Goal: Information Seeking & Learning: Learn about a topic

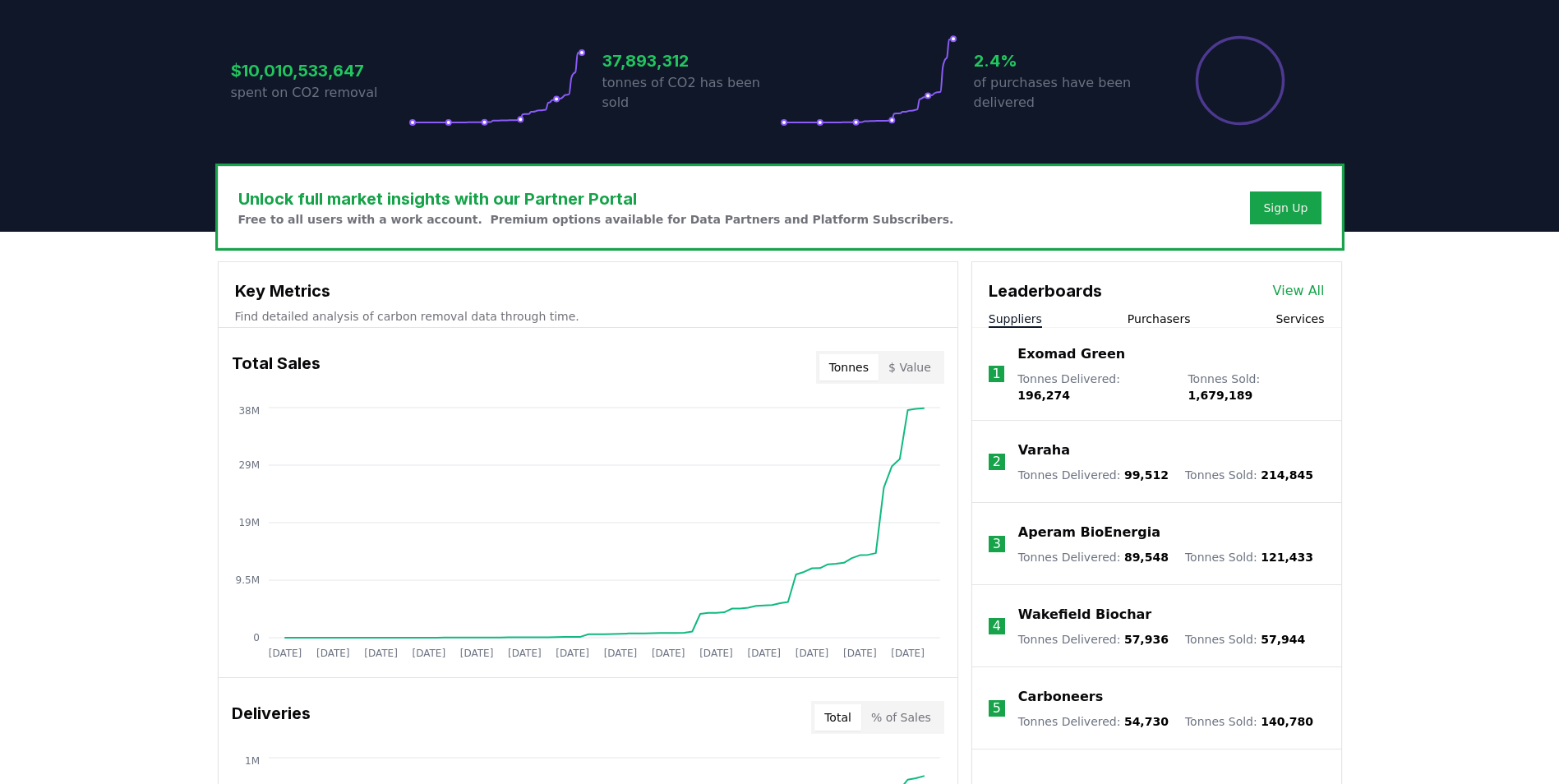
scroll to position [411, 0]
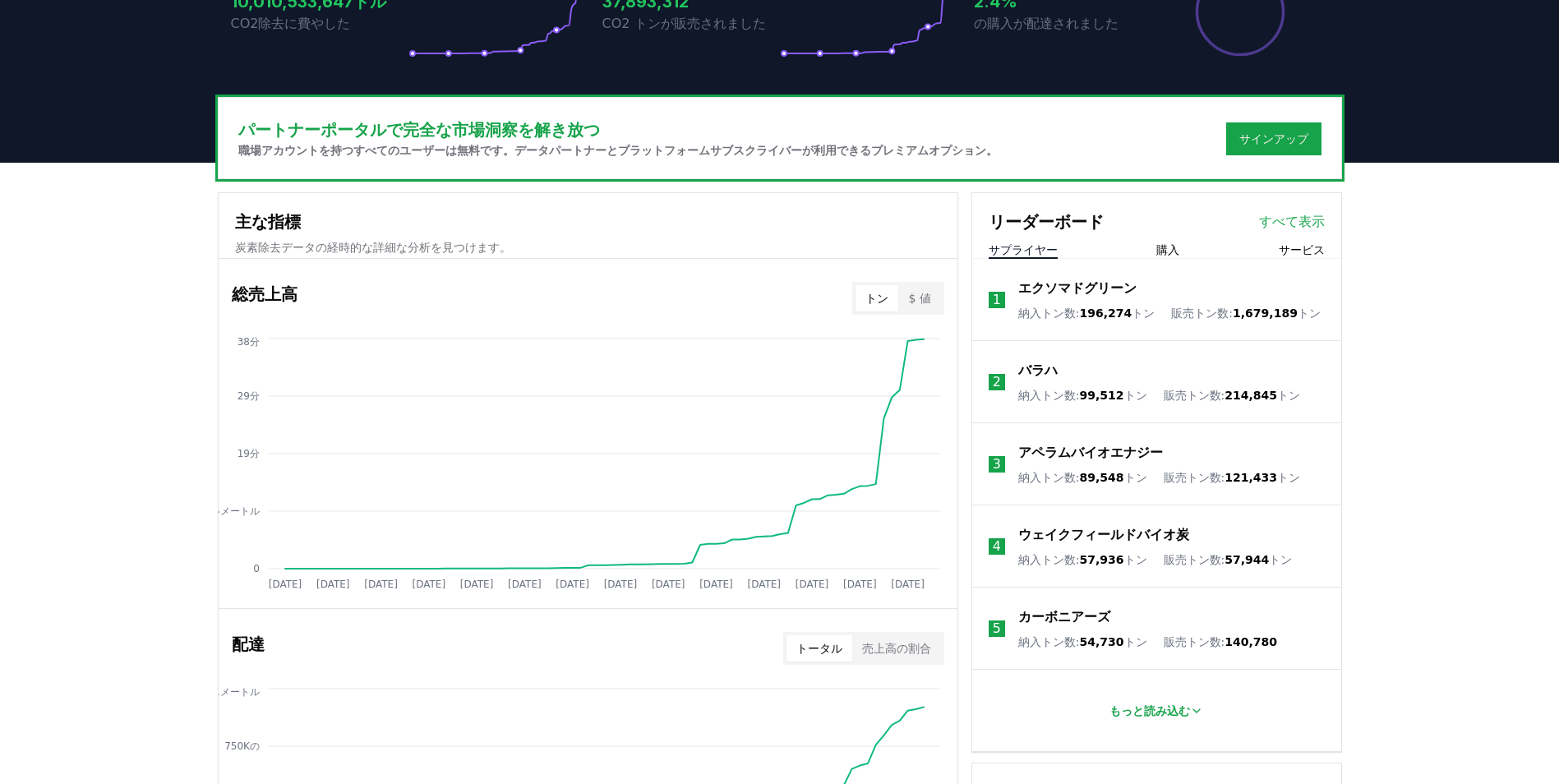
click at [916, 294] on button "$ 値" at bounding box center [919, 298] width 42 height 27
click at [886, 297] on button "トン" at bounding box center [877, 298] width 42 height 27
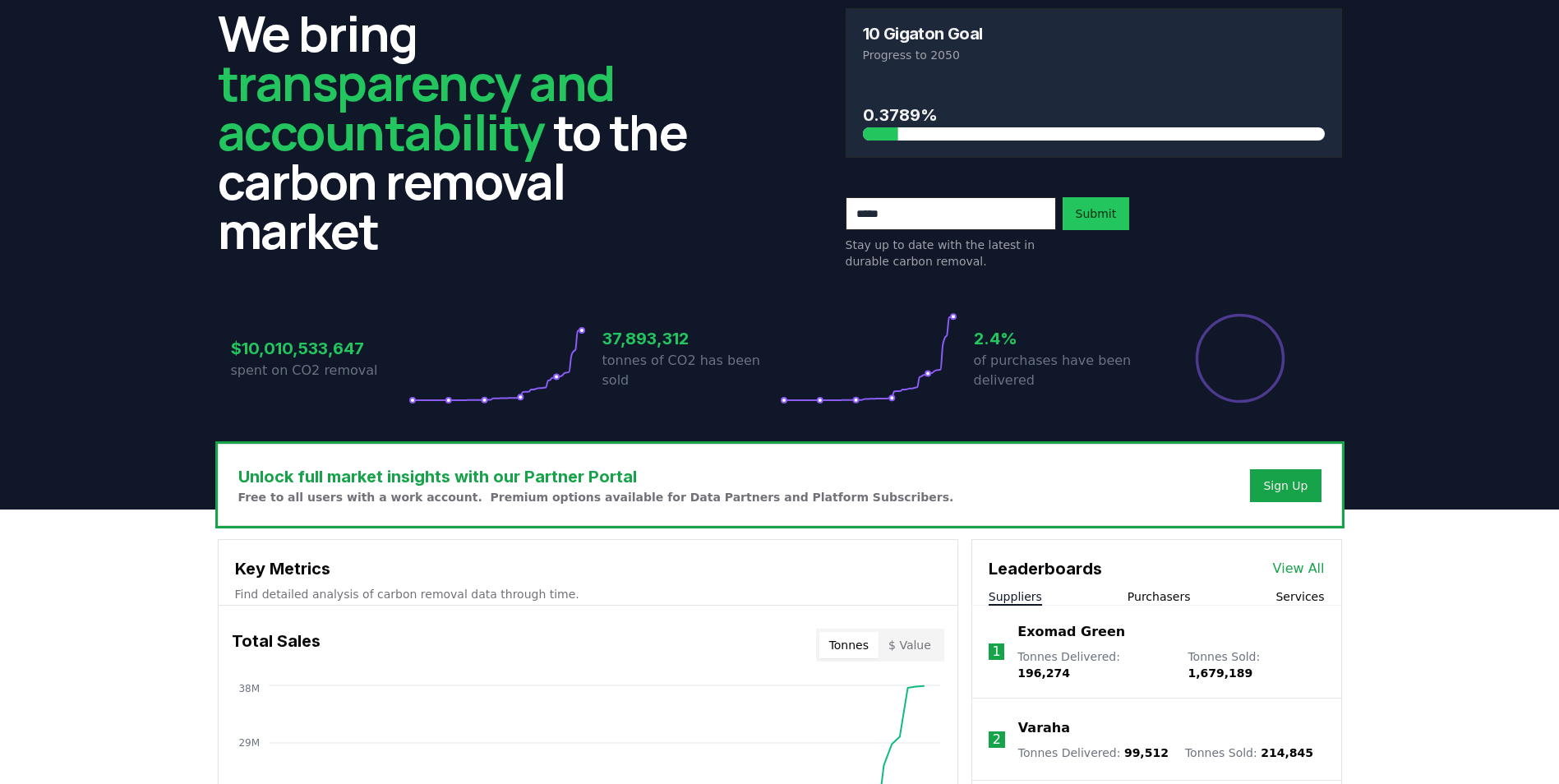
scroll to position [0, 0]
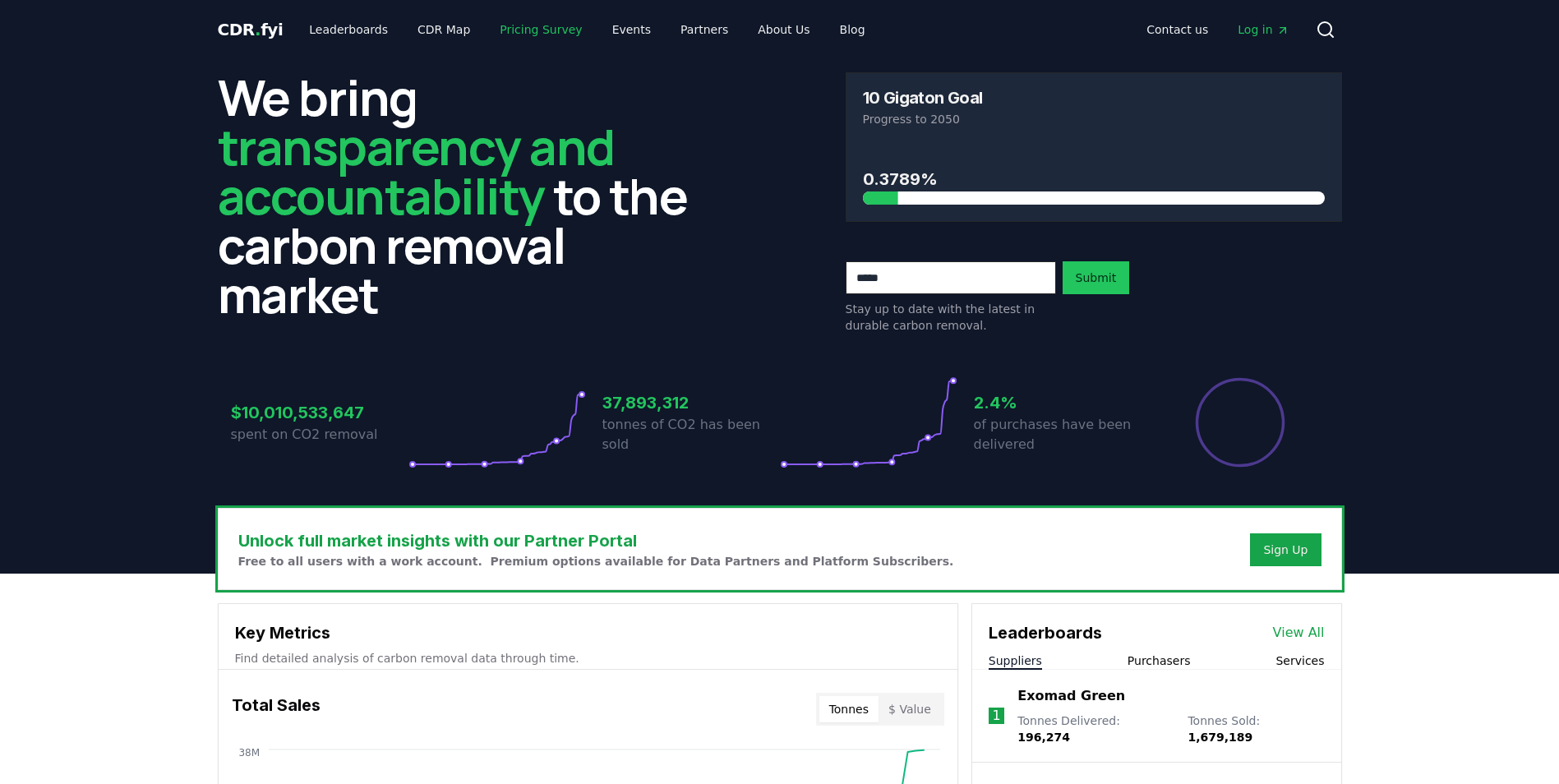
click at [534, 28] on link "Pricing Survey" at bounding box center [541, 29] width 108 height 29
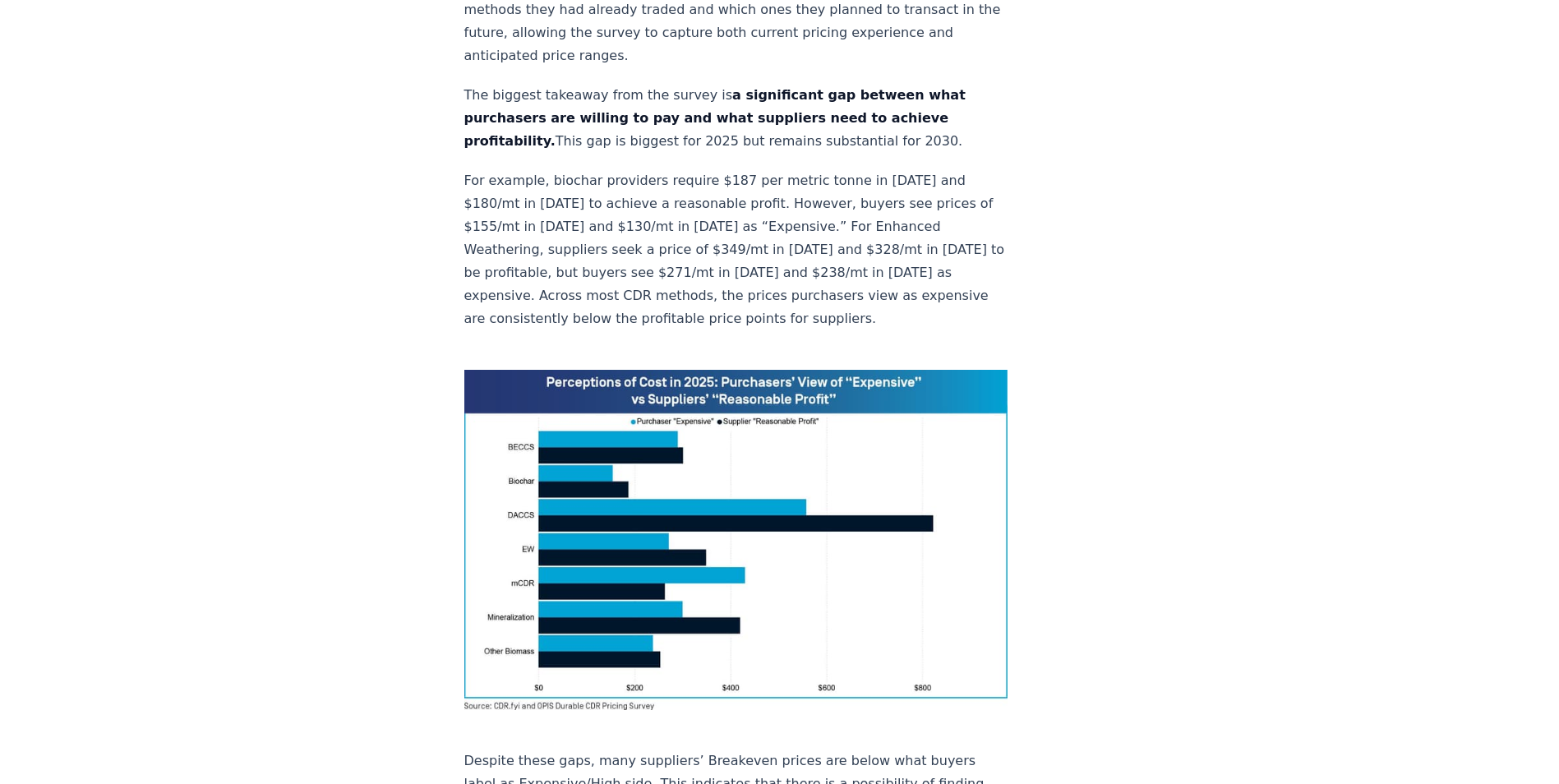
scroll to position [1068, 0]
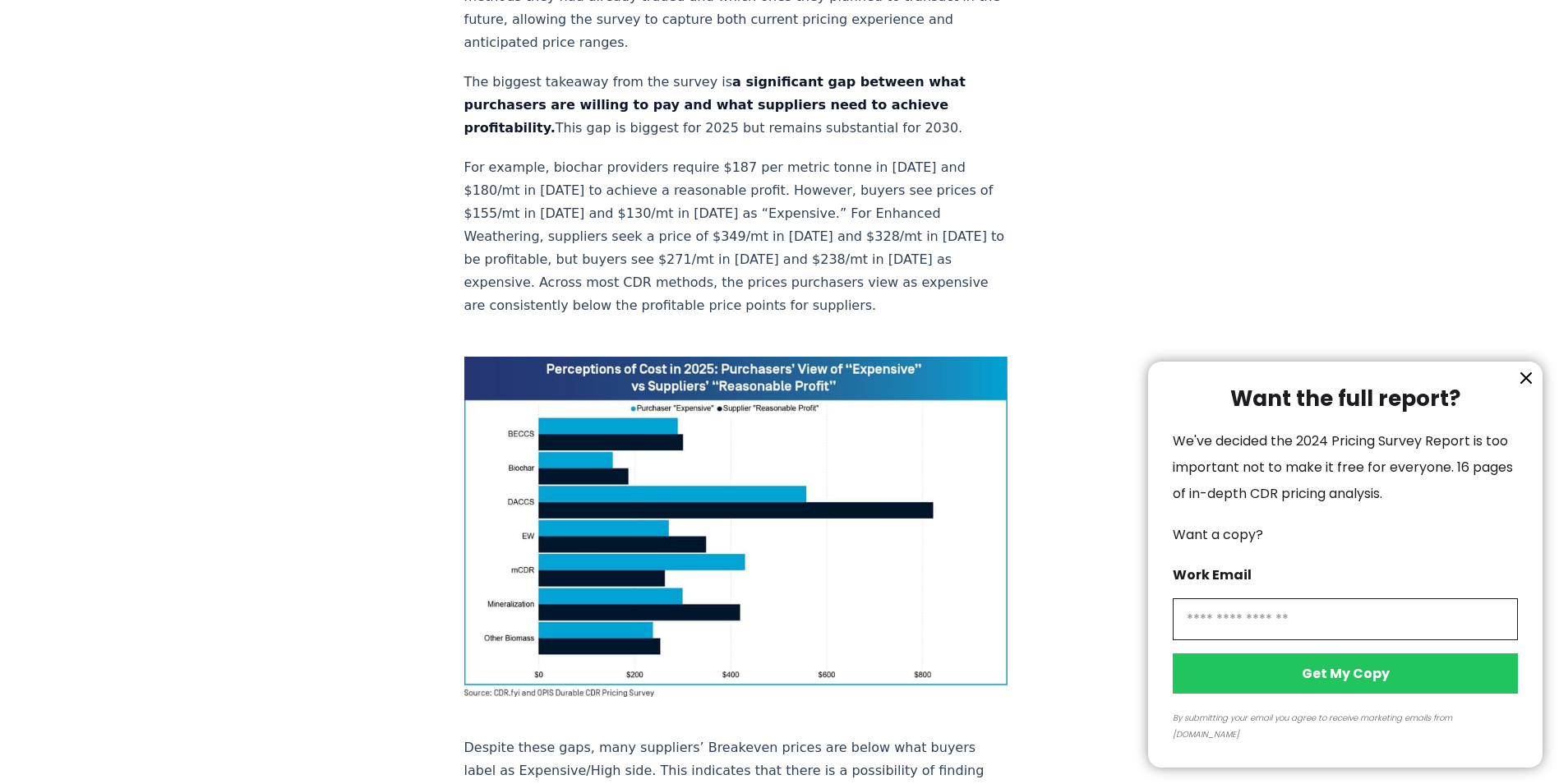
click at [1522, 388] on icon "information" at bounding box center [1527, 378] width 20 height 20
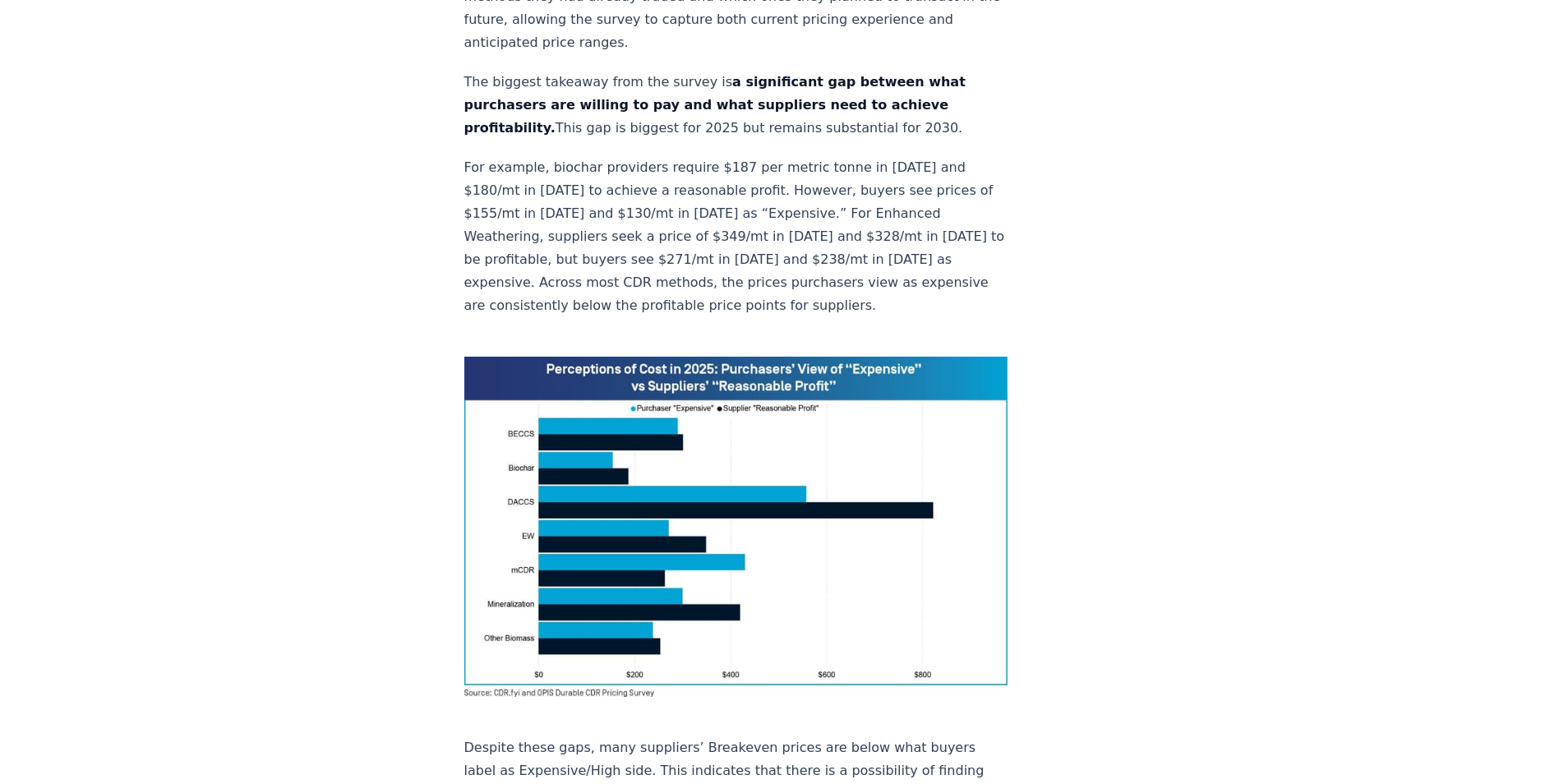
click at [626, 400] on img at bounding box center [736, 527] width 545 height 341
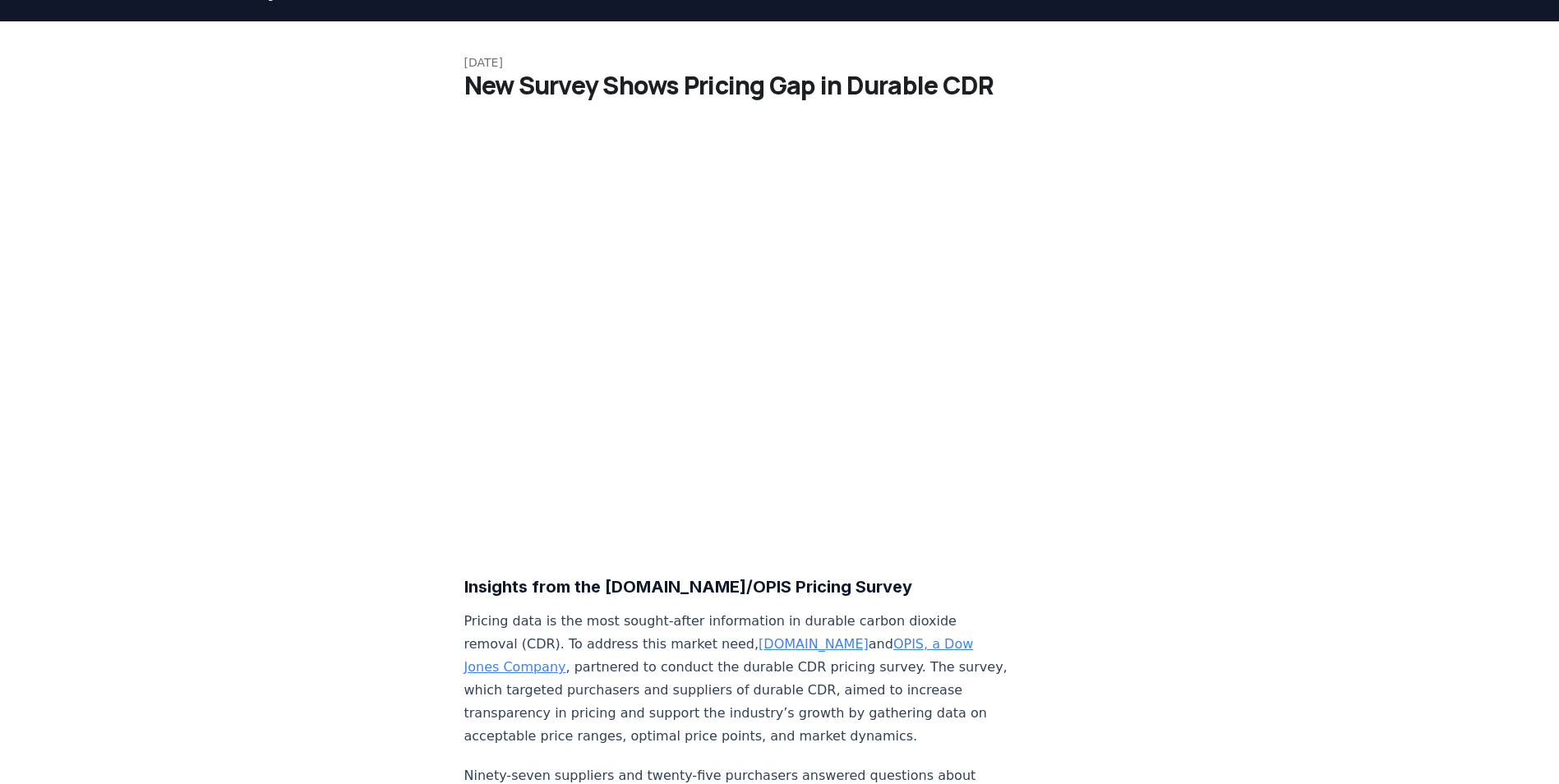
scroll to position [0, 0]
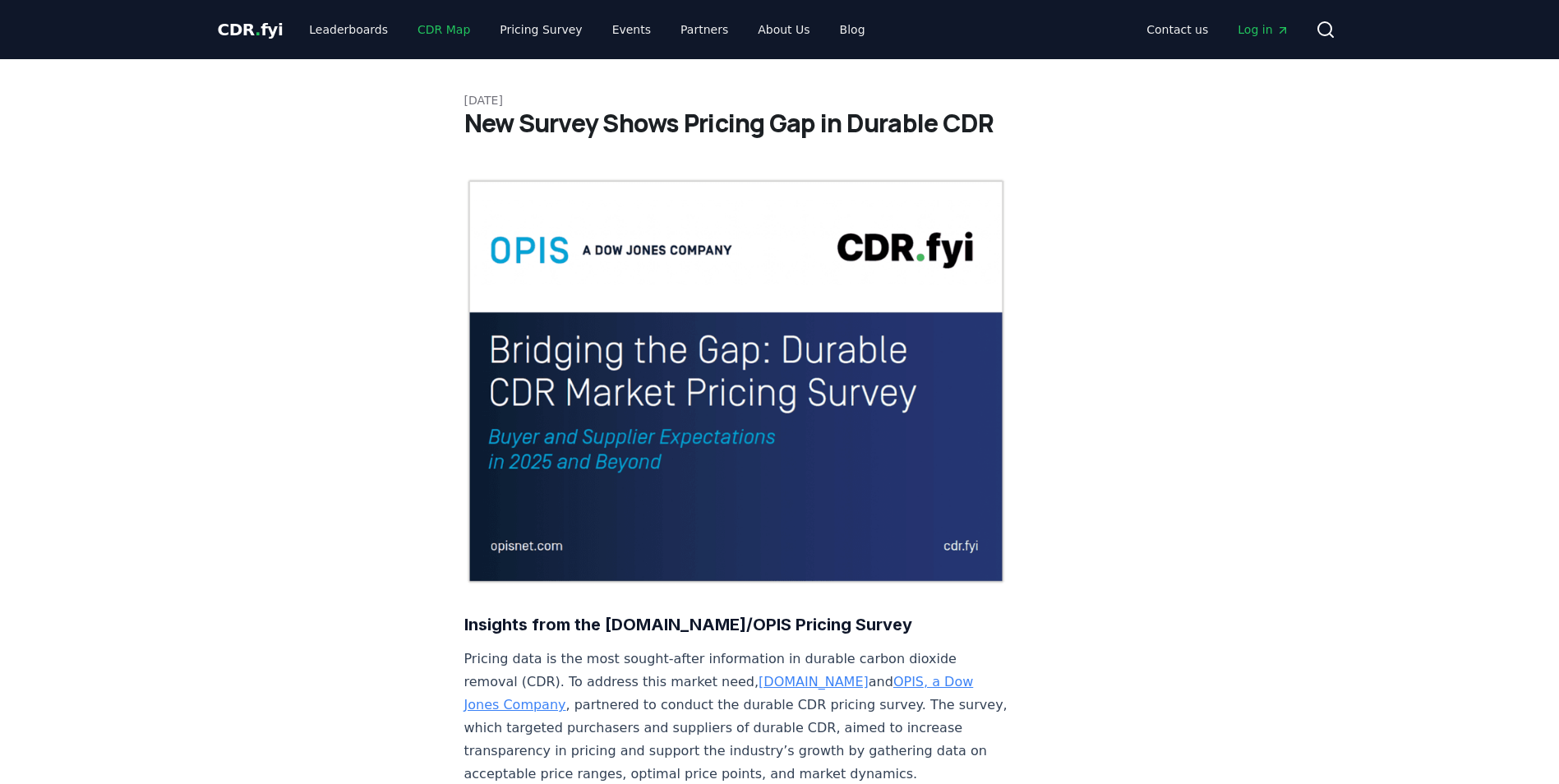
click at [430, 30] on link "CDR Map" at bounding box center [443, 29] width 79 height 29
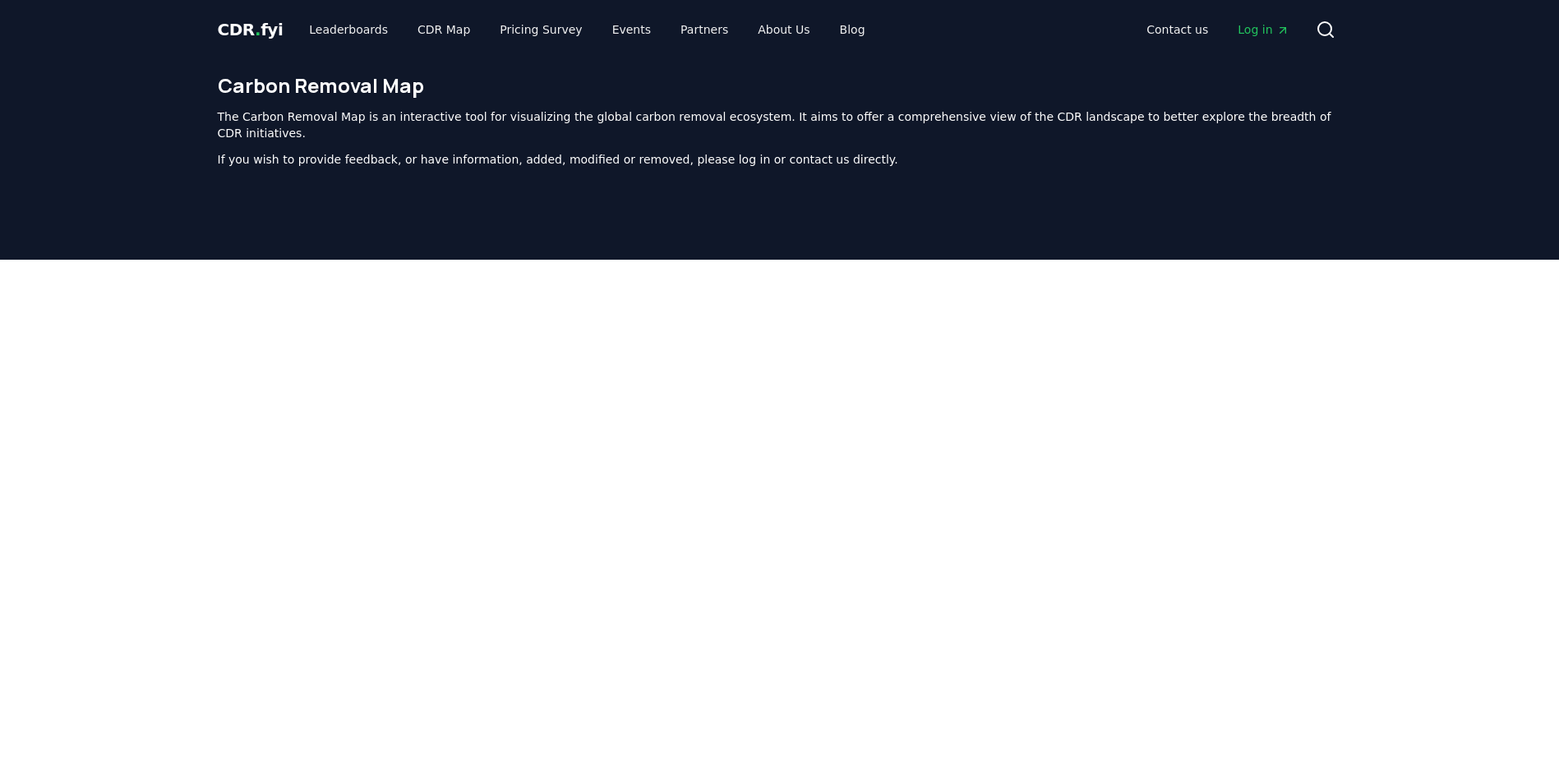
click at [261, 32] on span "CDR . fyi" at bounding box center [251, 29] width 66 height 20
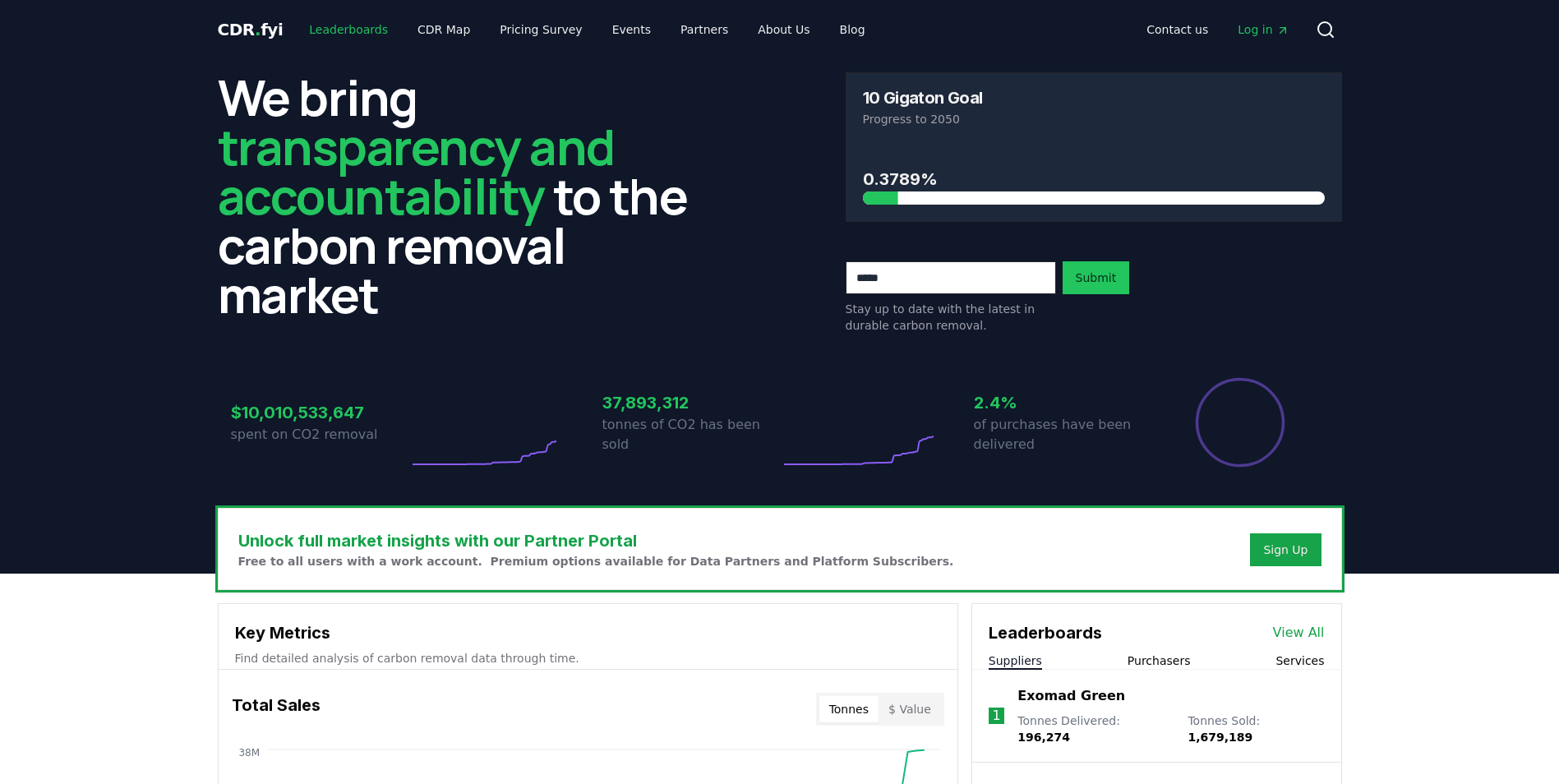
click at [339, 30] on link "Leaderboards" at bounding box center [348, 29] width 105 height 29
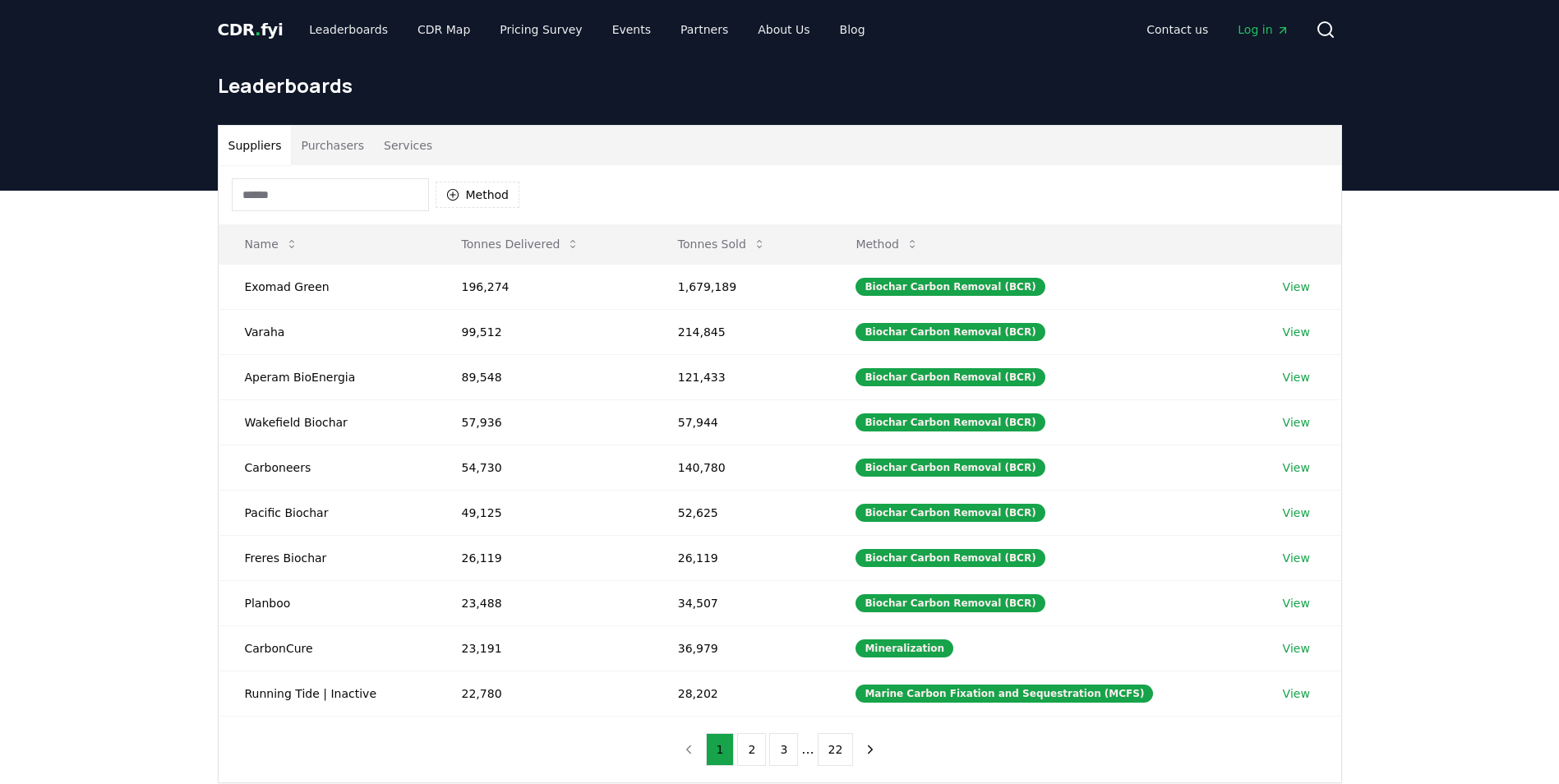
click at [329, 151] on button "Purchasers" at bounding box center [332, 145] width 83 height 39
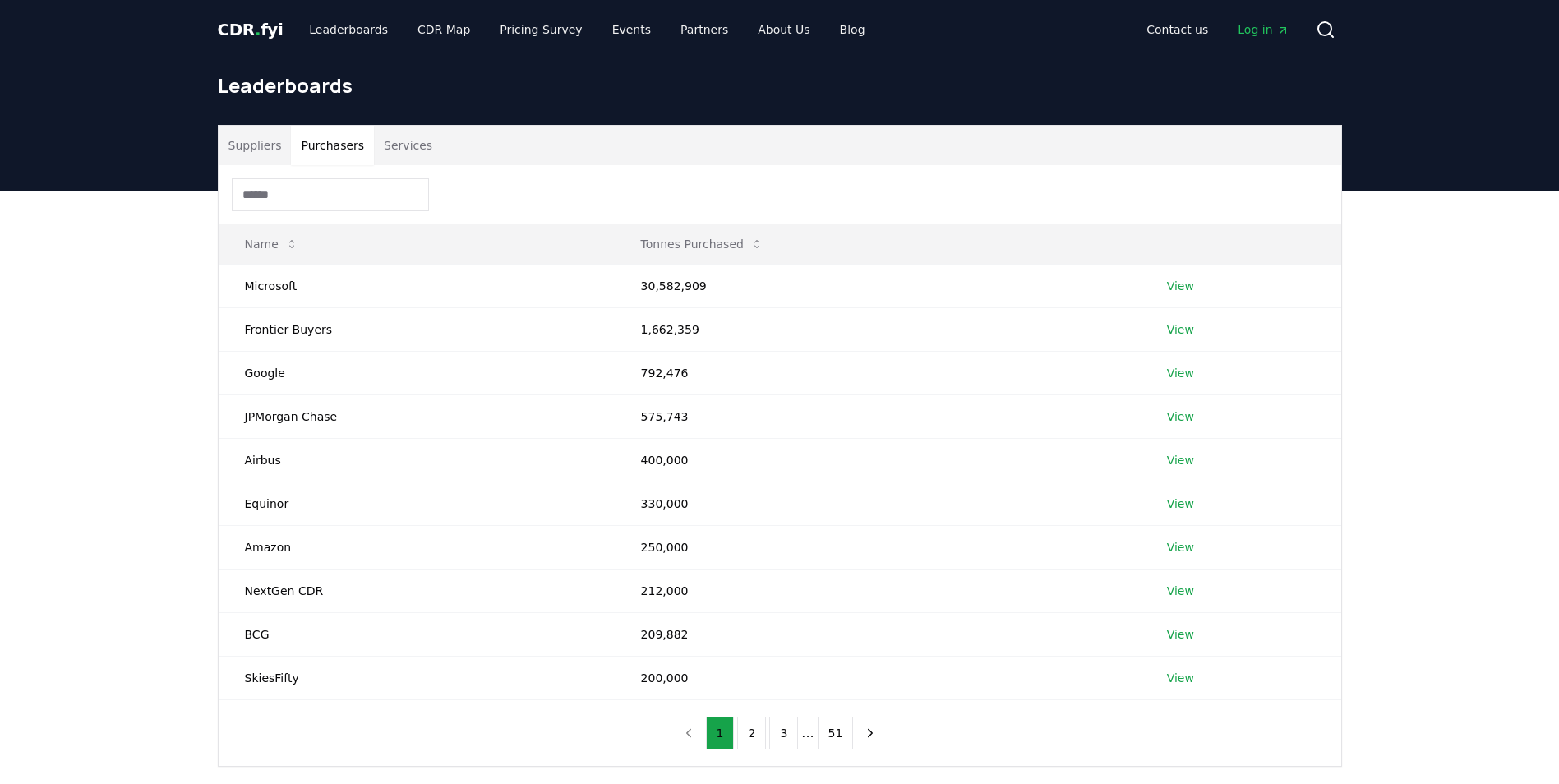
click at [376, 150] on button "Services" at bounding box center [408, 145] width 68 height 39
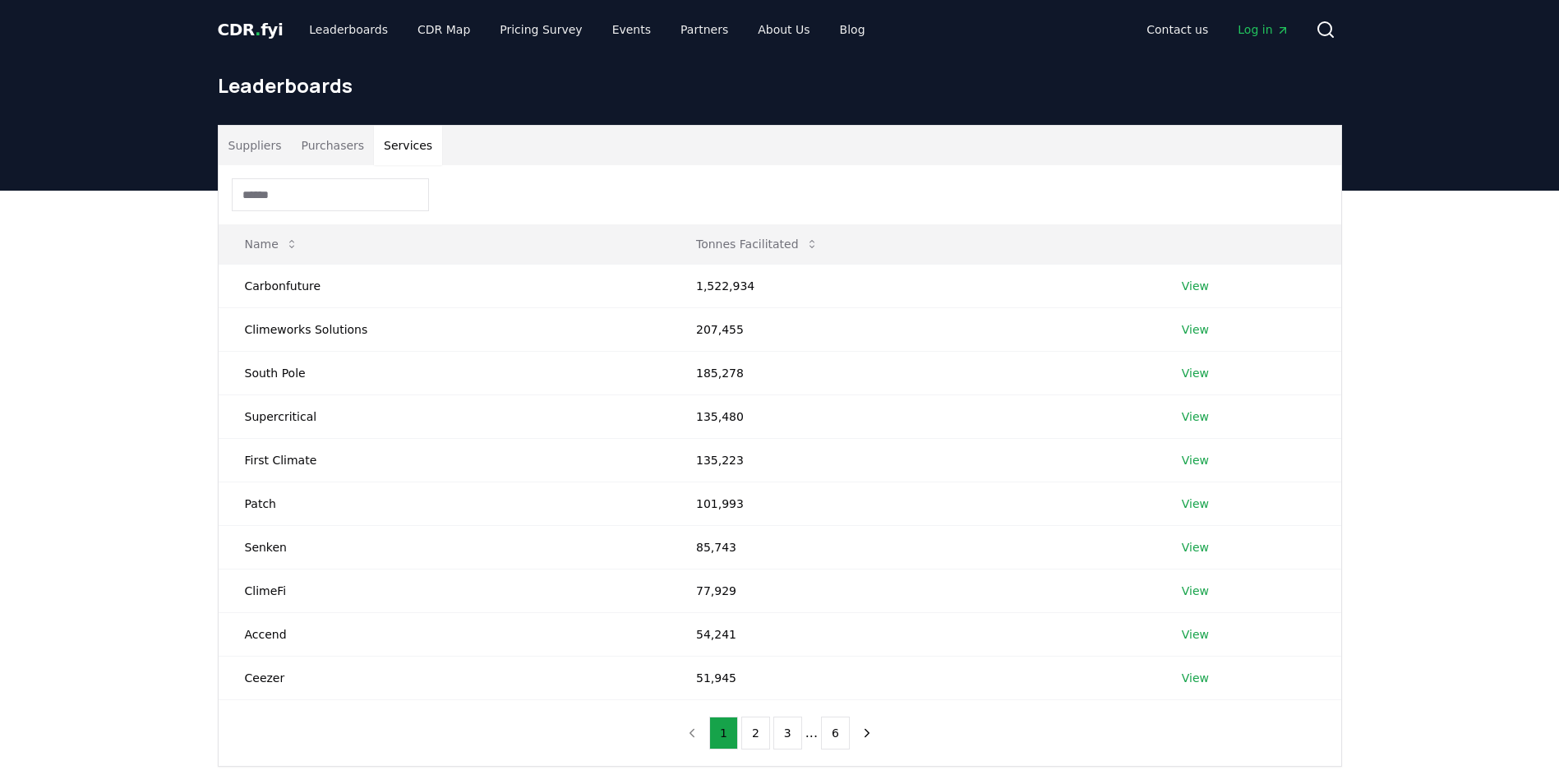
click at [398, 150] on button "Services" at bounding box center [408, 145] width 68 height 39
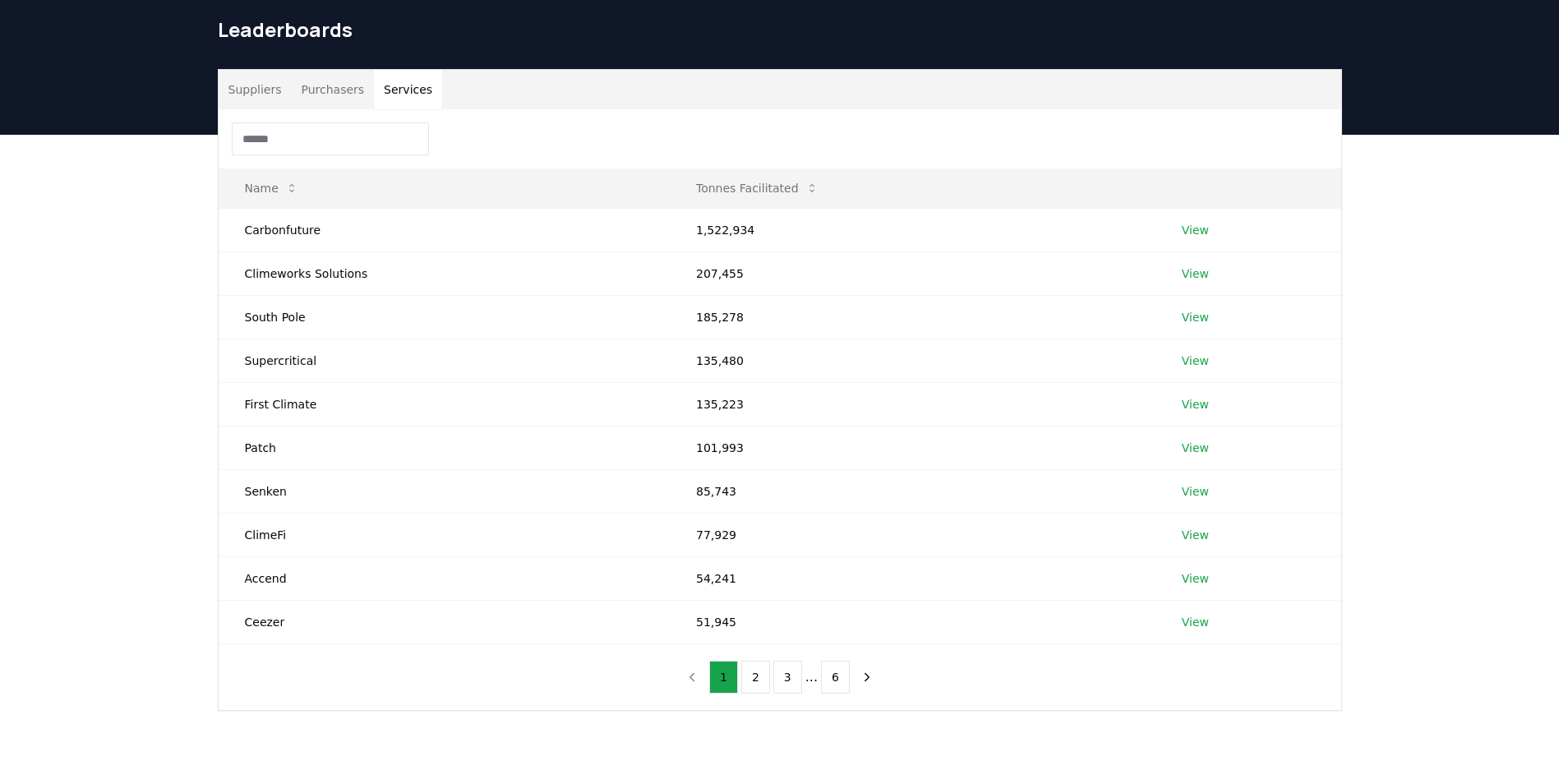
scroll to position [83, 0]
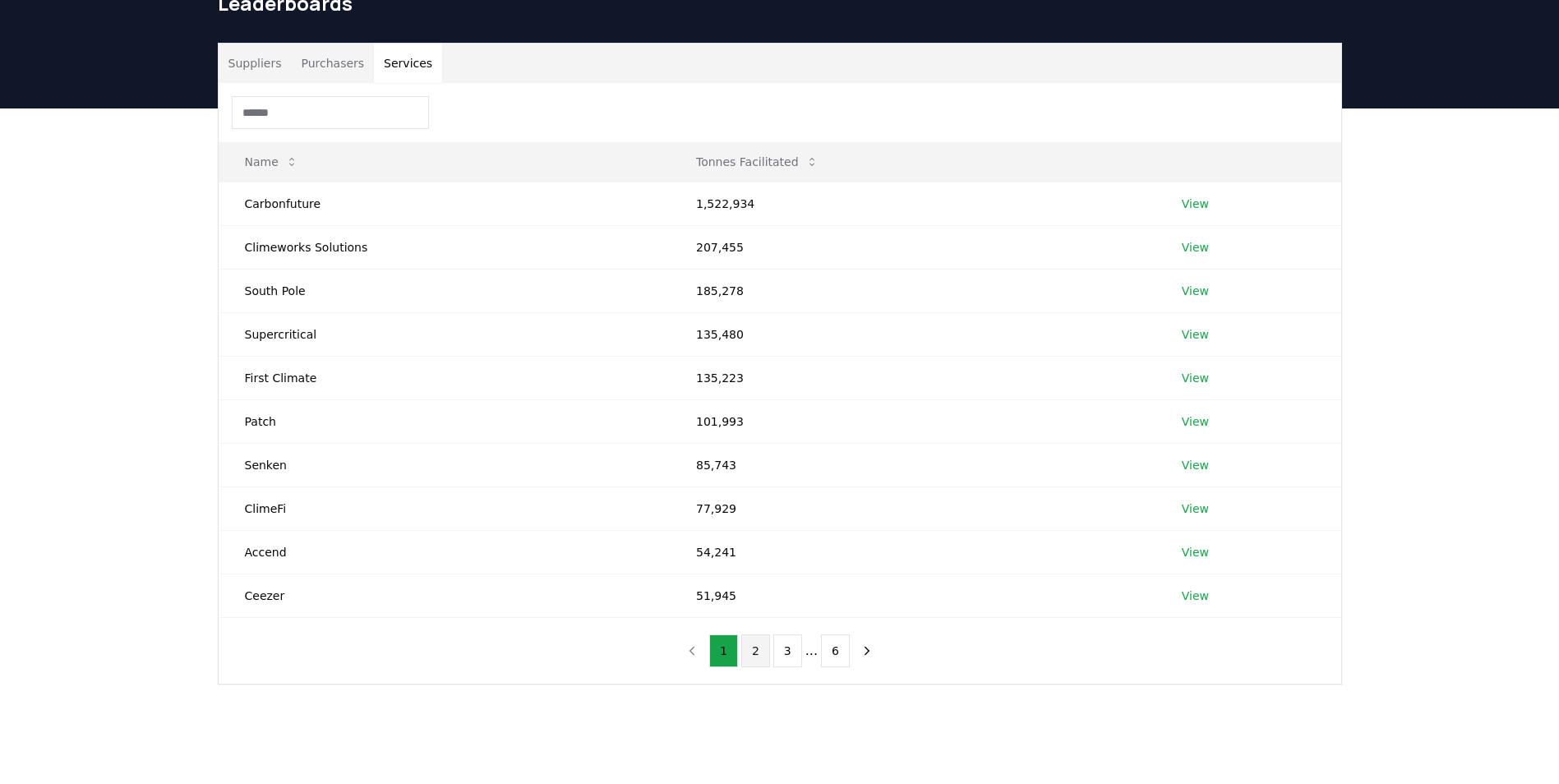
click at [759, 640] on button "2" at bounding box center [755, 650] width 29 height 32
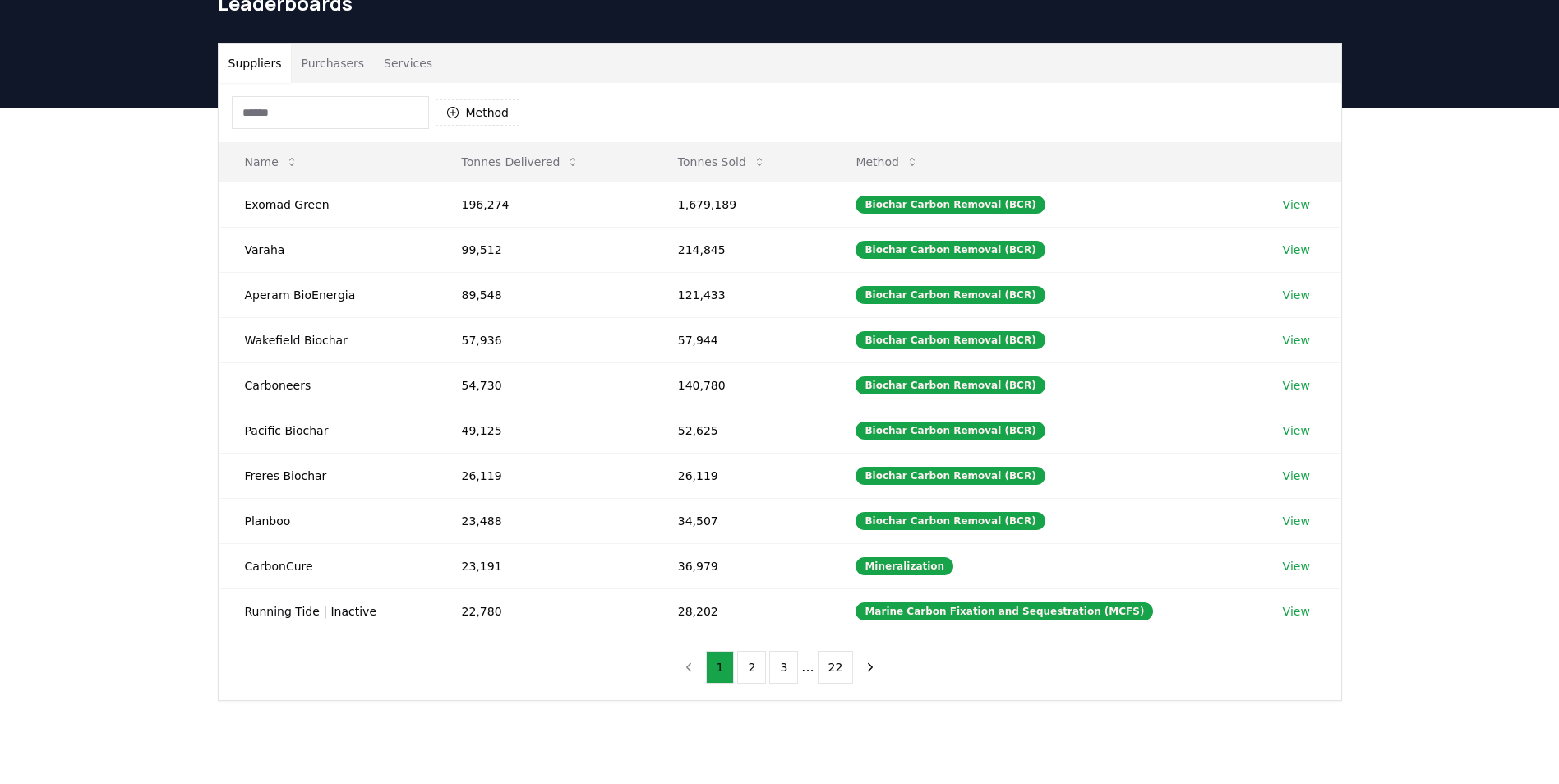
click at [259, 69] on button "Suppliers" at bounding box center [255, 63] width 73 height 39
click at [755, 670] on button "2" at bounding box center [751, 666] width 29 height 32
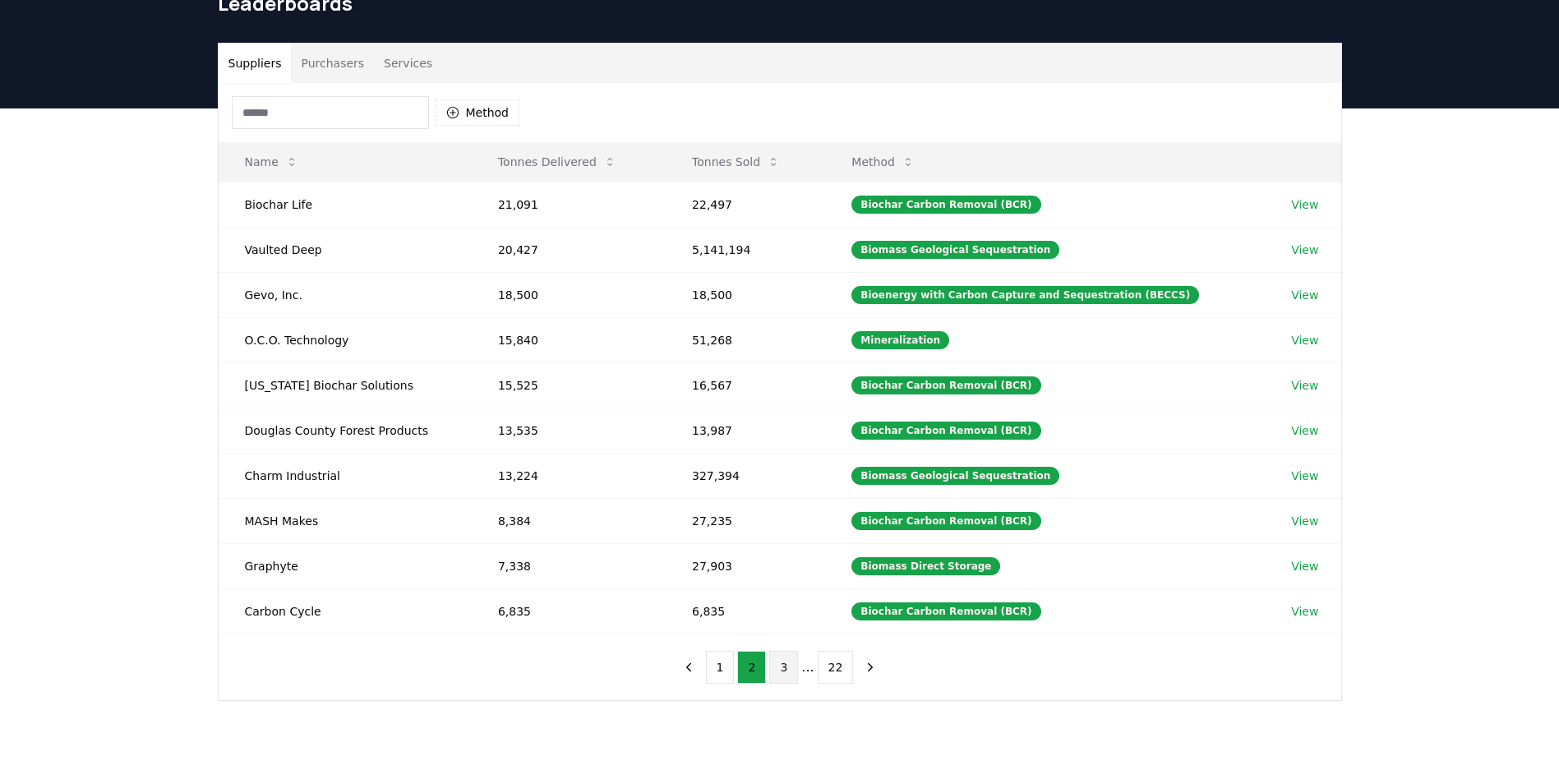
click at [778, 672] on button "3" at bounding box center [783, 666] width 29 height 32
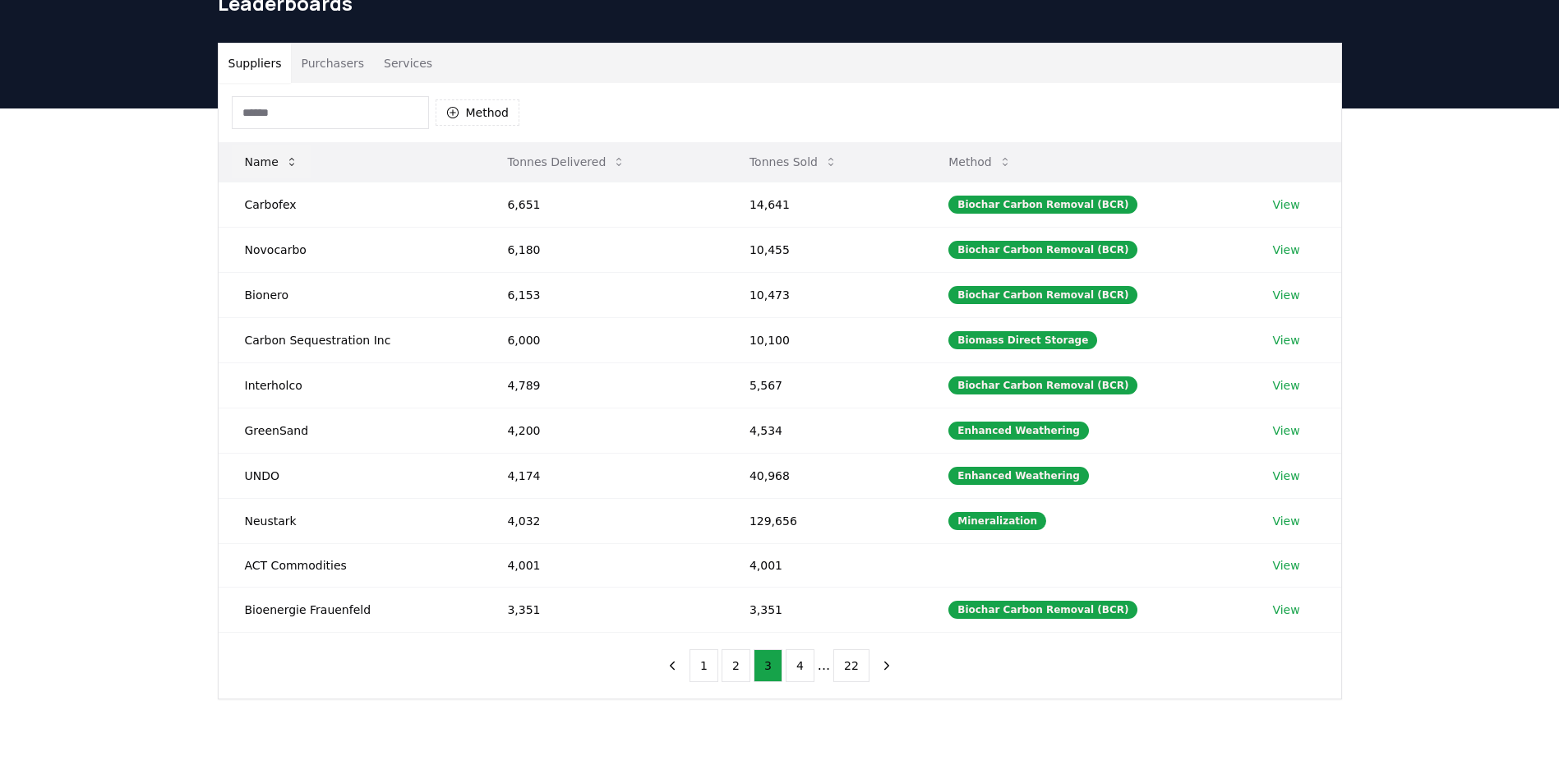
click at [260, 153] on button "Name" at bounding box center [271, 161] width 80 height 32
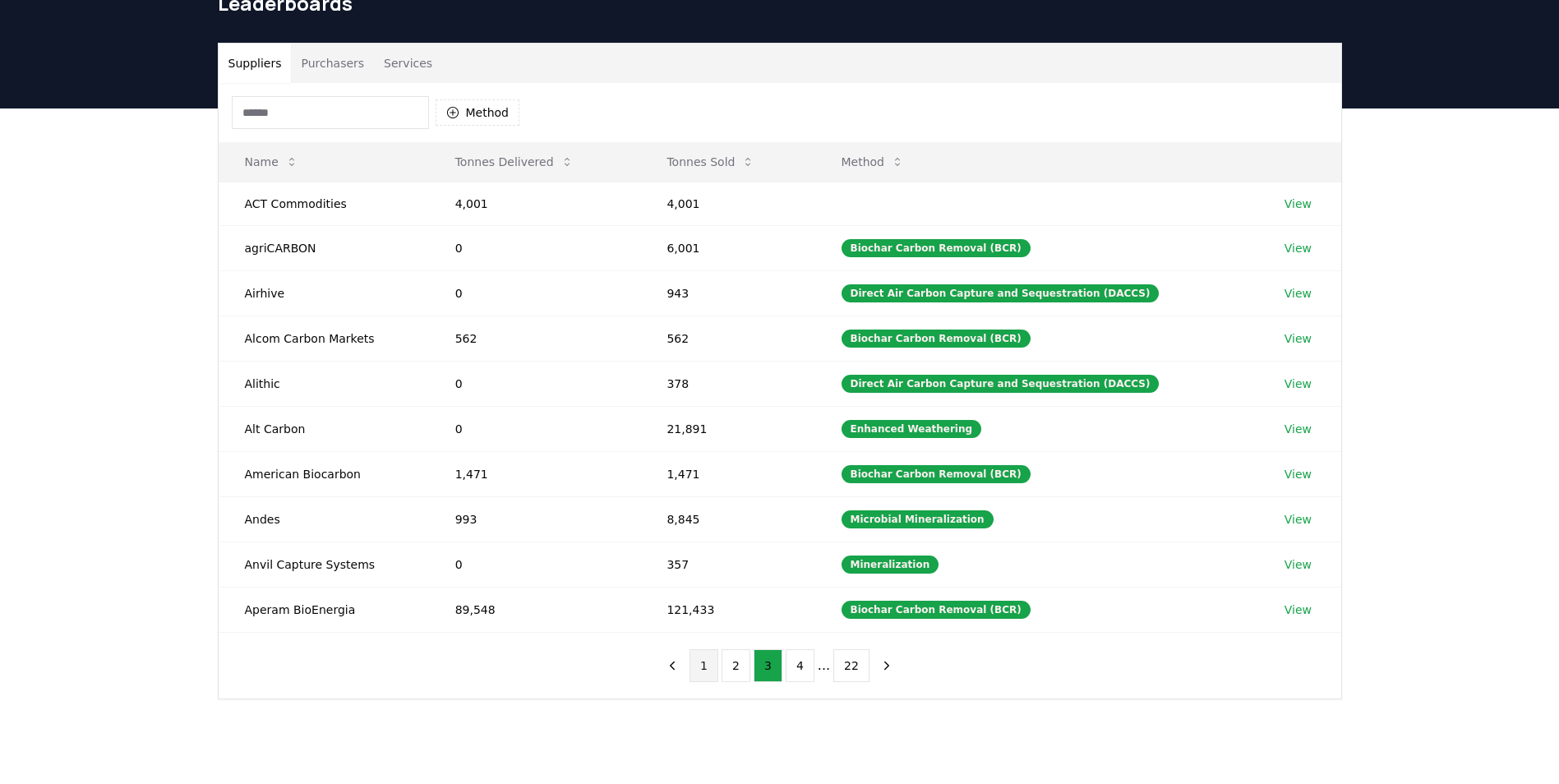
click at [703, 669] on button "1" at bounding box center [704, 665] width 29 height 32
click at [786, 670] on button "3" at bounding box center [783, 665] width 29 height 32
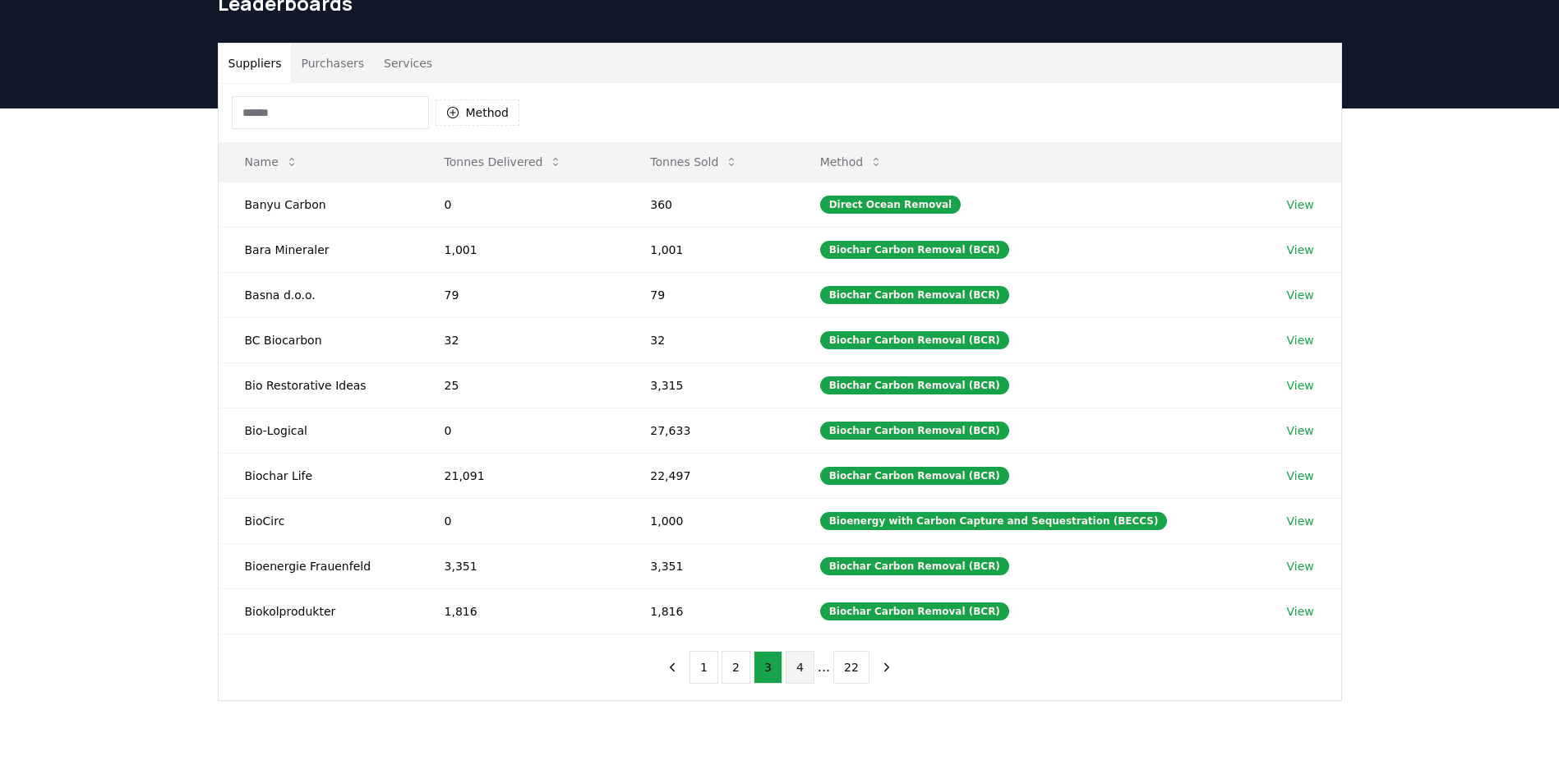
click at [806, 669] on button "4" at bounding box center [799, 666] width 29 height 32
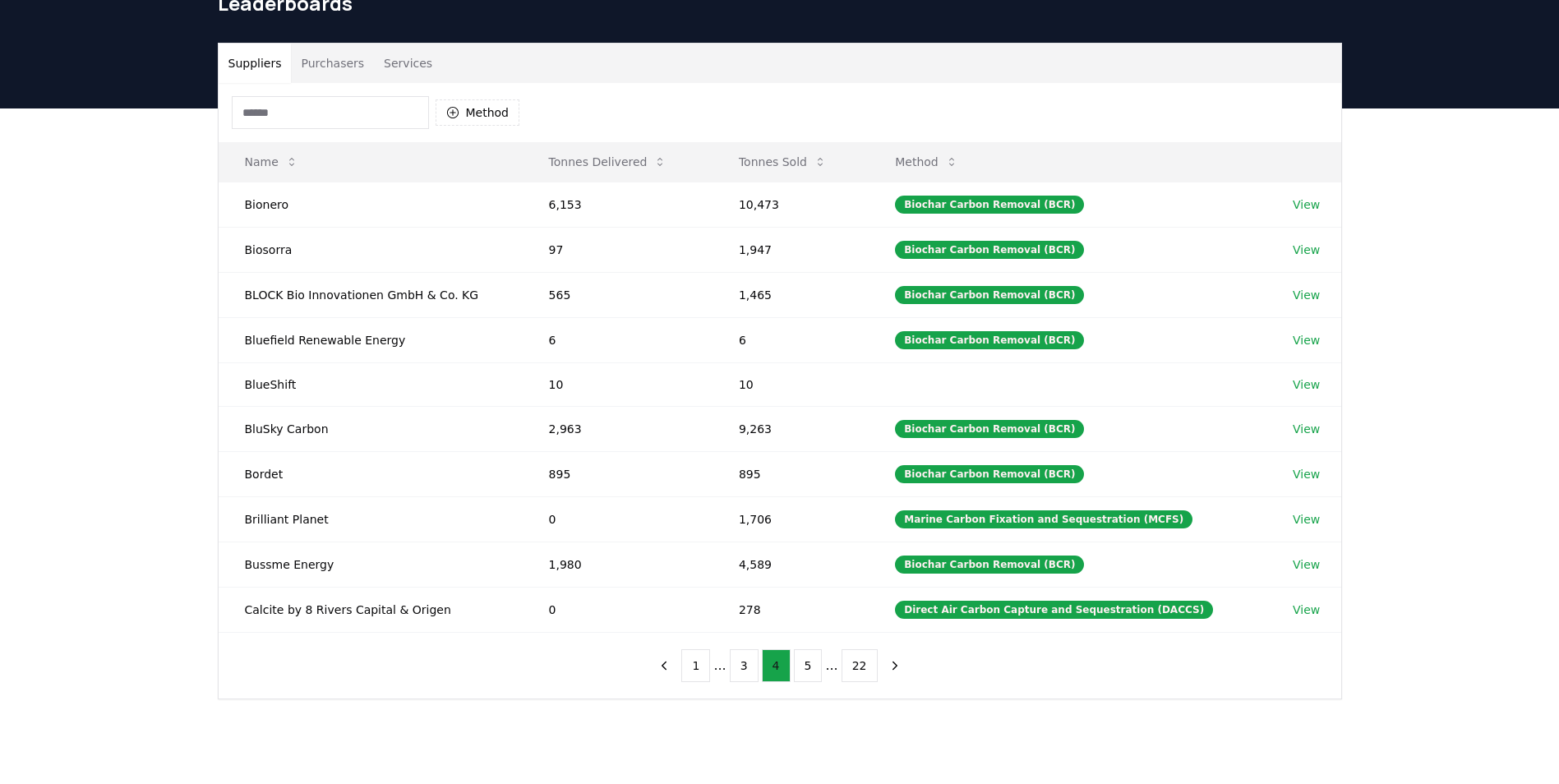
click at [806, 669] on button "5" at bounding box center [808, 665] width 29 height 32
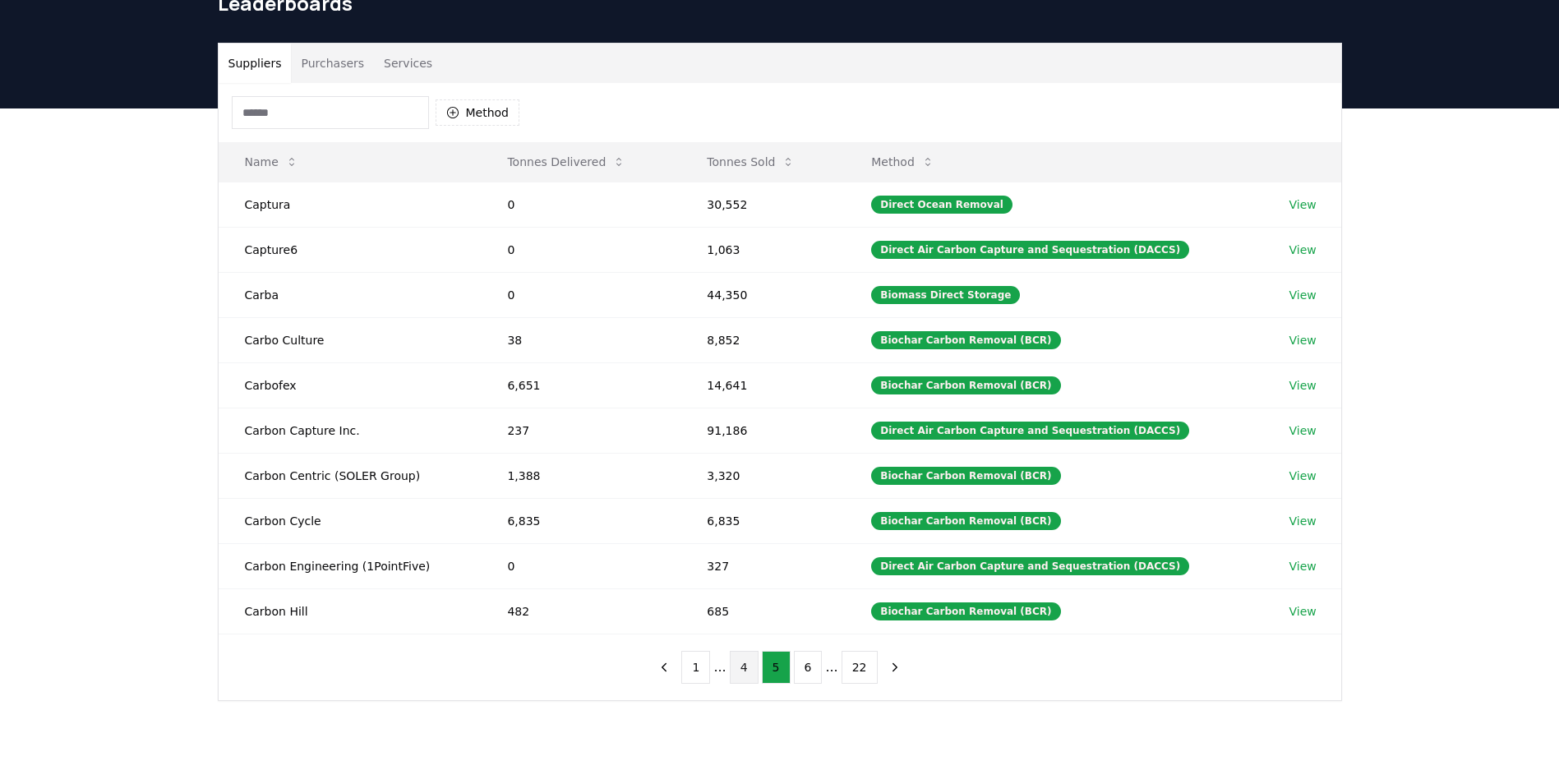
click at [806, 669] on button "6" at bounding box center [808, 666] width 29 height 32
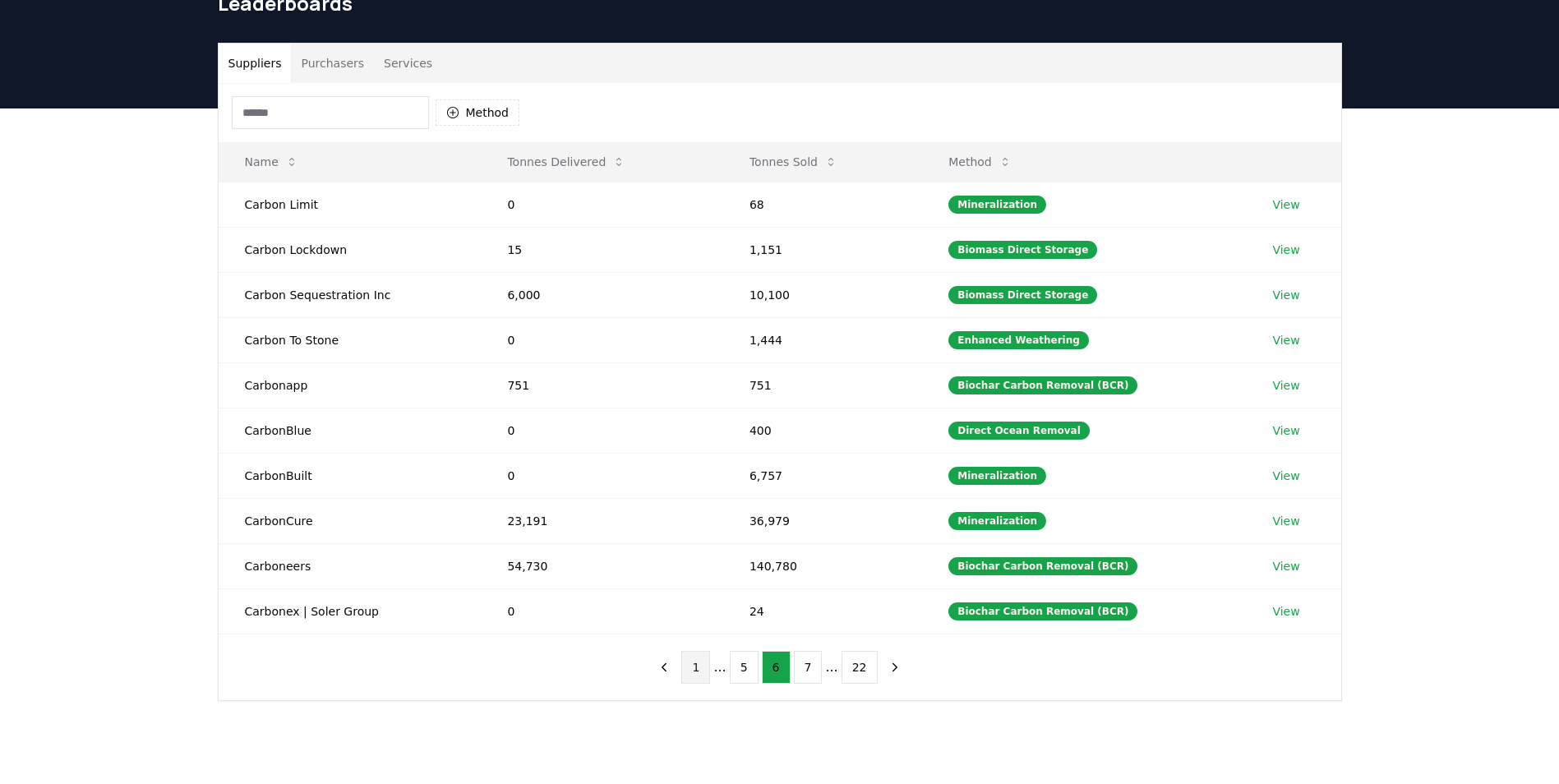
click at [689, 661] on button "1" at bounding box center [695, 666] width 29 height 32
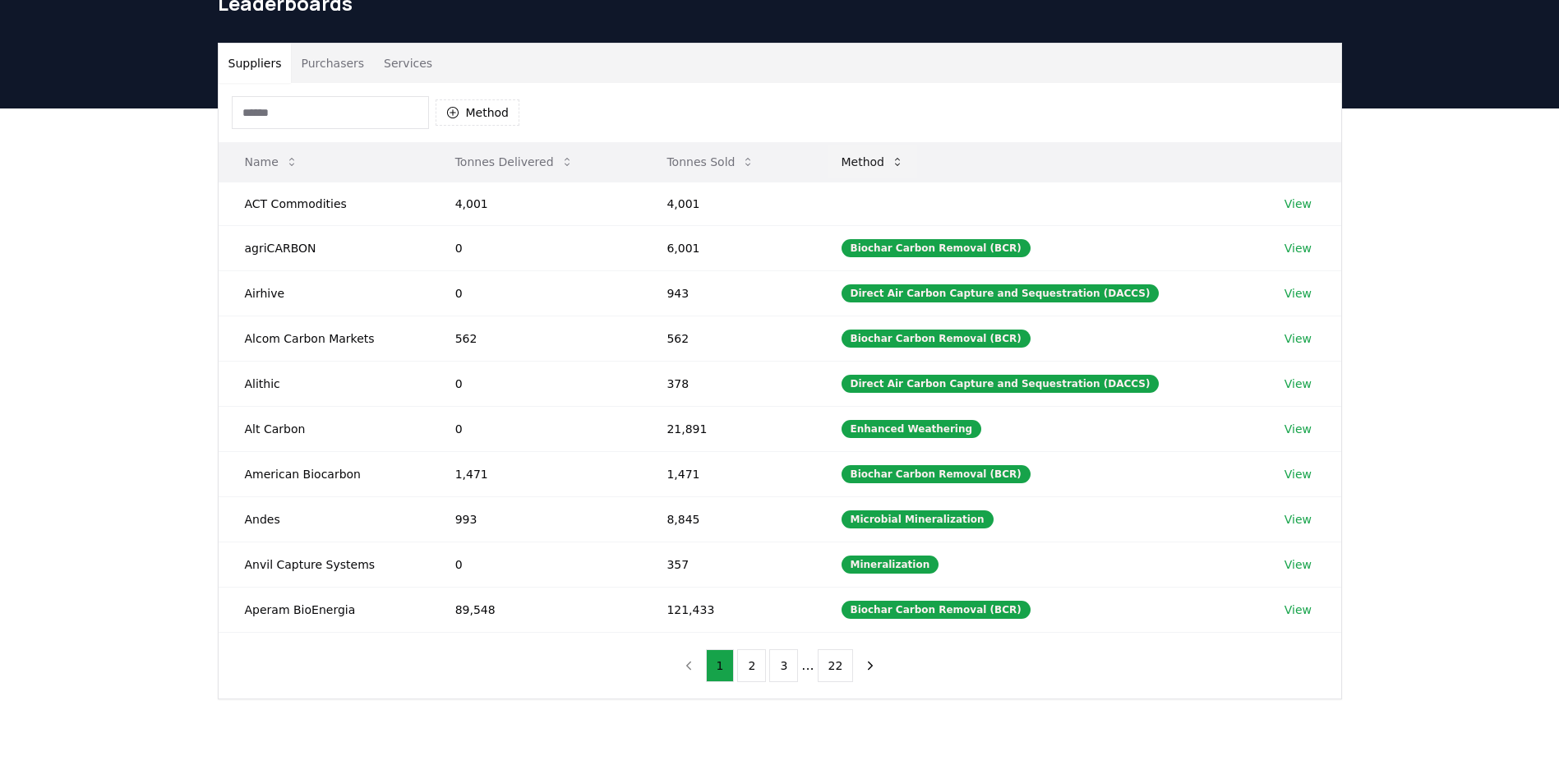
click at [878, 163] on button "Method" at bounding box center [873, 161] width 89 height 32
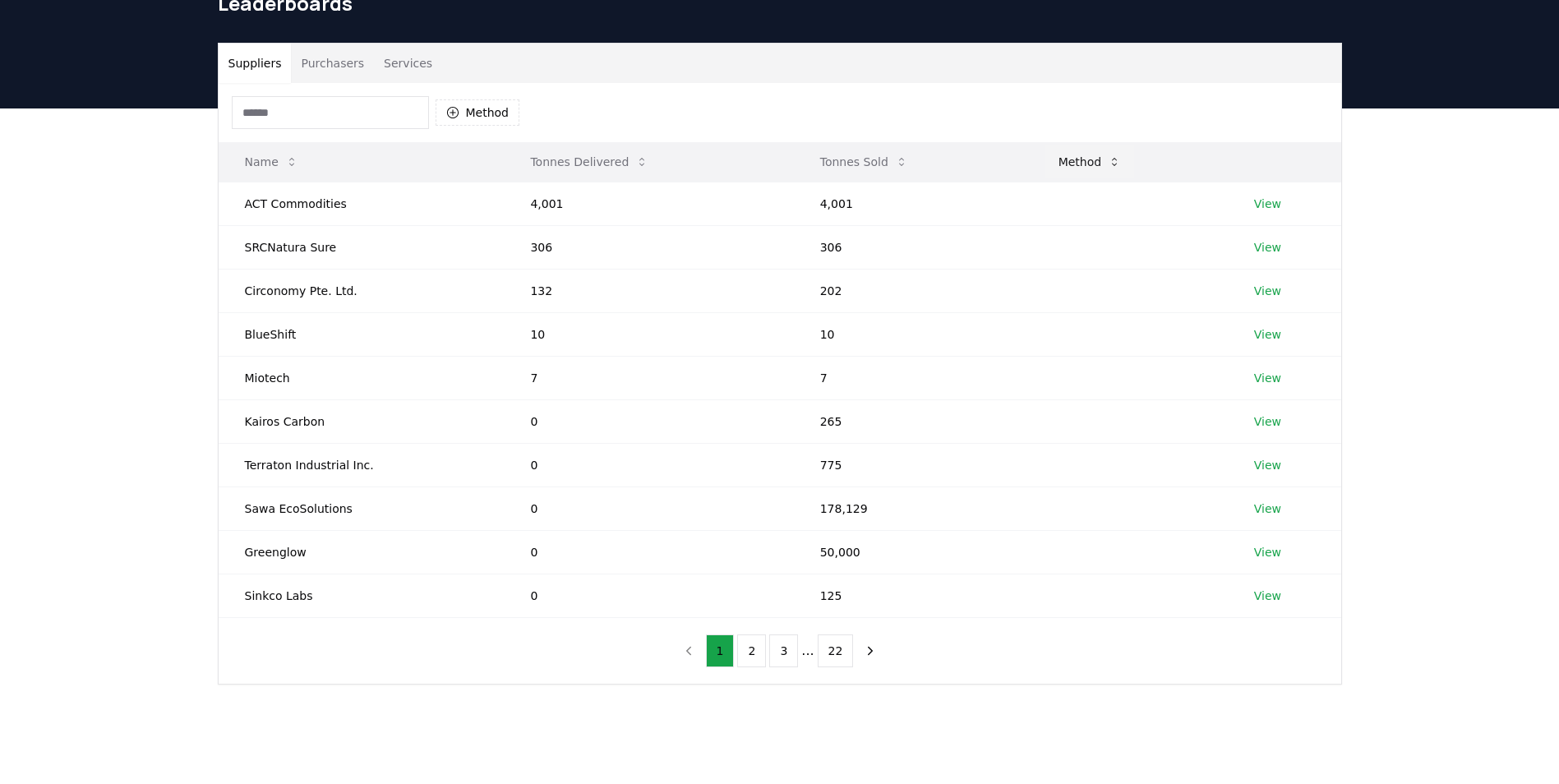
click at [1073, 167] on button "Method" at bounding box center [1090, 161] width 89 height 32
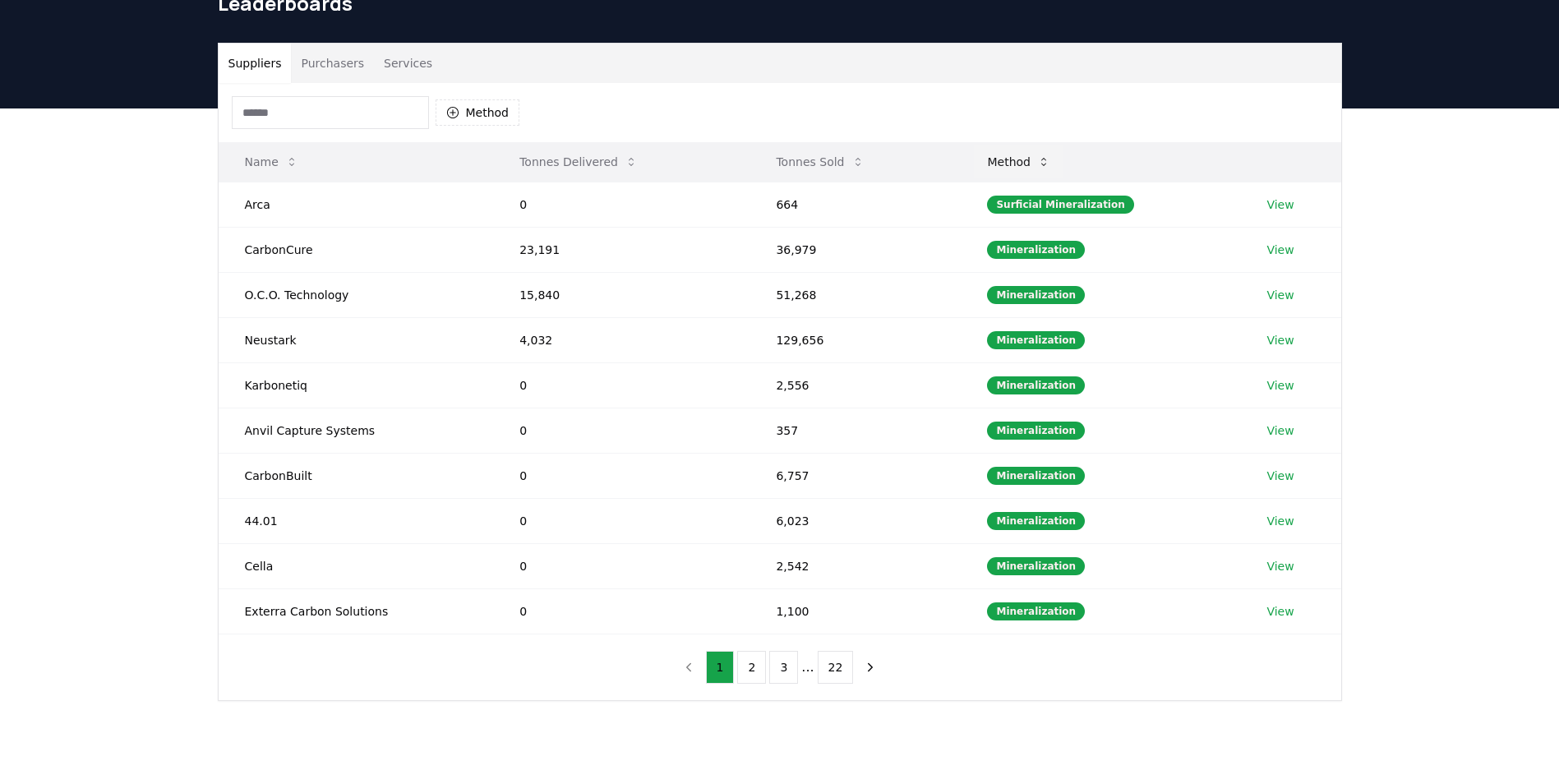
click at [1051, 164] on icon at bounding box center [1043, 161] width 13 height 13
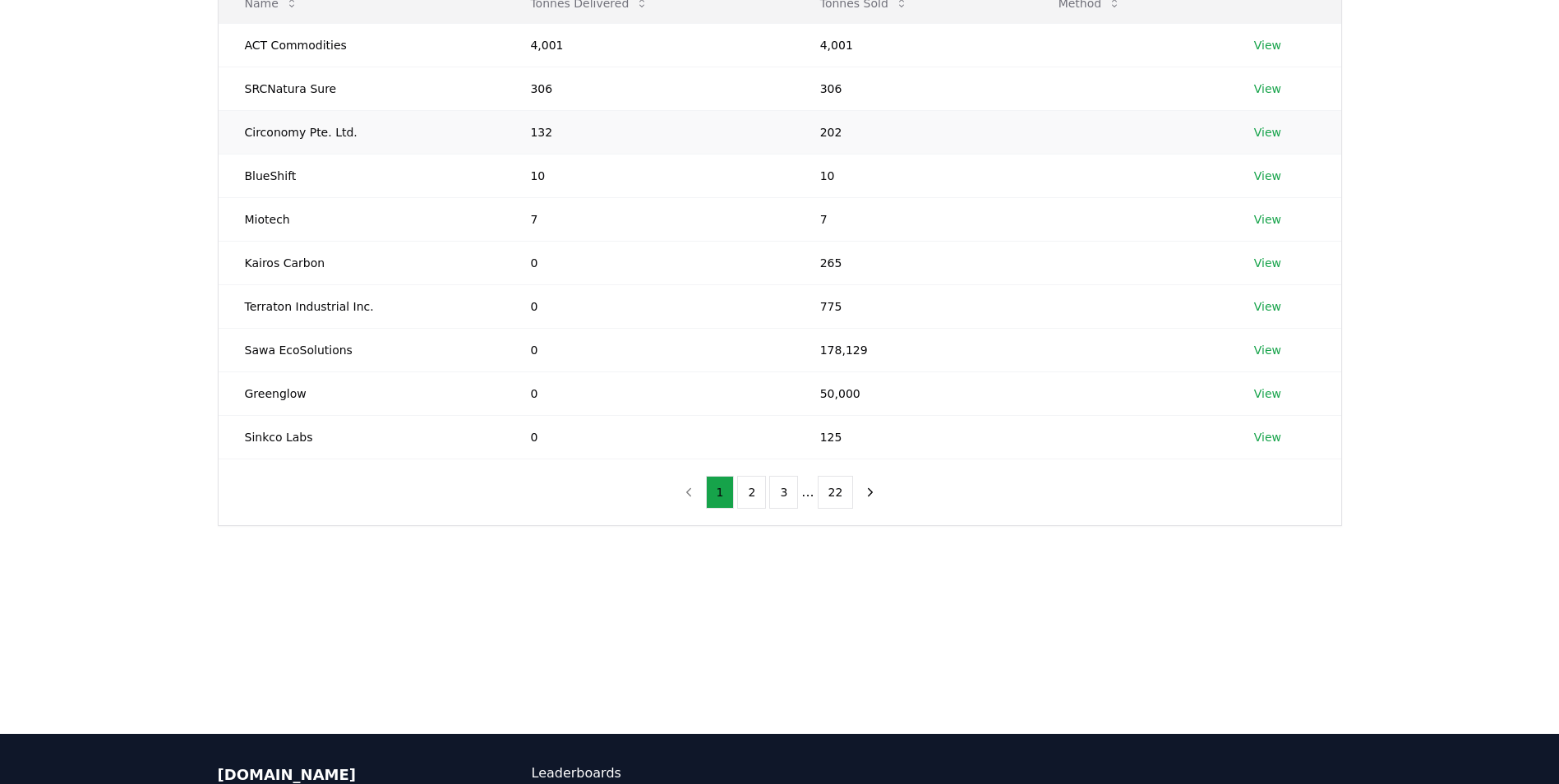
scroll to position [247, 0]
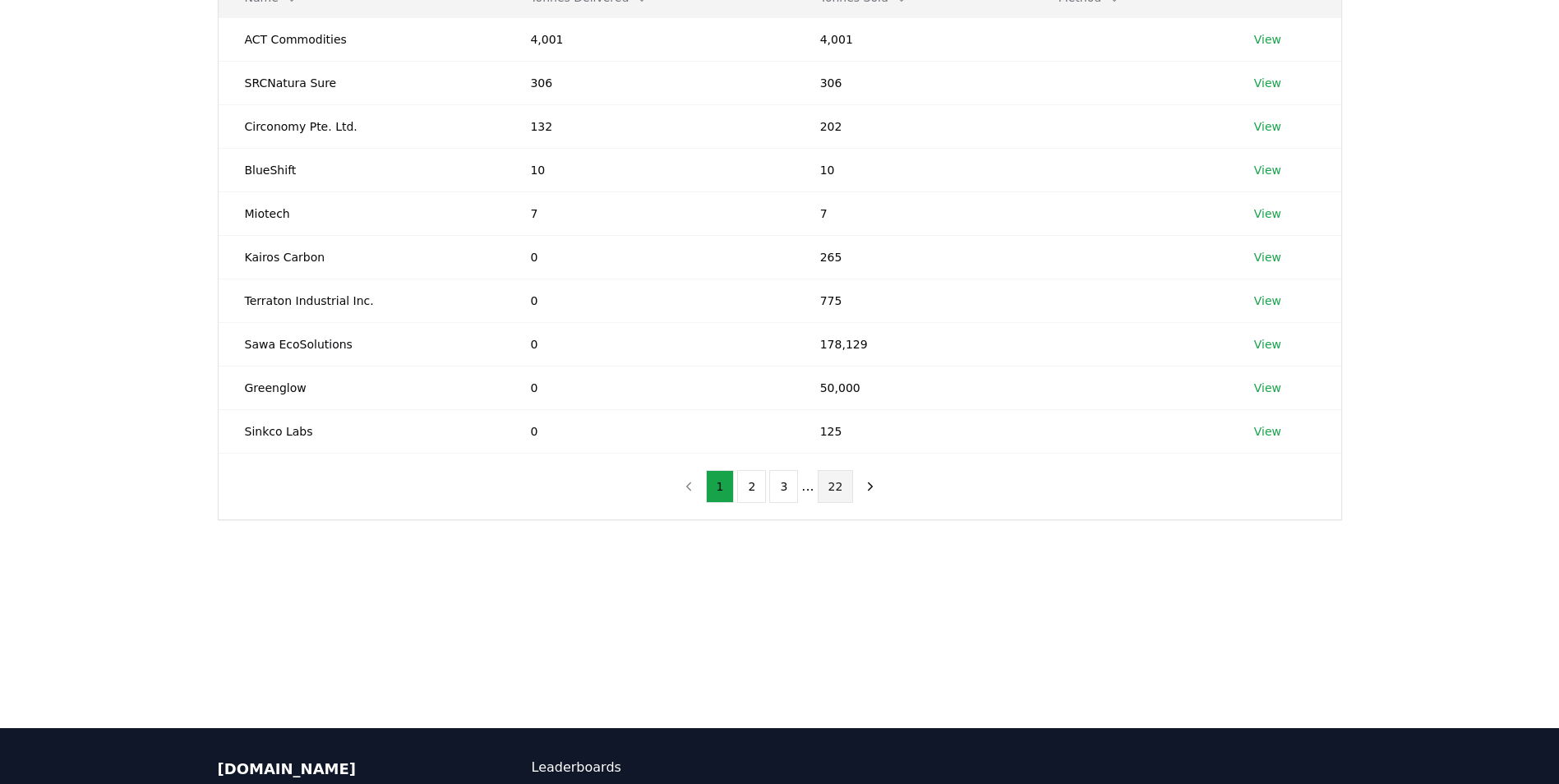
click at [828, 489] on button "22" at bounding box center [836, 485] width 36 height 32
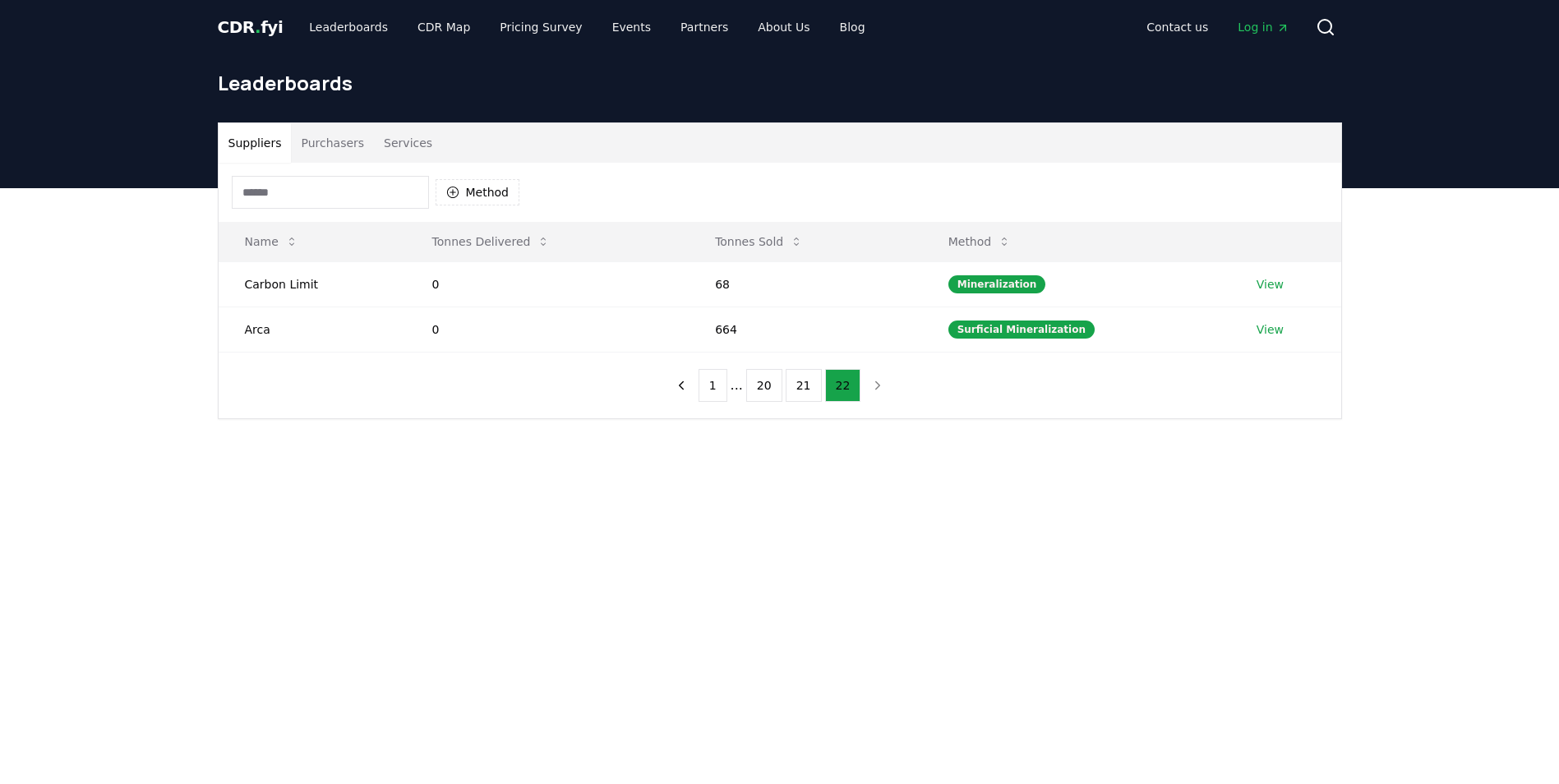
scroll to position [0, 0]
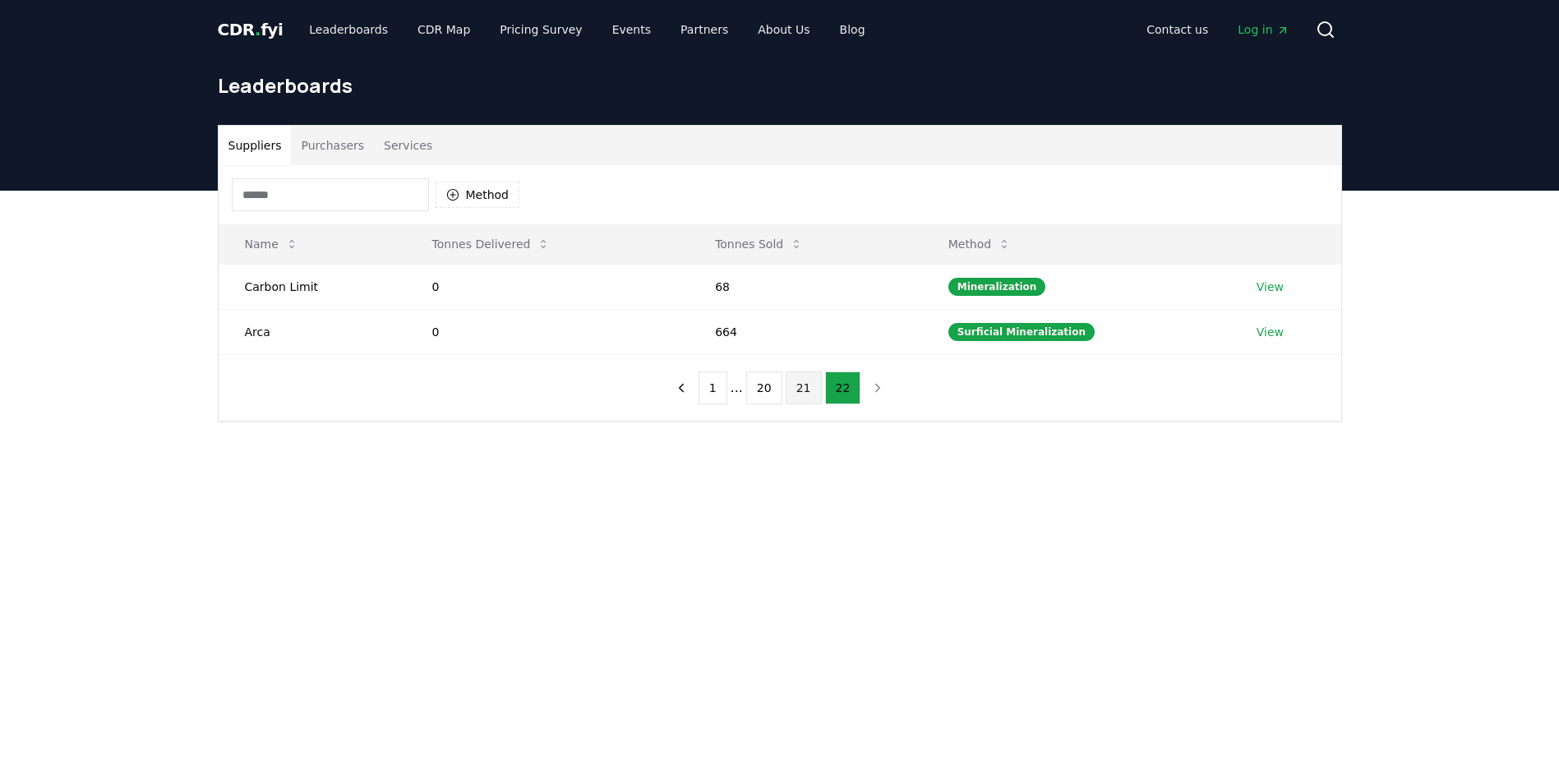
click at [805, 391] on button "21" at bounding box center [803, 387] width 36 height 32
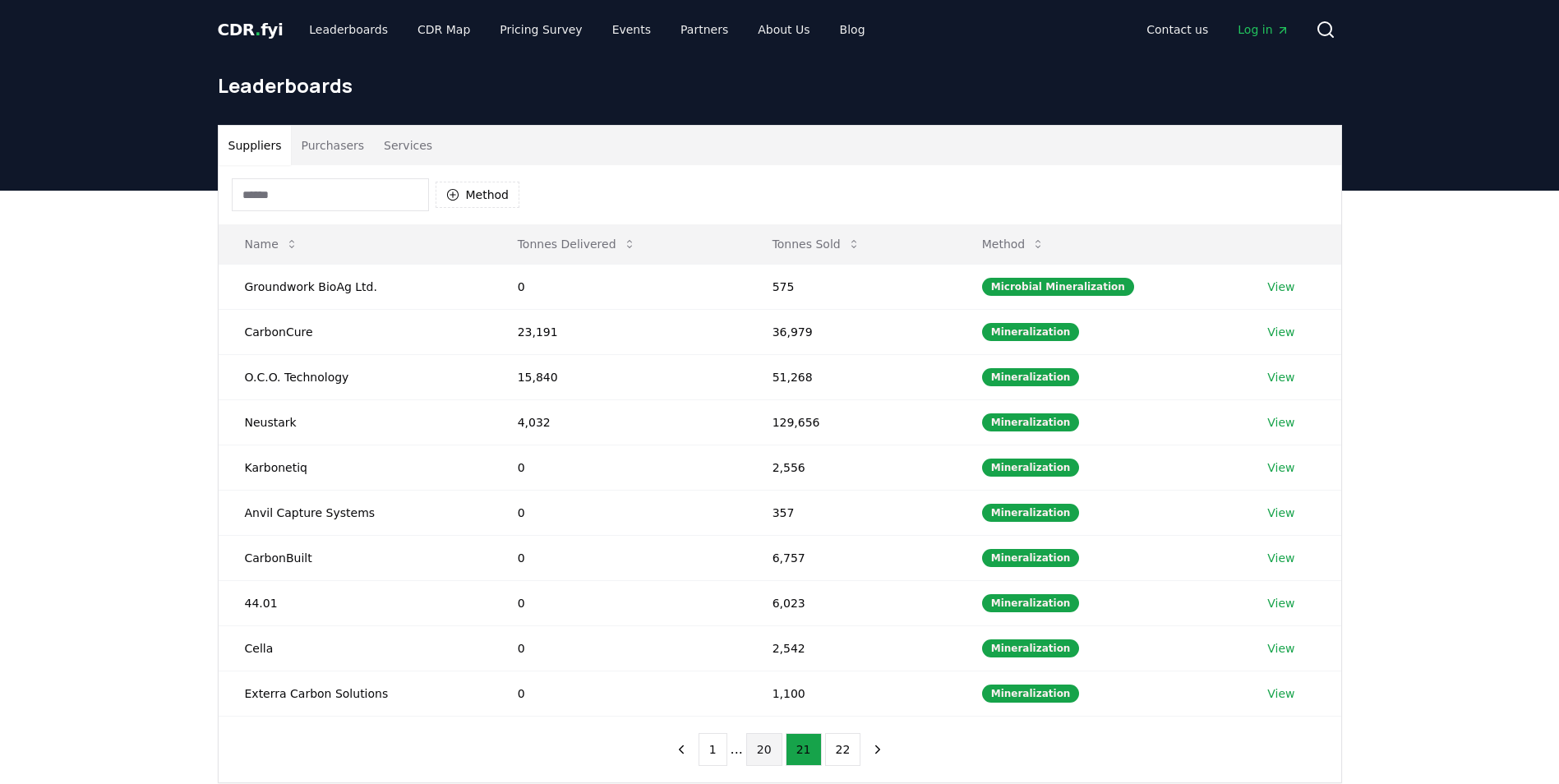
click at [753, 756] on button "20" at bounding box center [764, 749] width 36 height 32
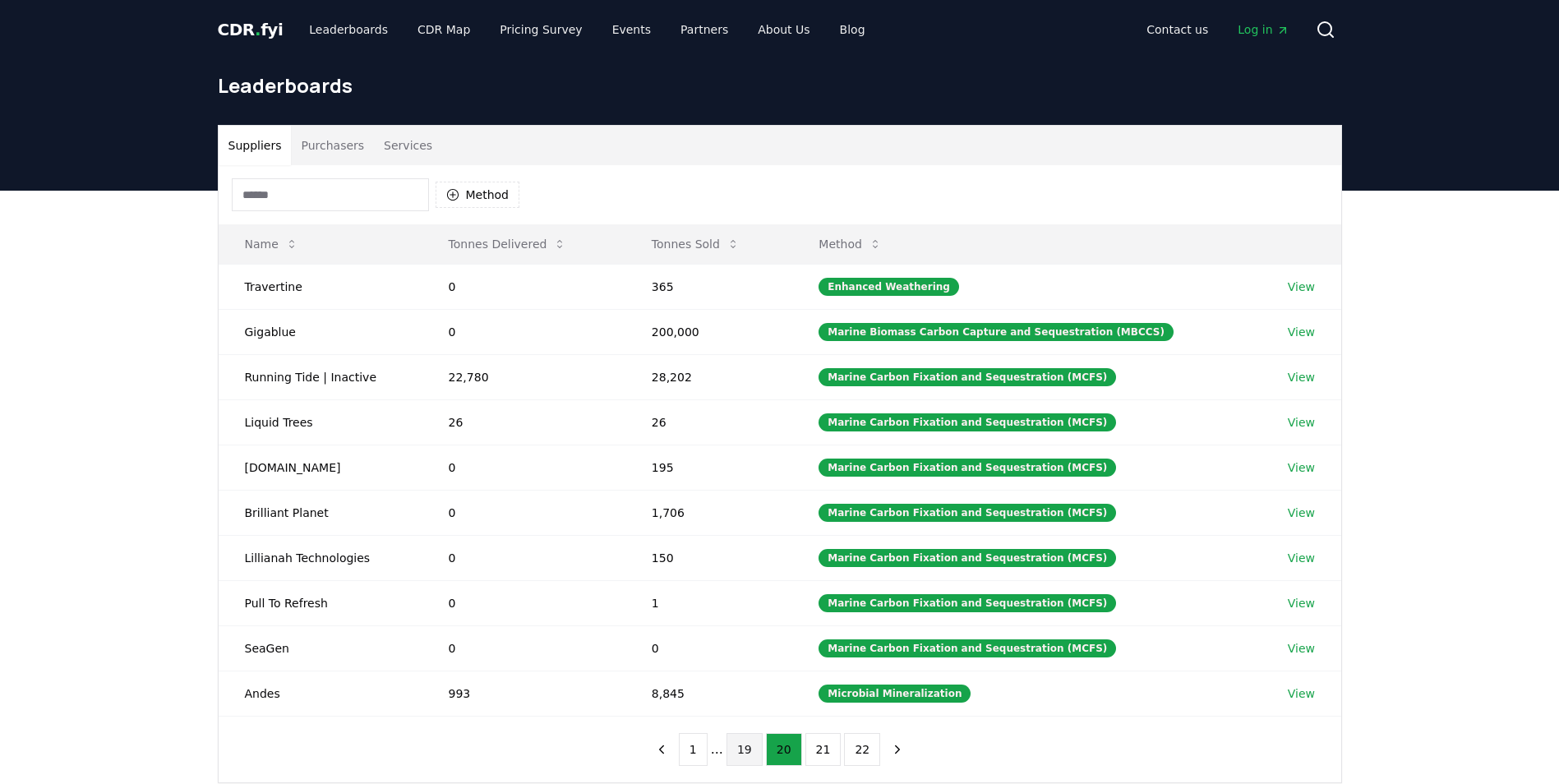
click at [751, 754] on button "19" at bounding box center [744, 749] width 36 height 32
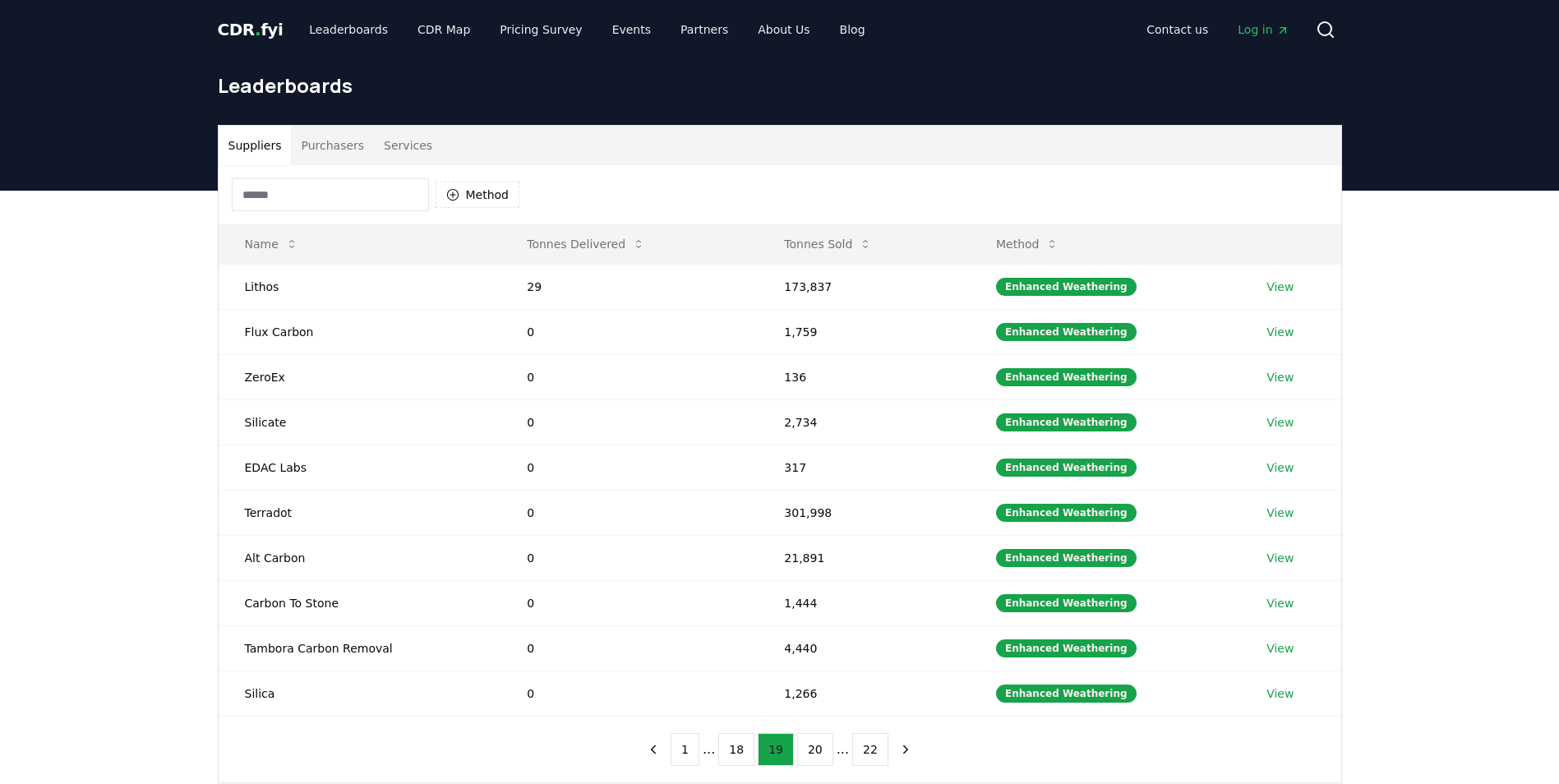
click at [751, 754] on button "18" at bounding box center [736, 749] width 36 height 32
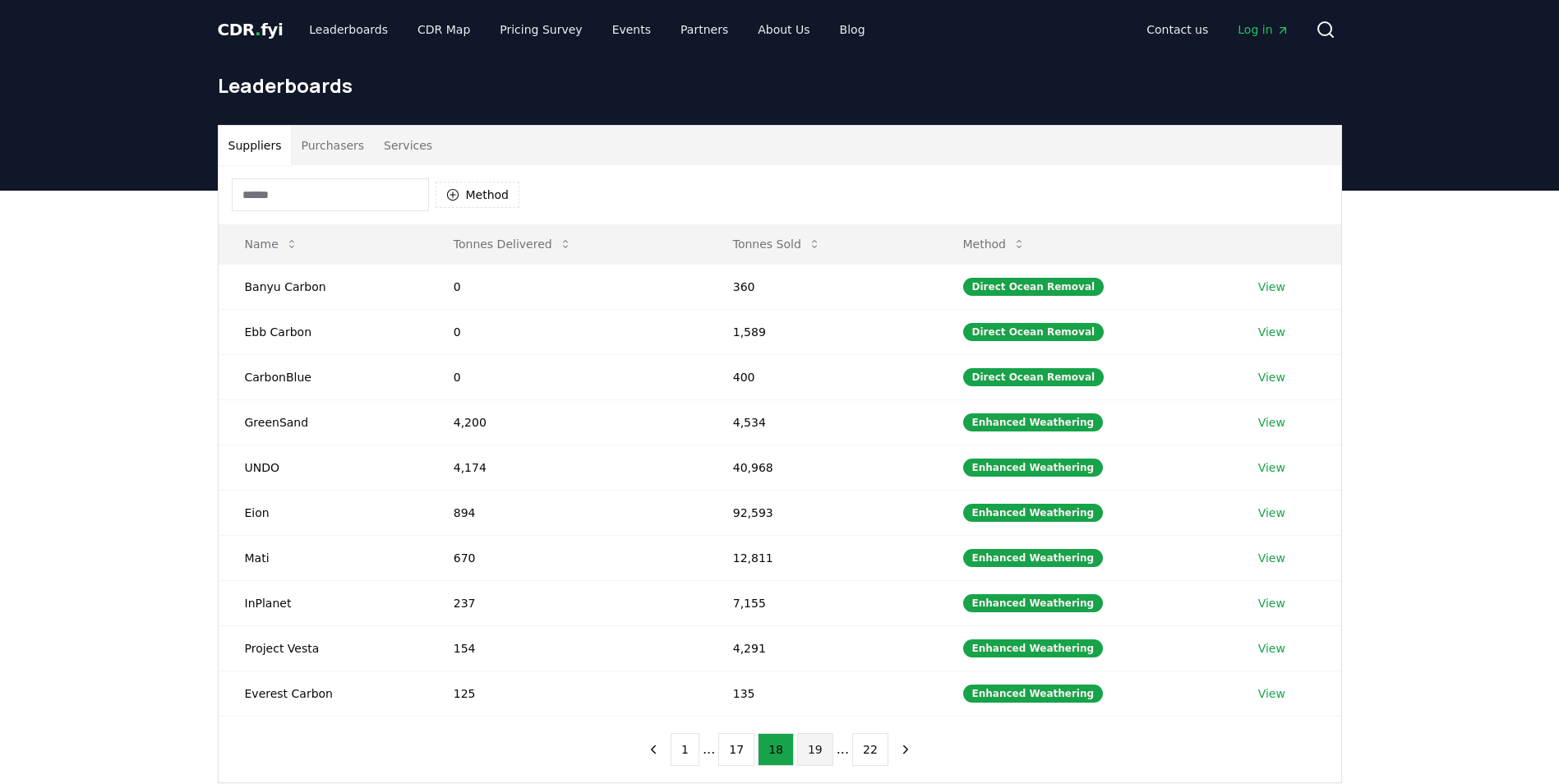
click at [751, 754] on button "17" at bounding box center [736, 749] width 36 height 32
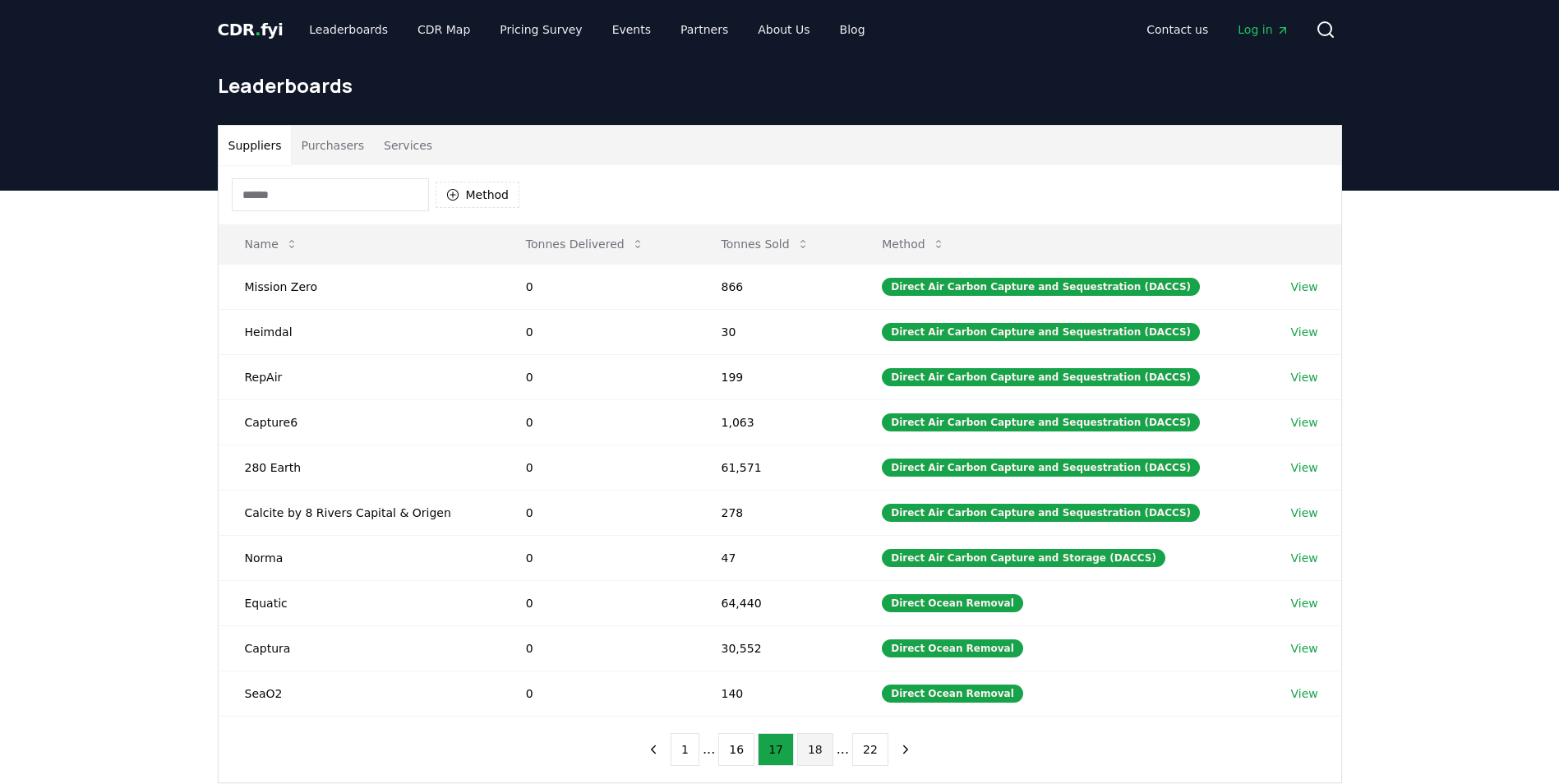
click at [814, 747] on button "18" at bounding box center [815, 749] width 36 height 32
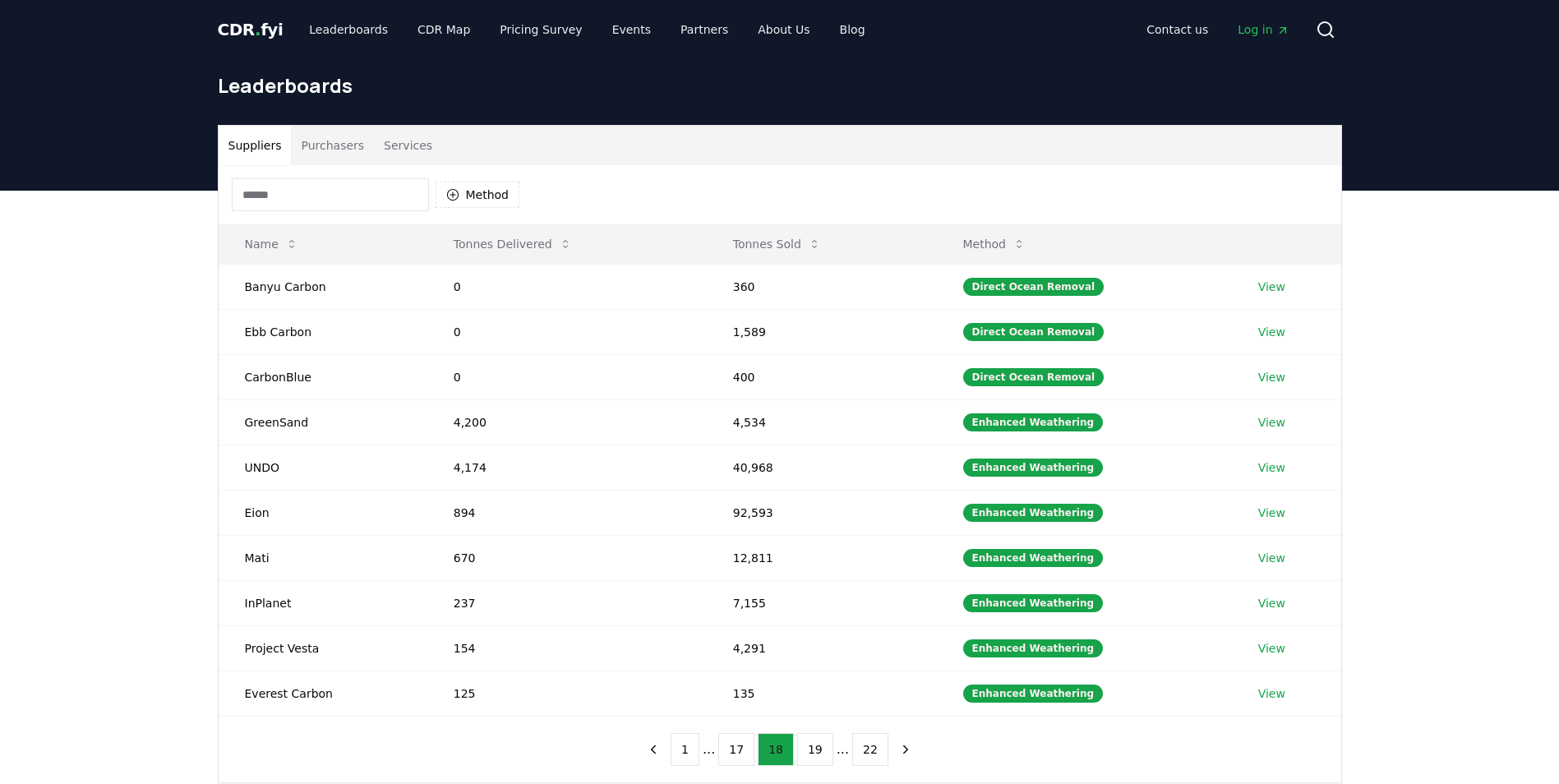
click at [814, 747] on button "19" at bounding box center [815, 749] width 36 height 32
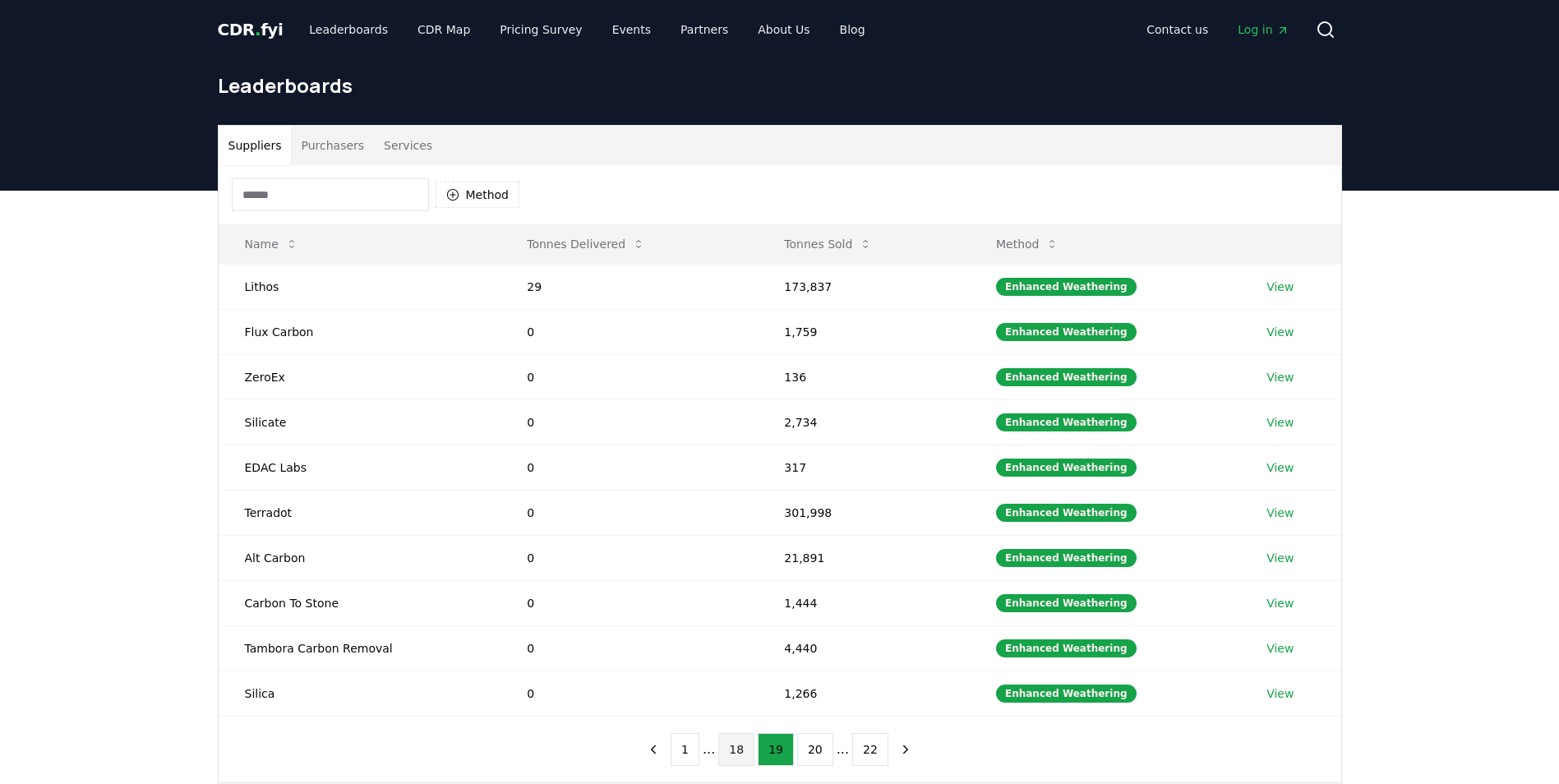
click at [814, 747] on button "20" at bounding box center [815, 749] width 36 height 32
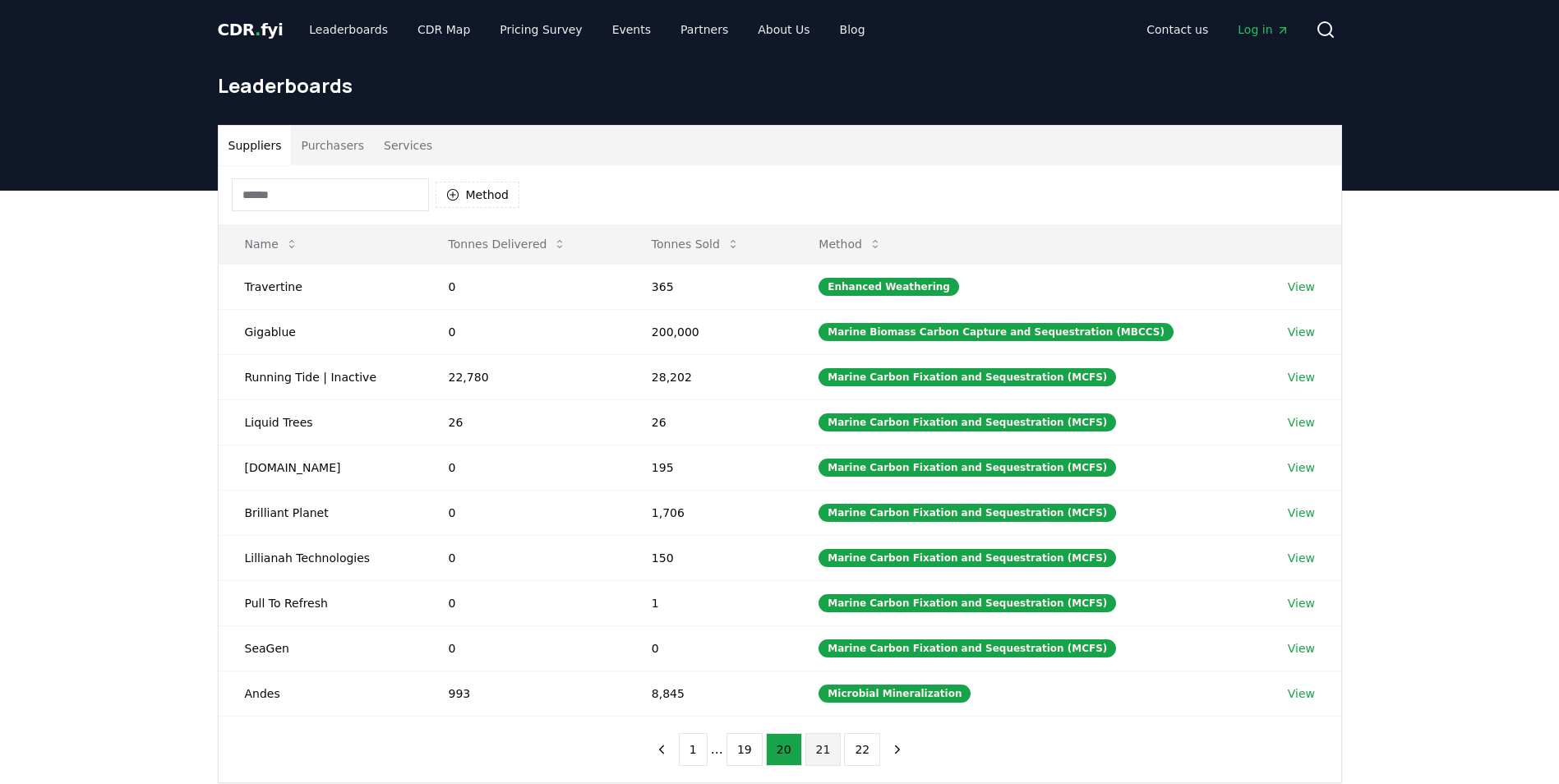
click at [814, 748] on button "21" at bounding box center [824, 749] width 36 height 32
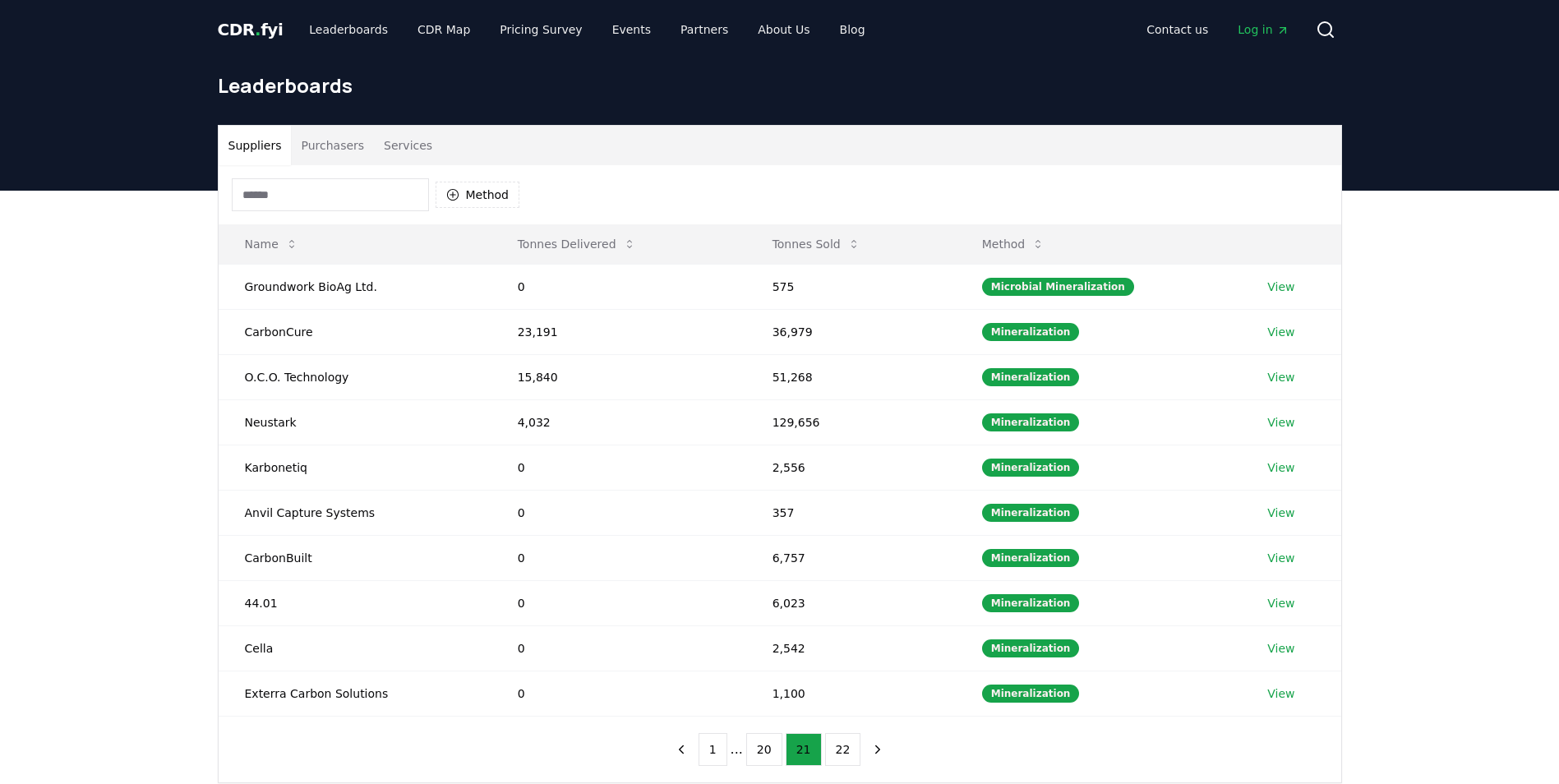
click at [826, 747] on button "22" at bounding box center [843, 749] width 36 height 32
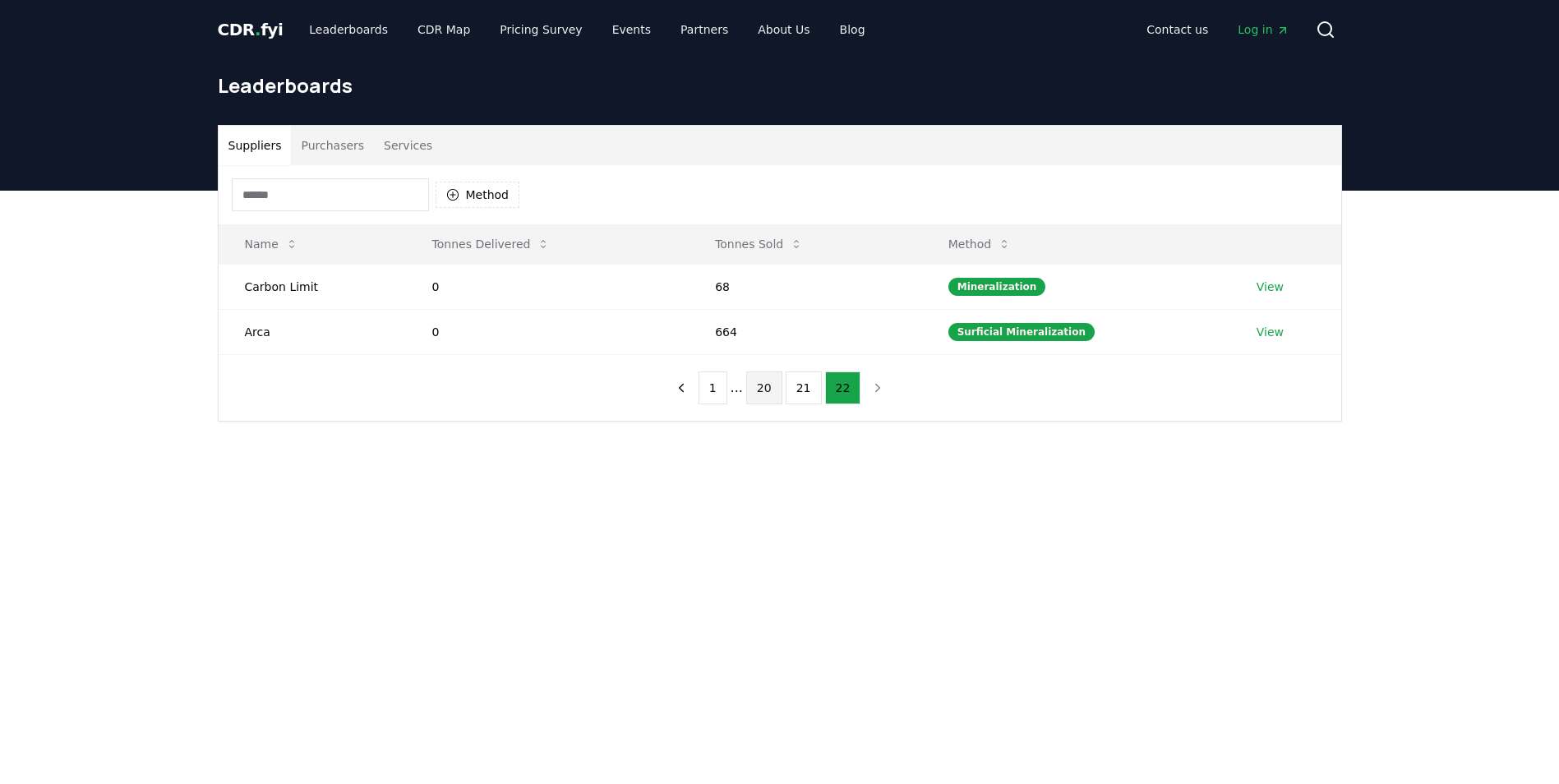
click at [774, 392] on button "20" at bounding box center [764, 387] width 36 height 32
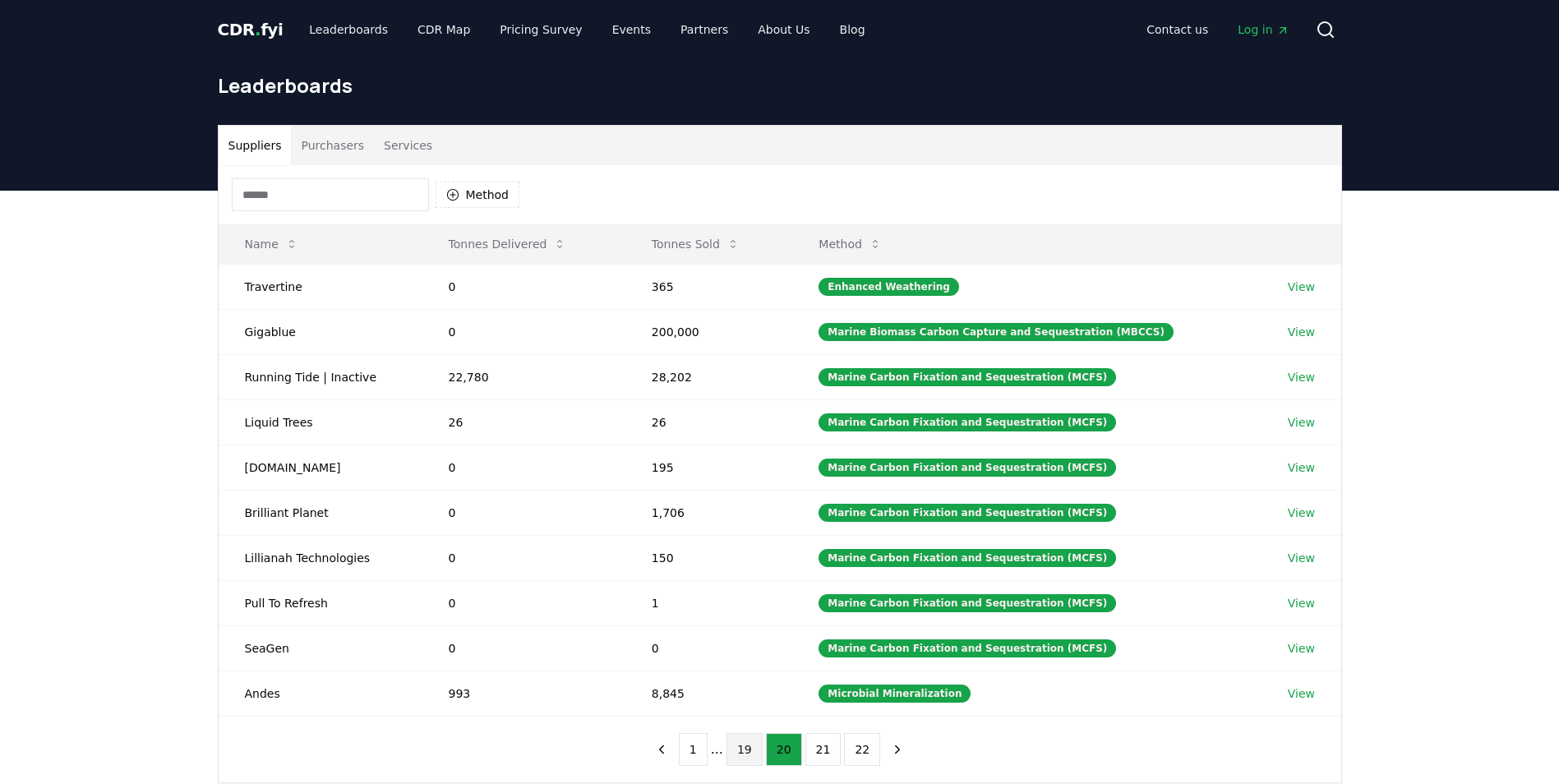
click at [745, 753] on button "19" at bounding box center [744, 749] width 36 height 32
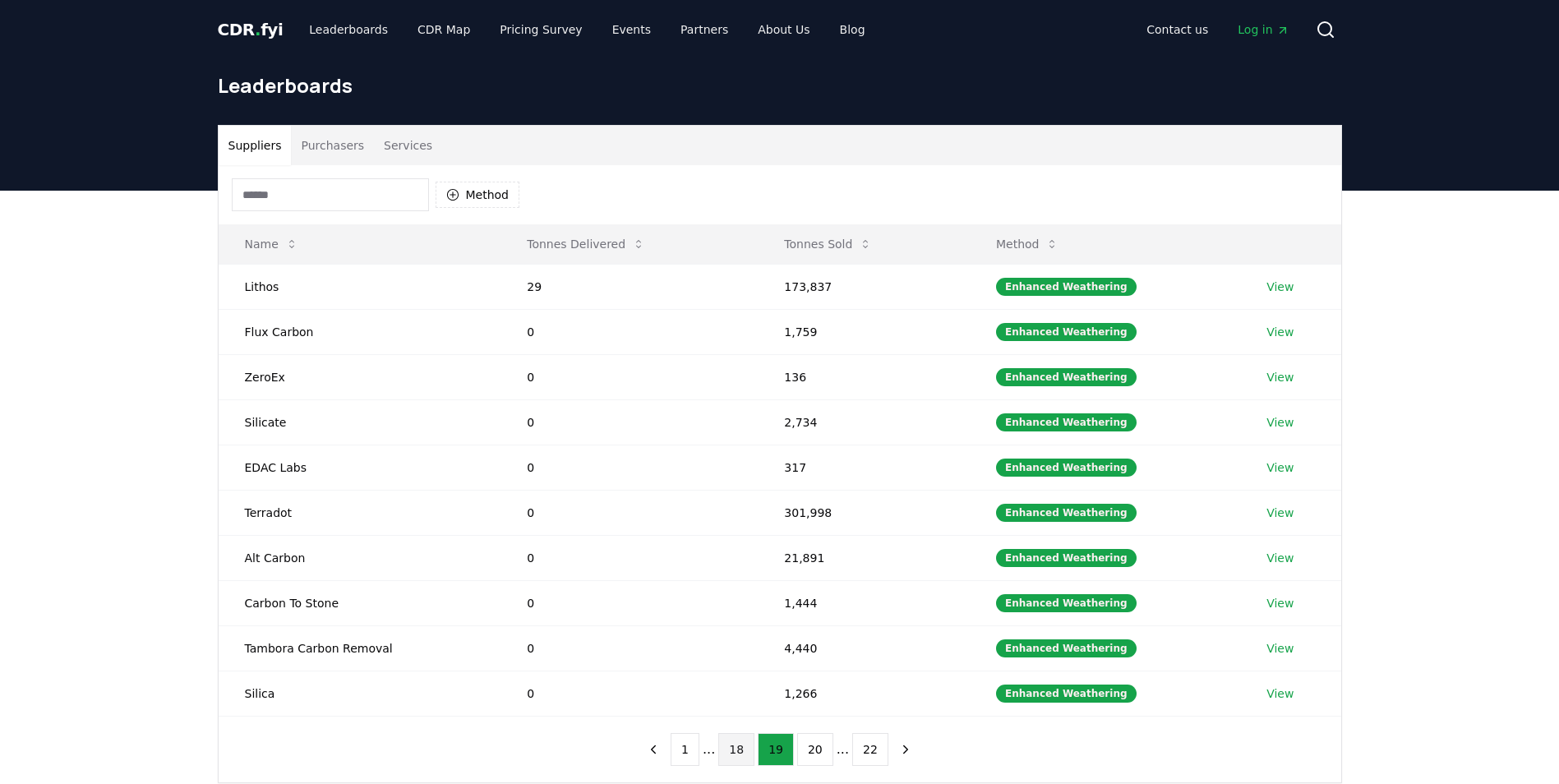
click at [747, 754] on button "18" at bounding box center [736, 749] width 36 height 32
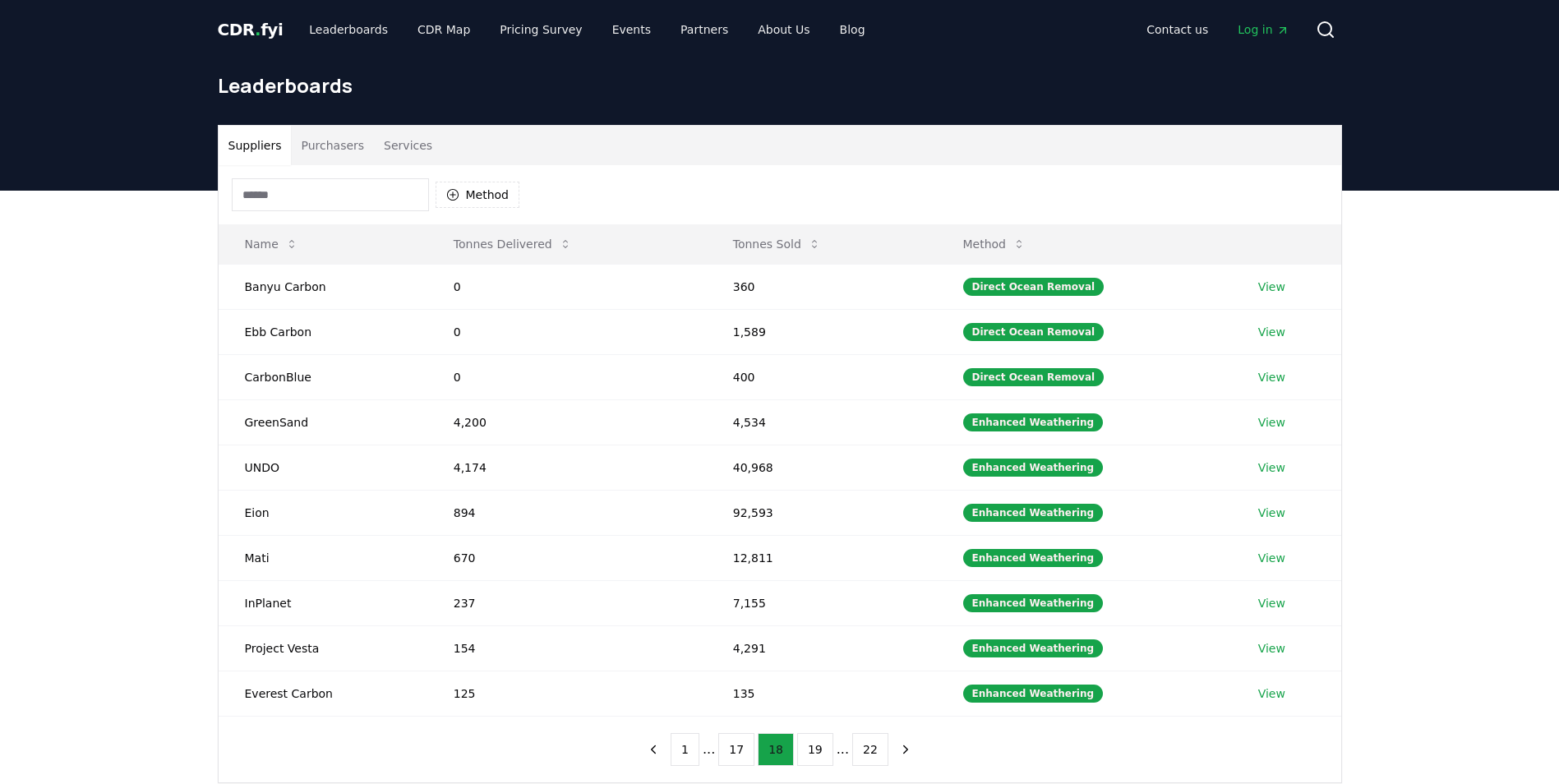
click at [747, 754] on button "17" at bounding box center [736, 749] width 36 height 32
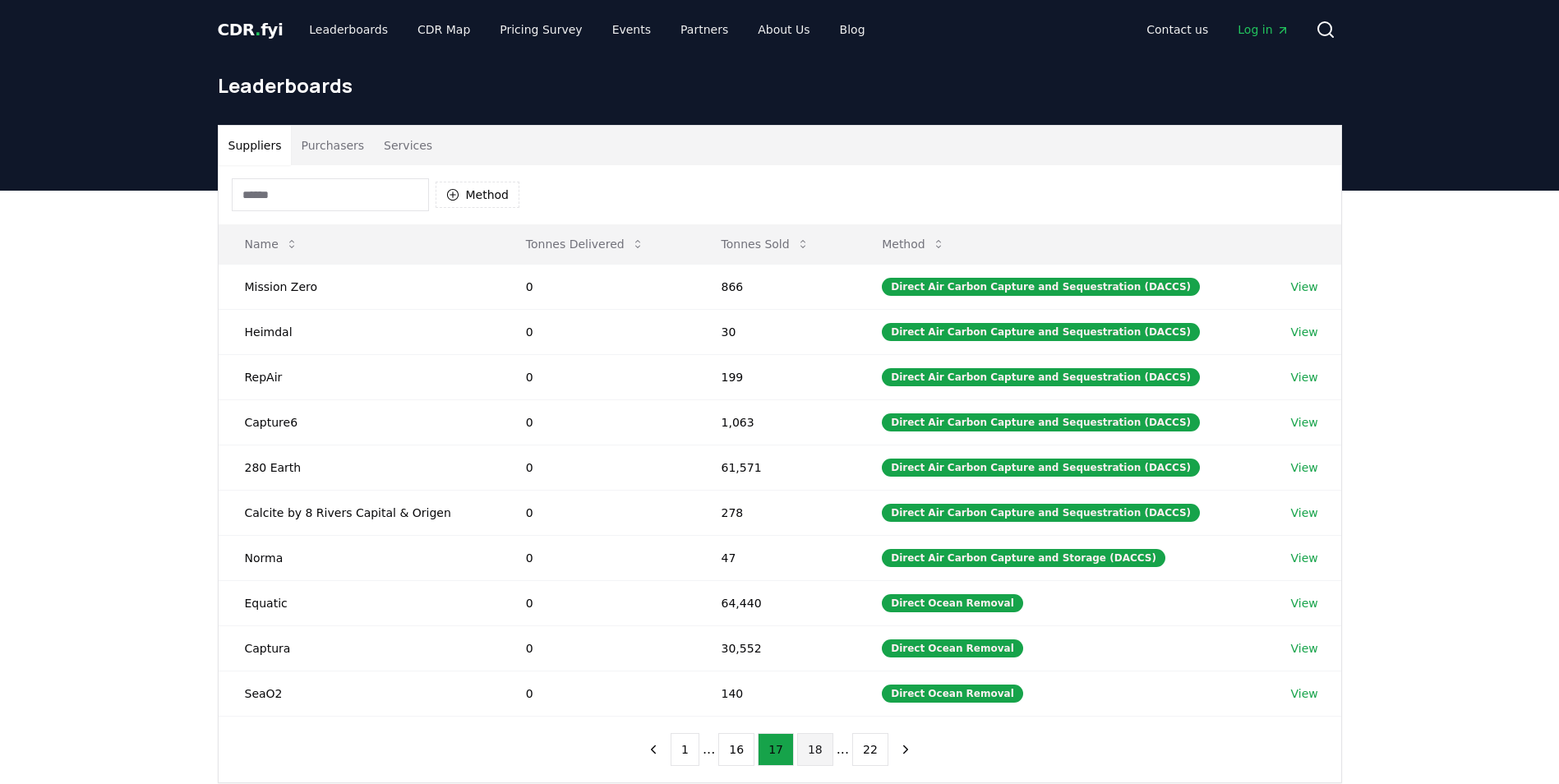
click at [747, 754] on button "16" at bounding box center [736, 749] width 36 height 32
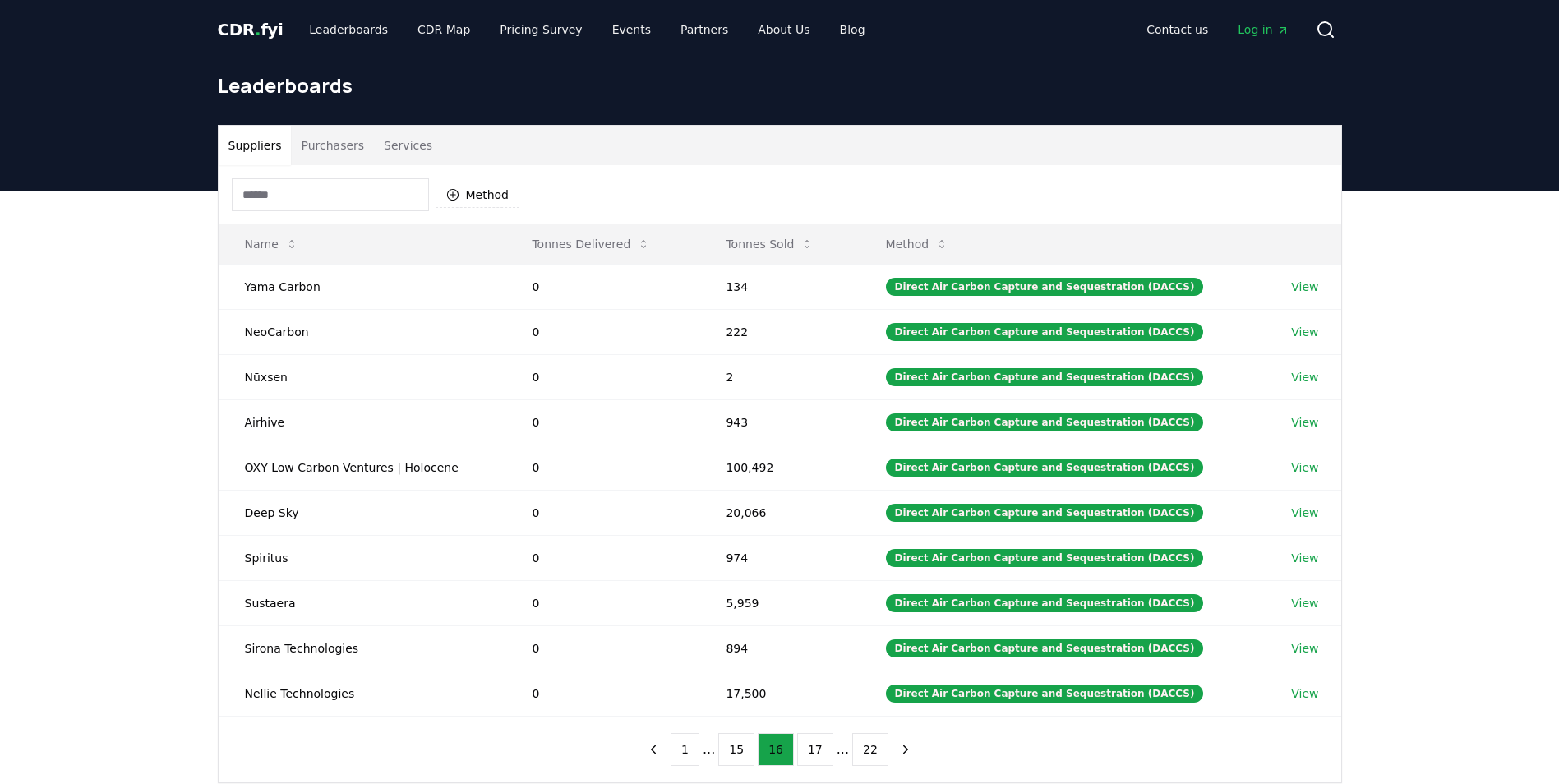
click at [747, 754] on button "15" at bounding box center [736, 749] width 36 height 32
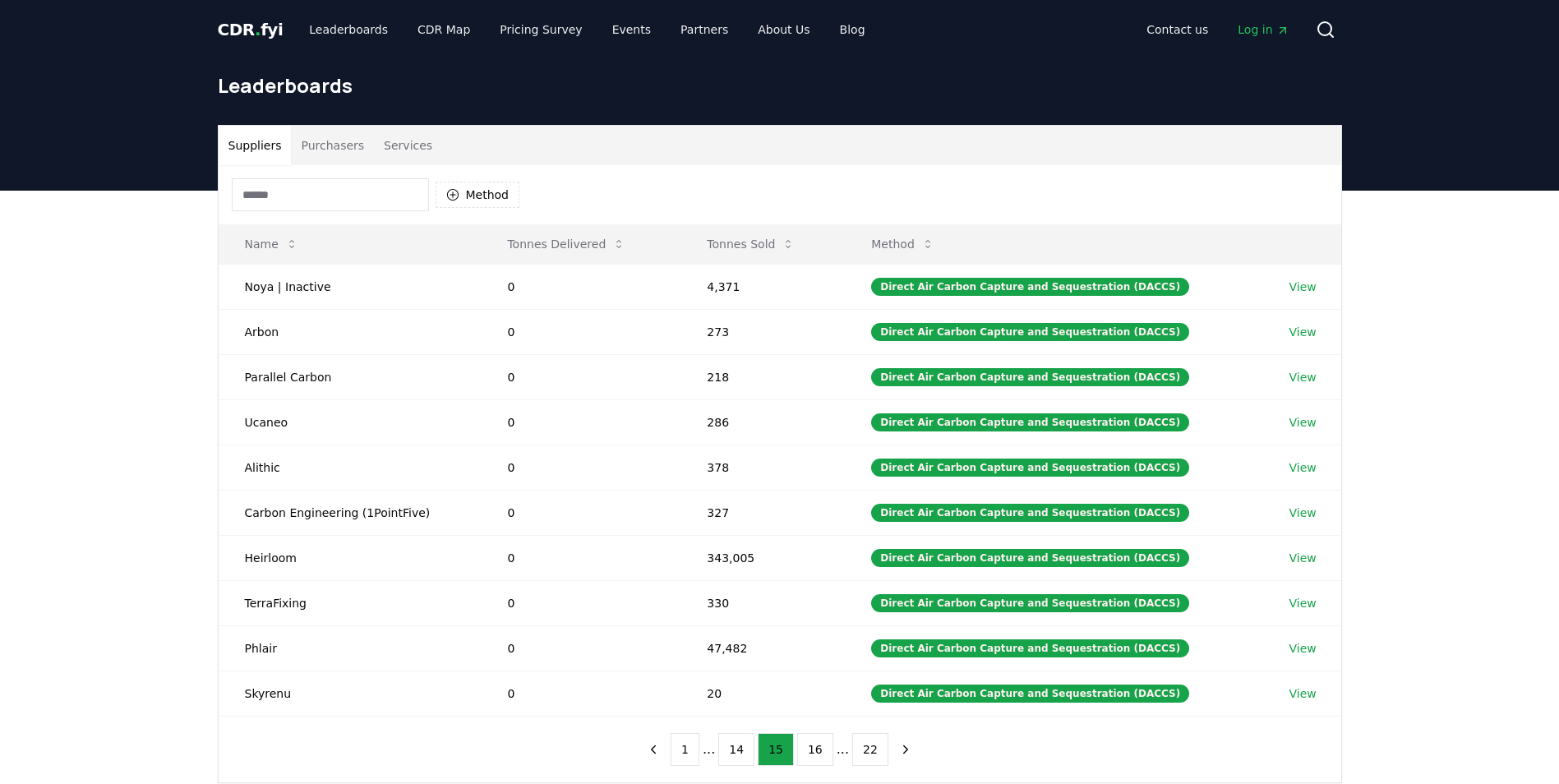
click at [747, 754] on button "14" at bounding box center [736, 749] width 36 height 32
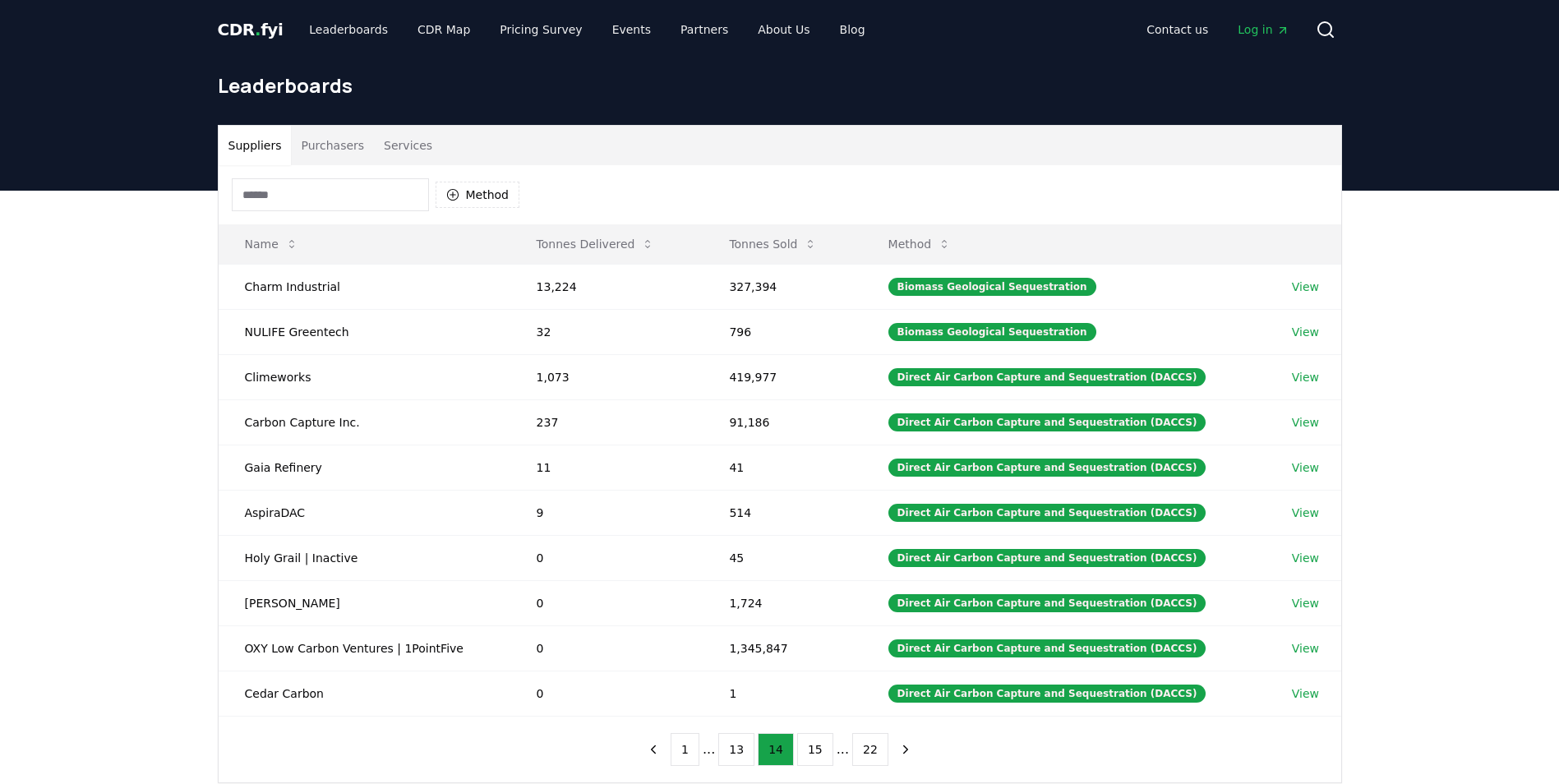
click at [255, 28] on span "." at bounding box center [258, 29] width 6 height 20
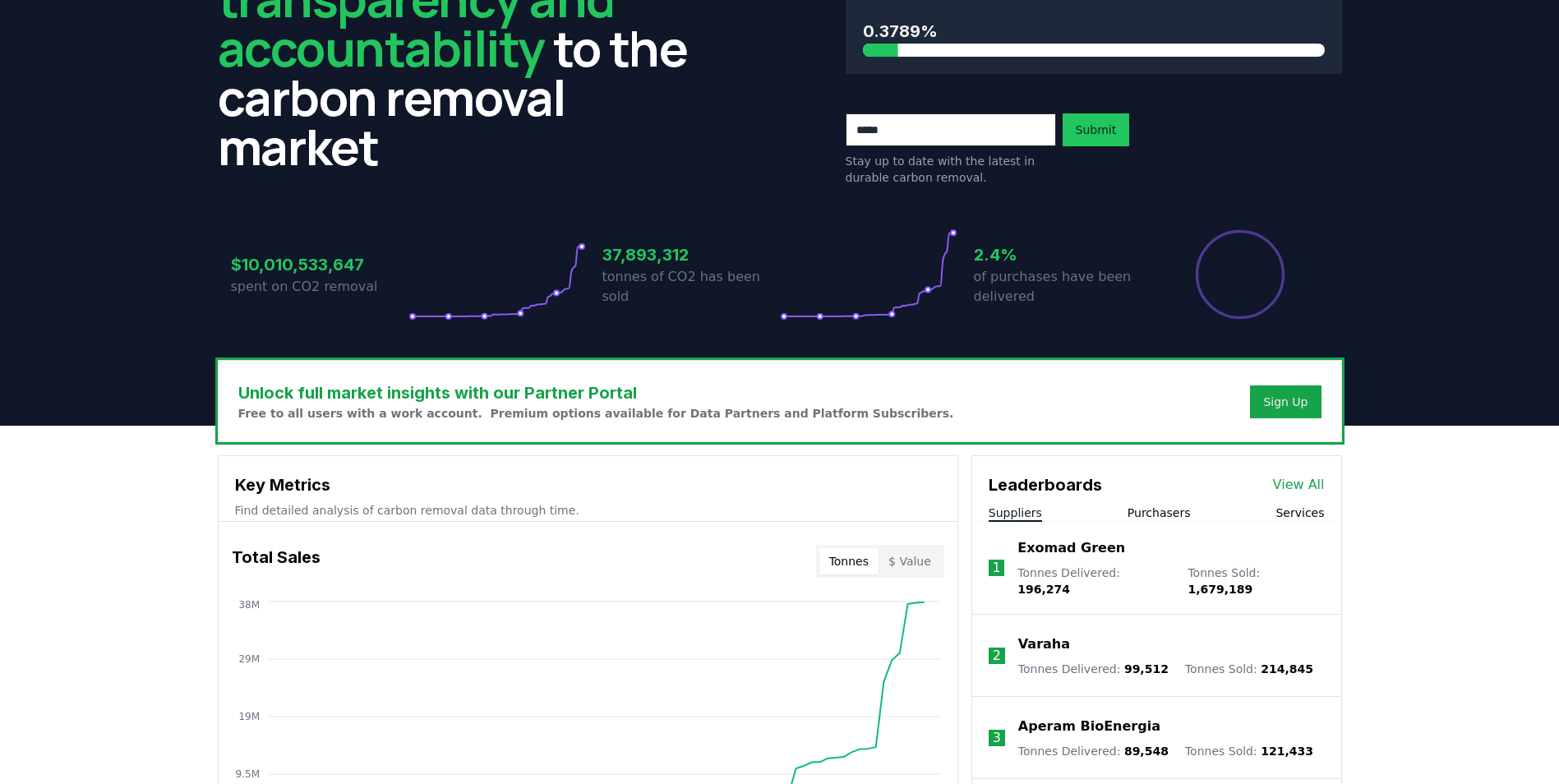
scroll to position [164, 0]
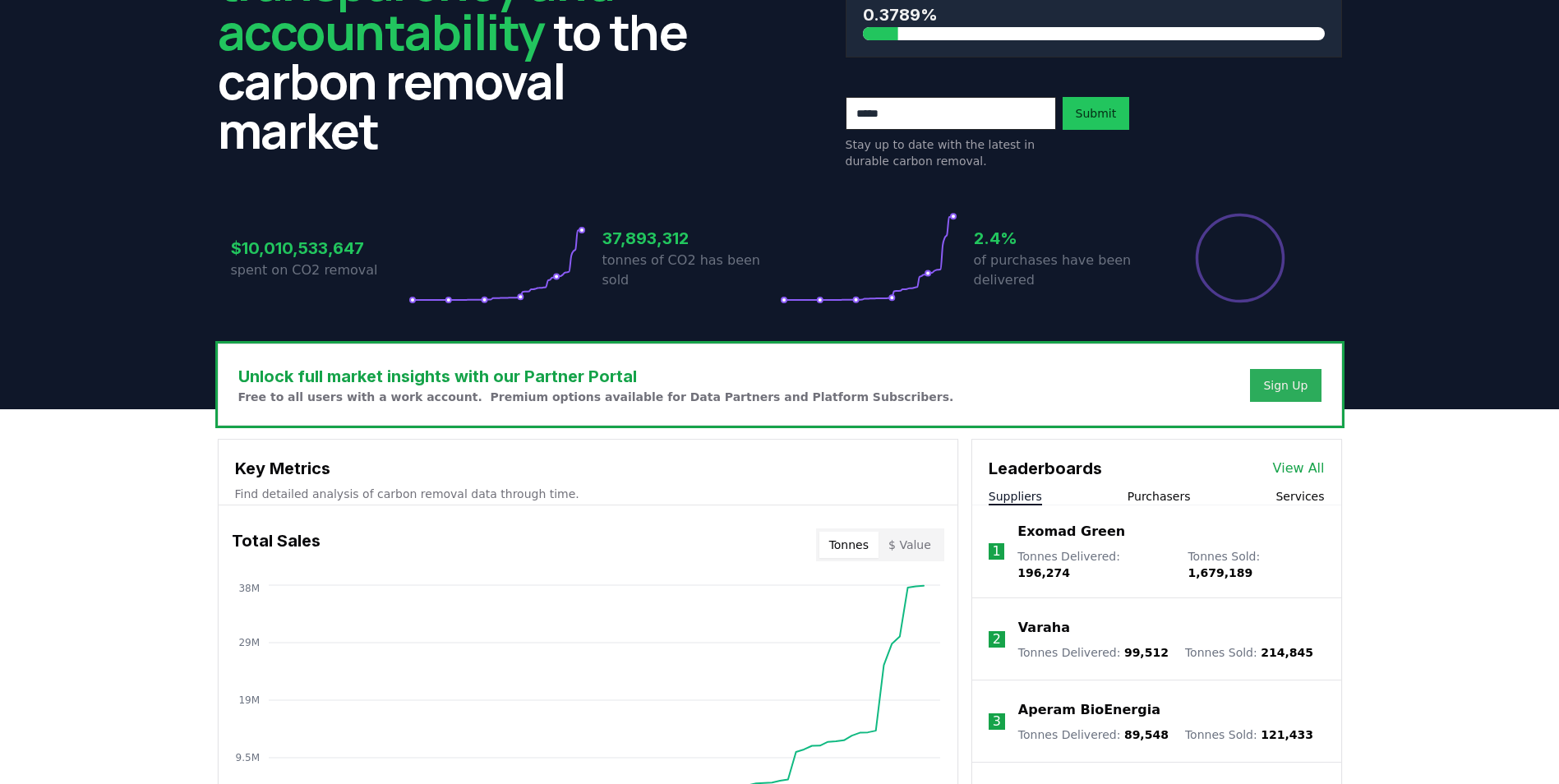
click at [1308, 389] on button "Sign Up" at bounding box center [1286, 384] width 71 height 32
click at [1299, 386] on div "Sign Up" at bounding box center [1285, 385] width 44 height 17
click at [1287, 381] on div "Sign Up" at bounding box center [1285, 385] width 44 height 17
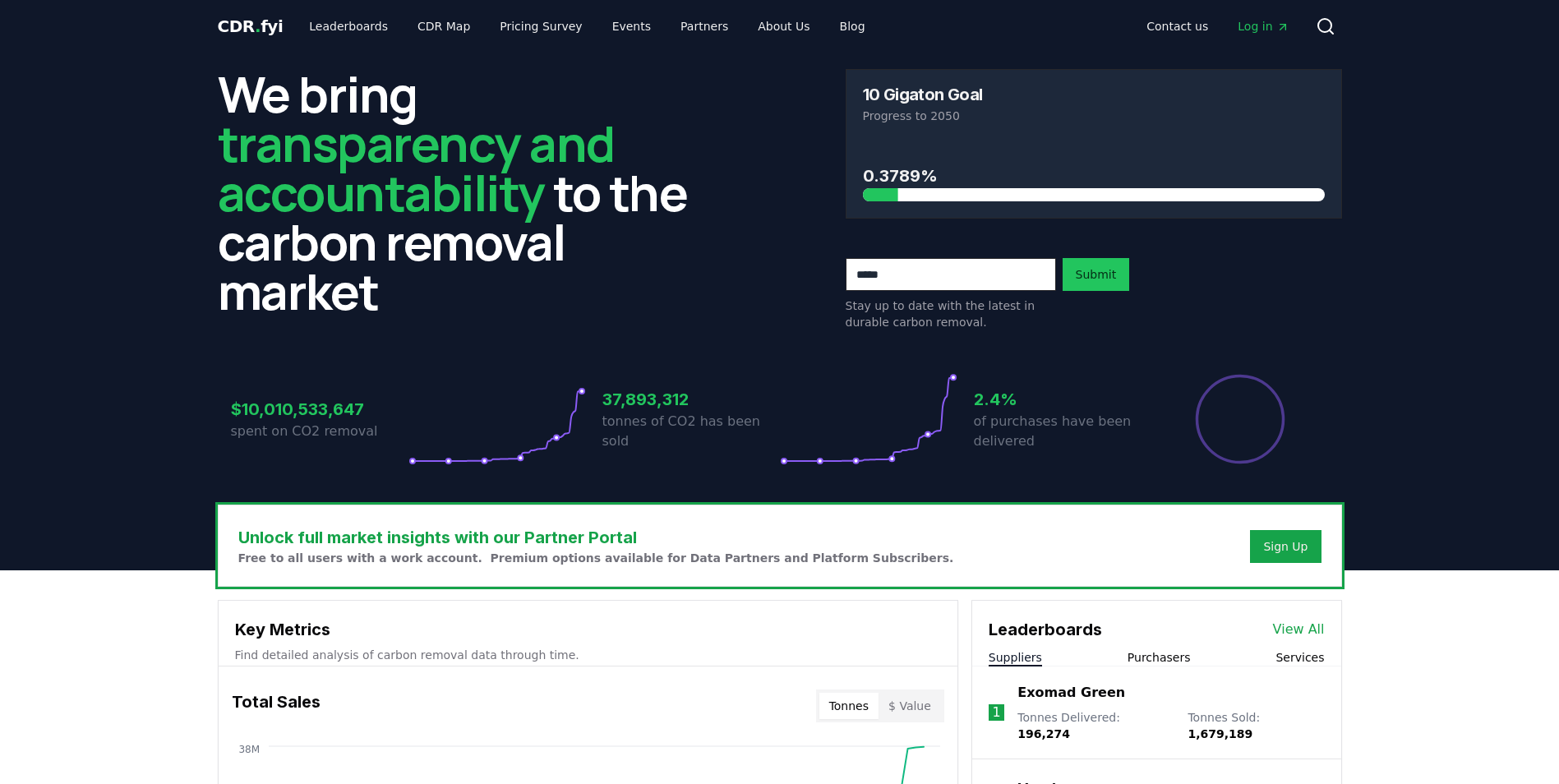
scroll to position [0, 0]
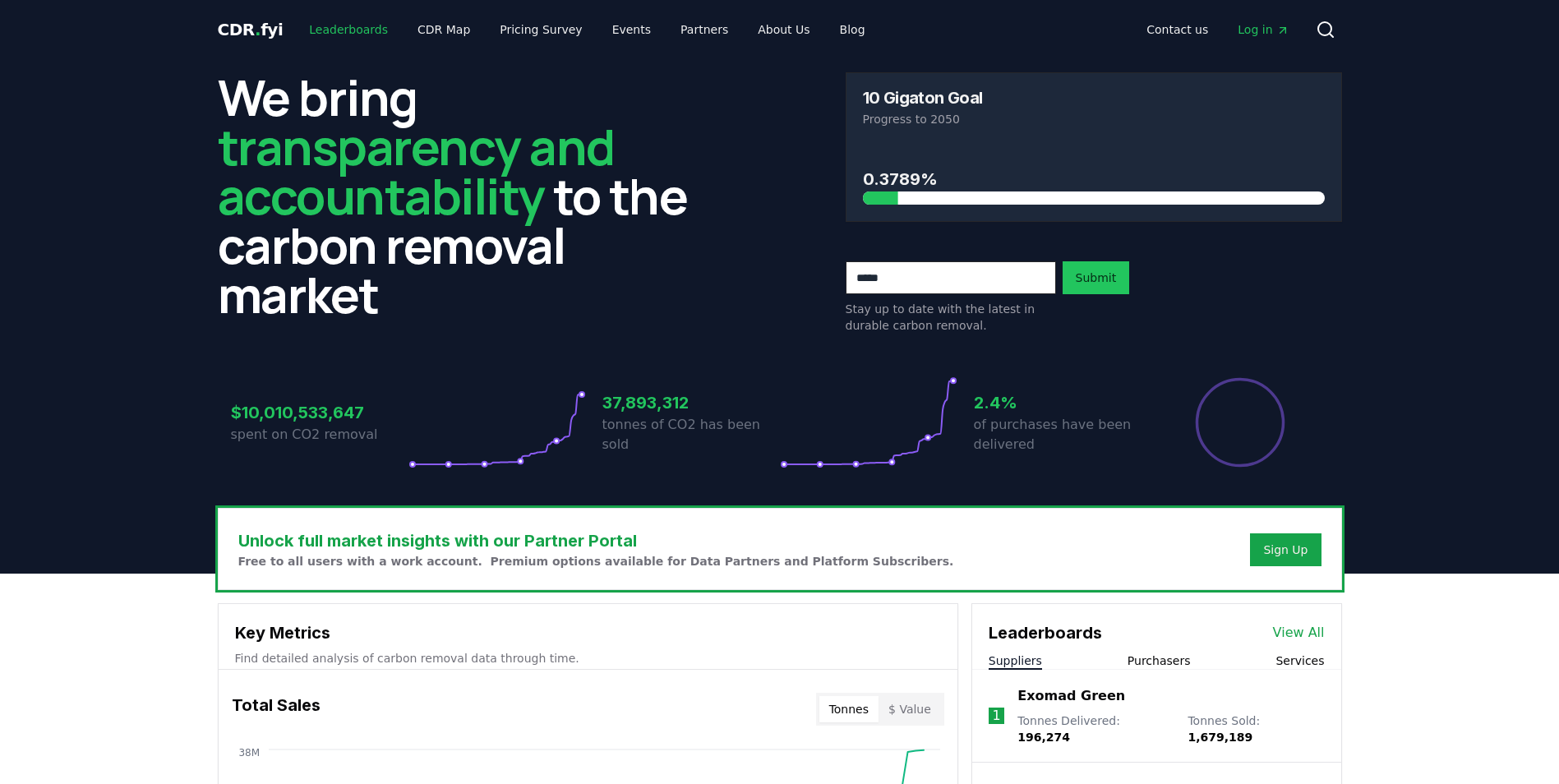
click at [318, 37] on link "Leaderboards" at bounding box center [348, 29] width 105 height 29
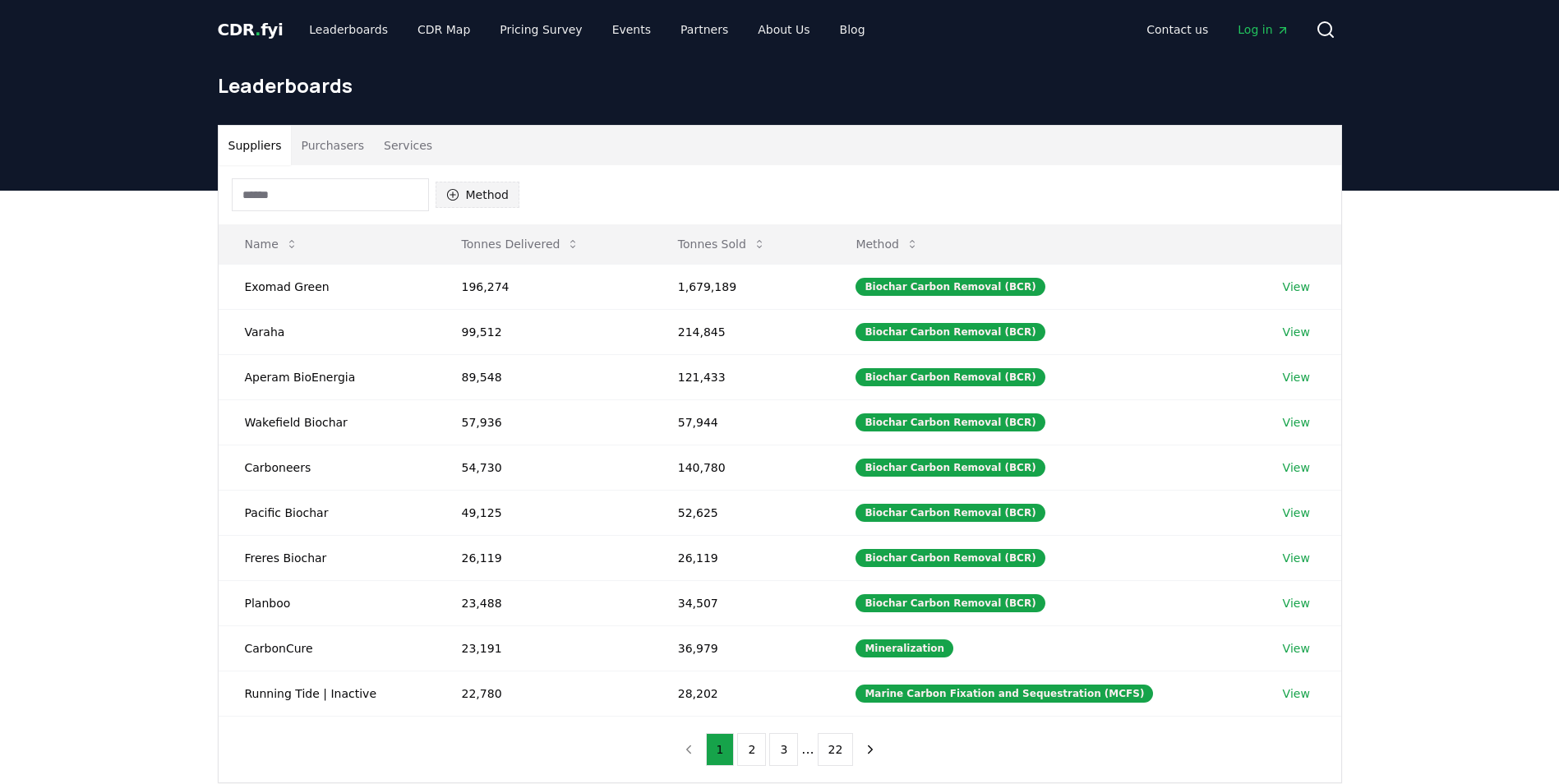
click at [450, 200] on icon "button" at bounding box center [452, 195] width 13 height 13
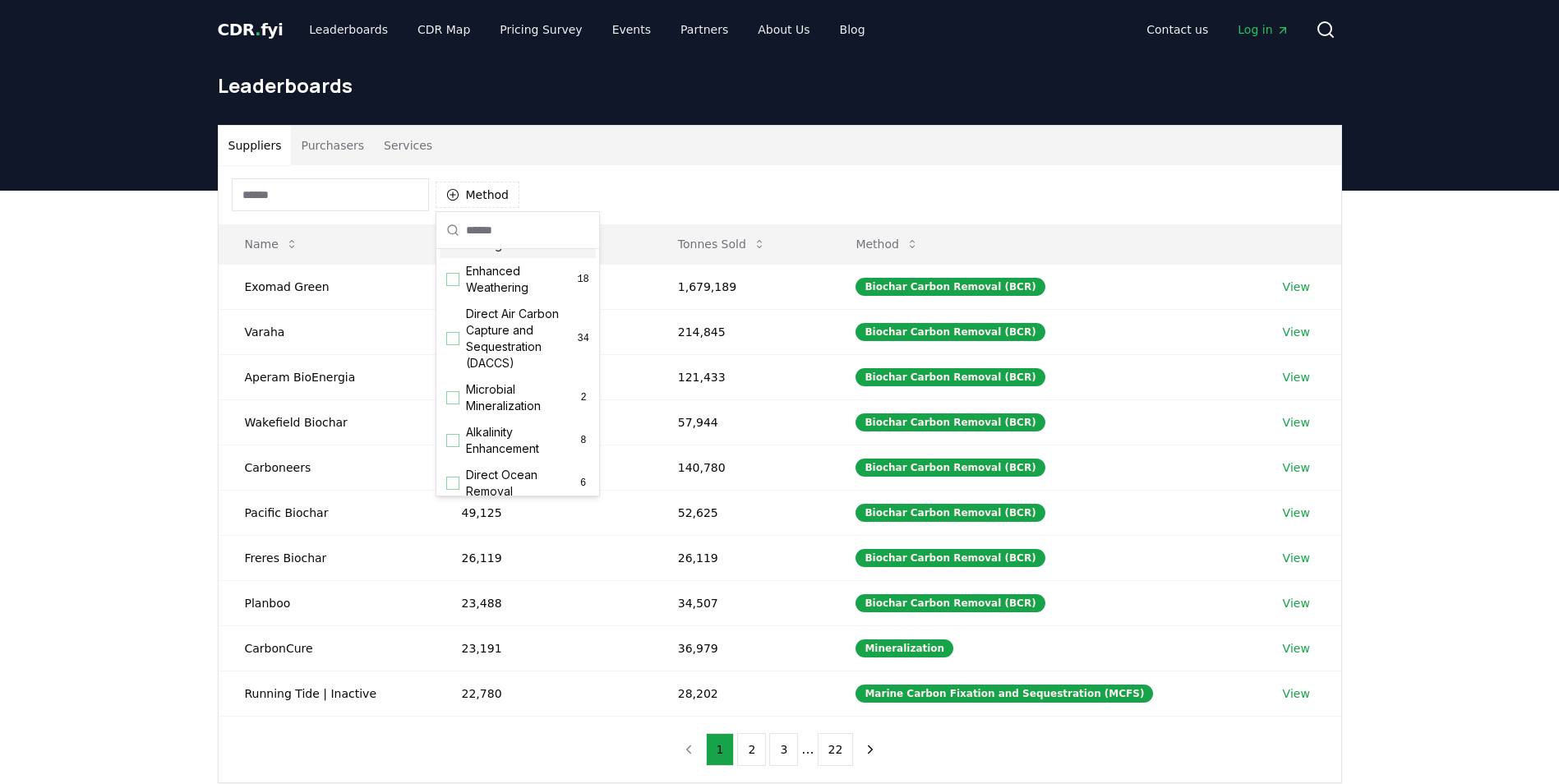
scroll to position [329, 0]
click at [450, 316] on div "Suggestions" at bounding box center [452, 309] width 13 height 13
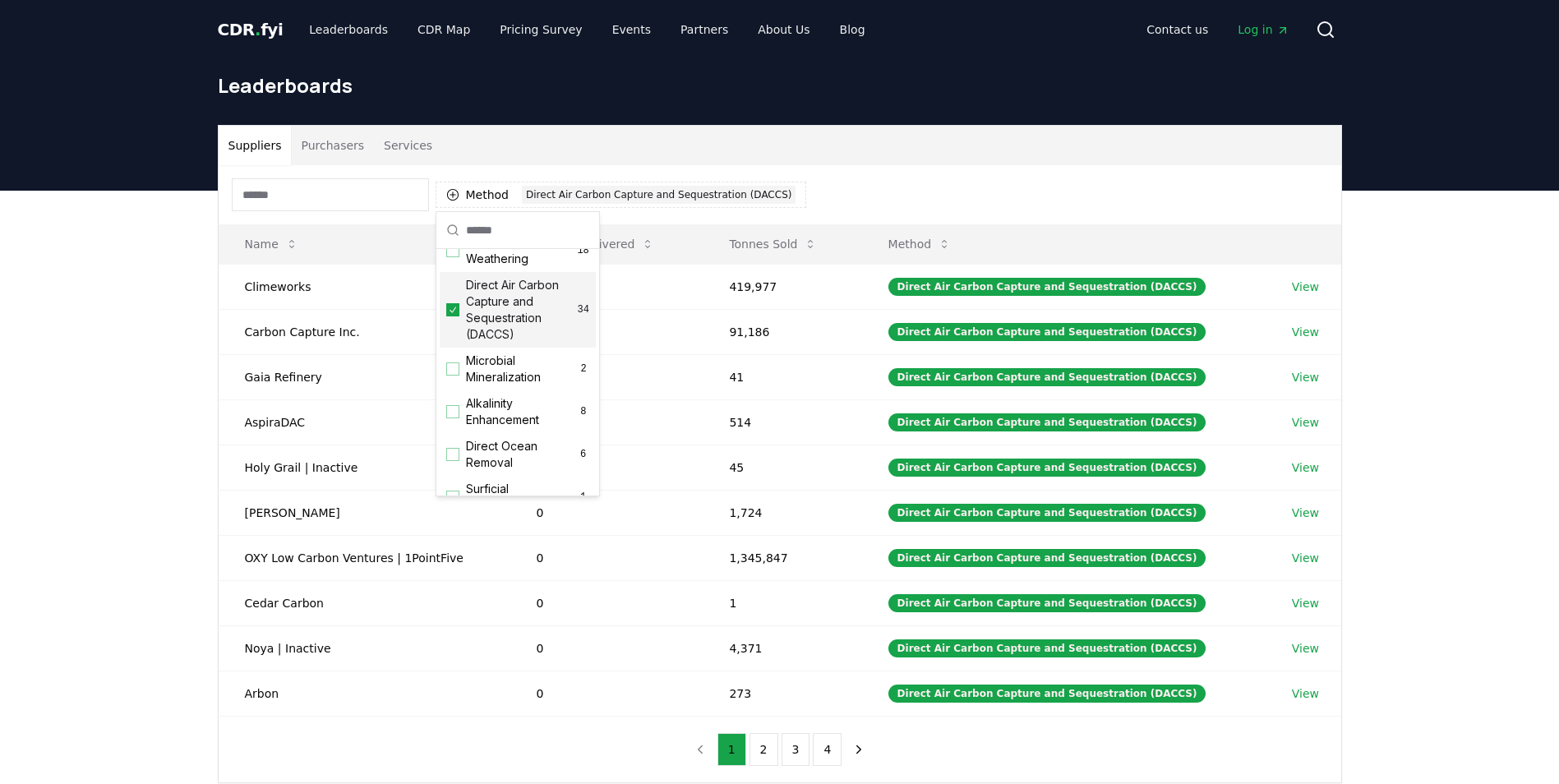
click at [1040, 138] on div "Suppliers Purchasers Services" at bounding box center [780, 145] width 1123 height 39
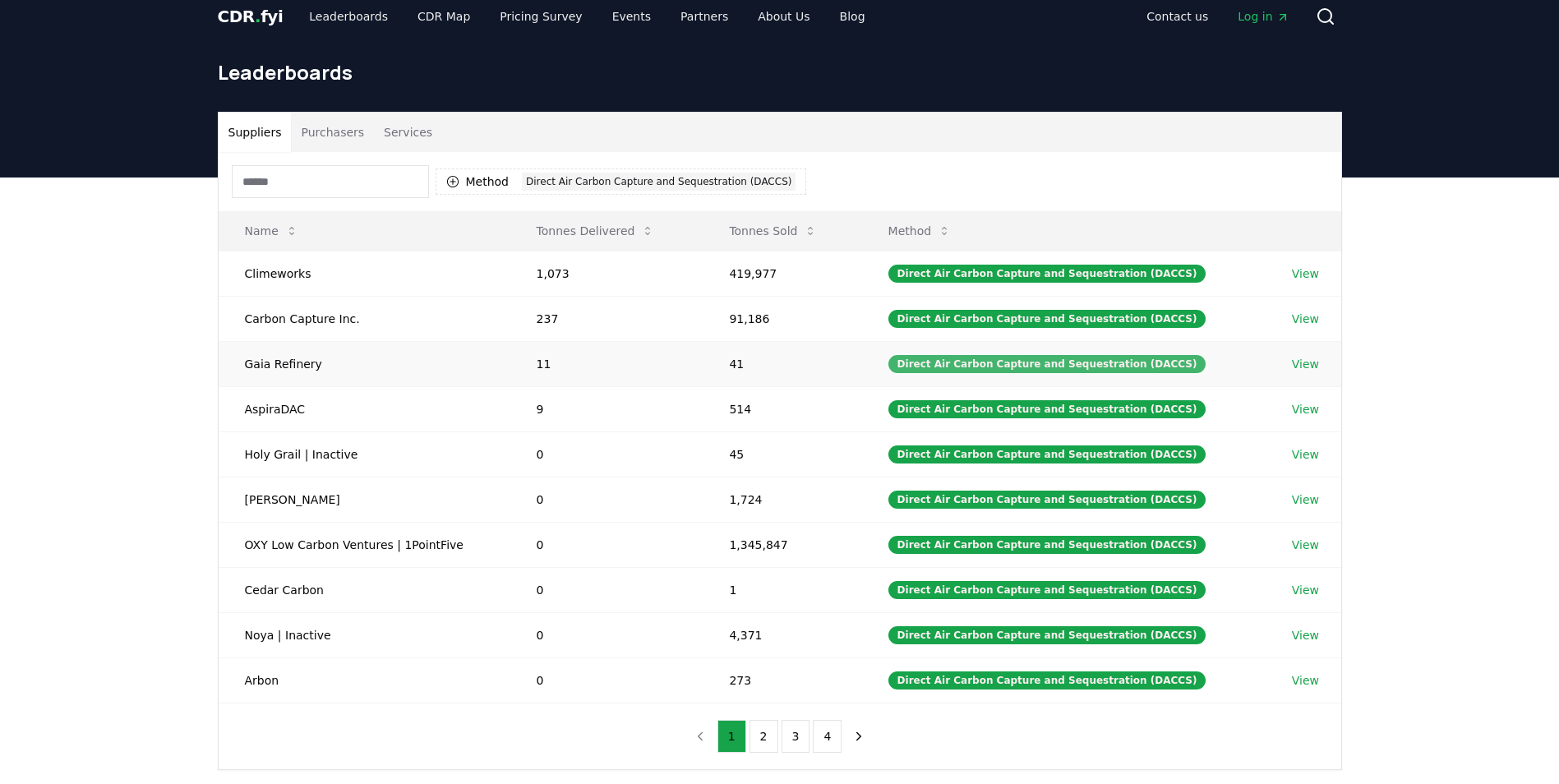
scroll to position [0, 0]
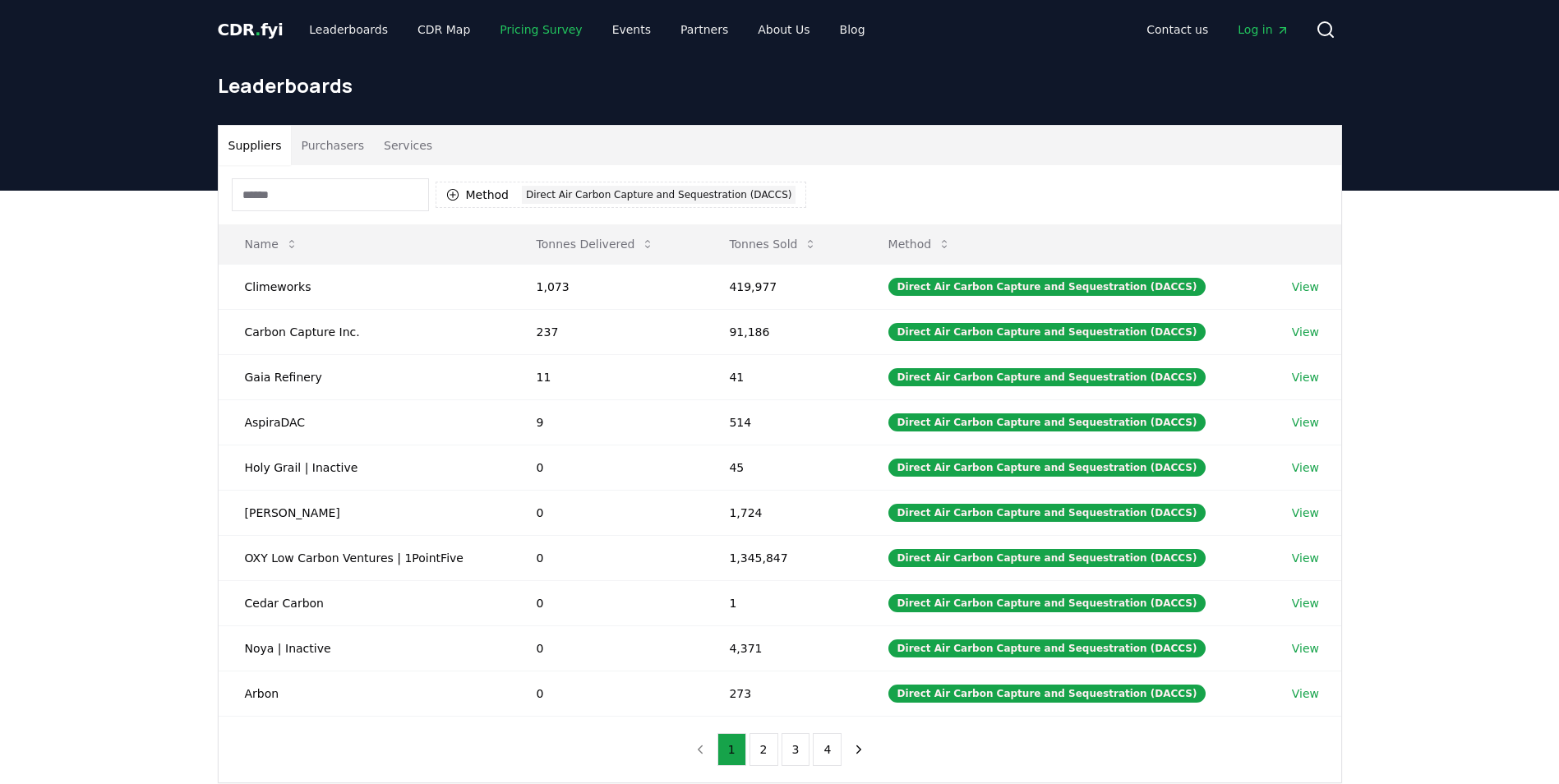
click at [498, 40] on link "Pricing Survey" at bounding box center [541, 29] width 108 height 29
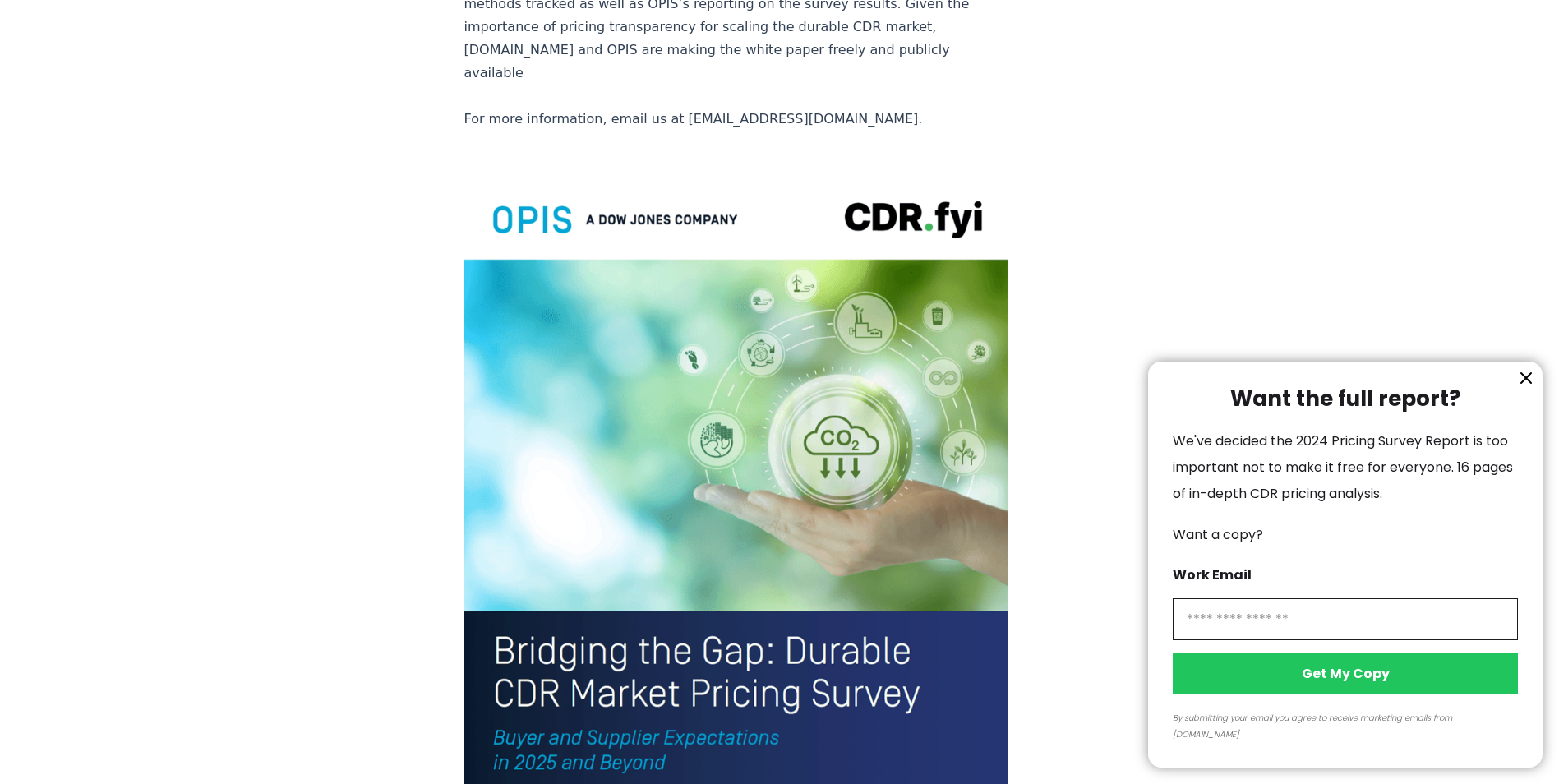
scroll to position [3653, 0]
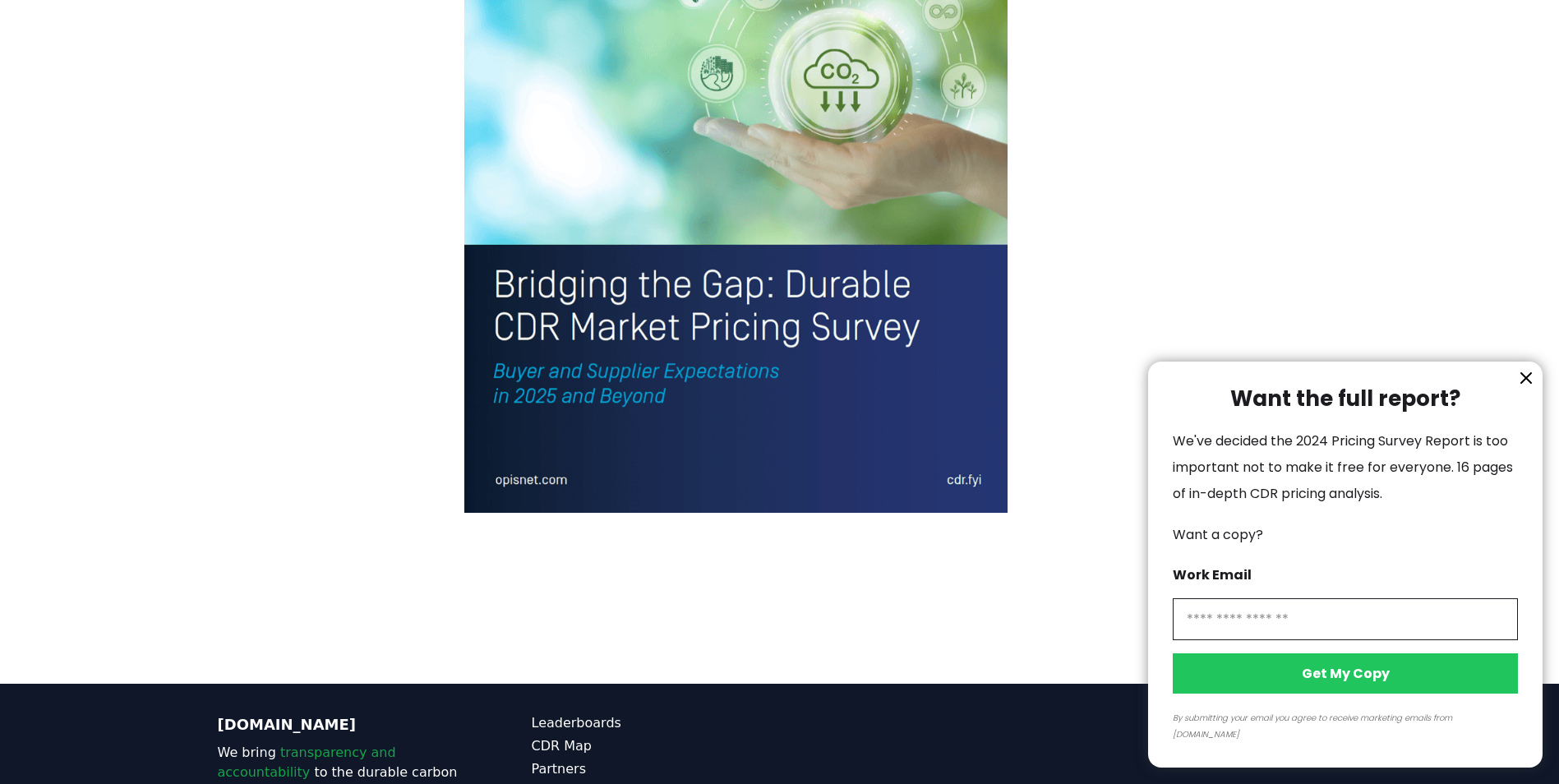
click at [1517, 388] on icon "information" at bounding box center [1527, 378] width 20 height 20
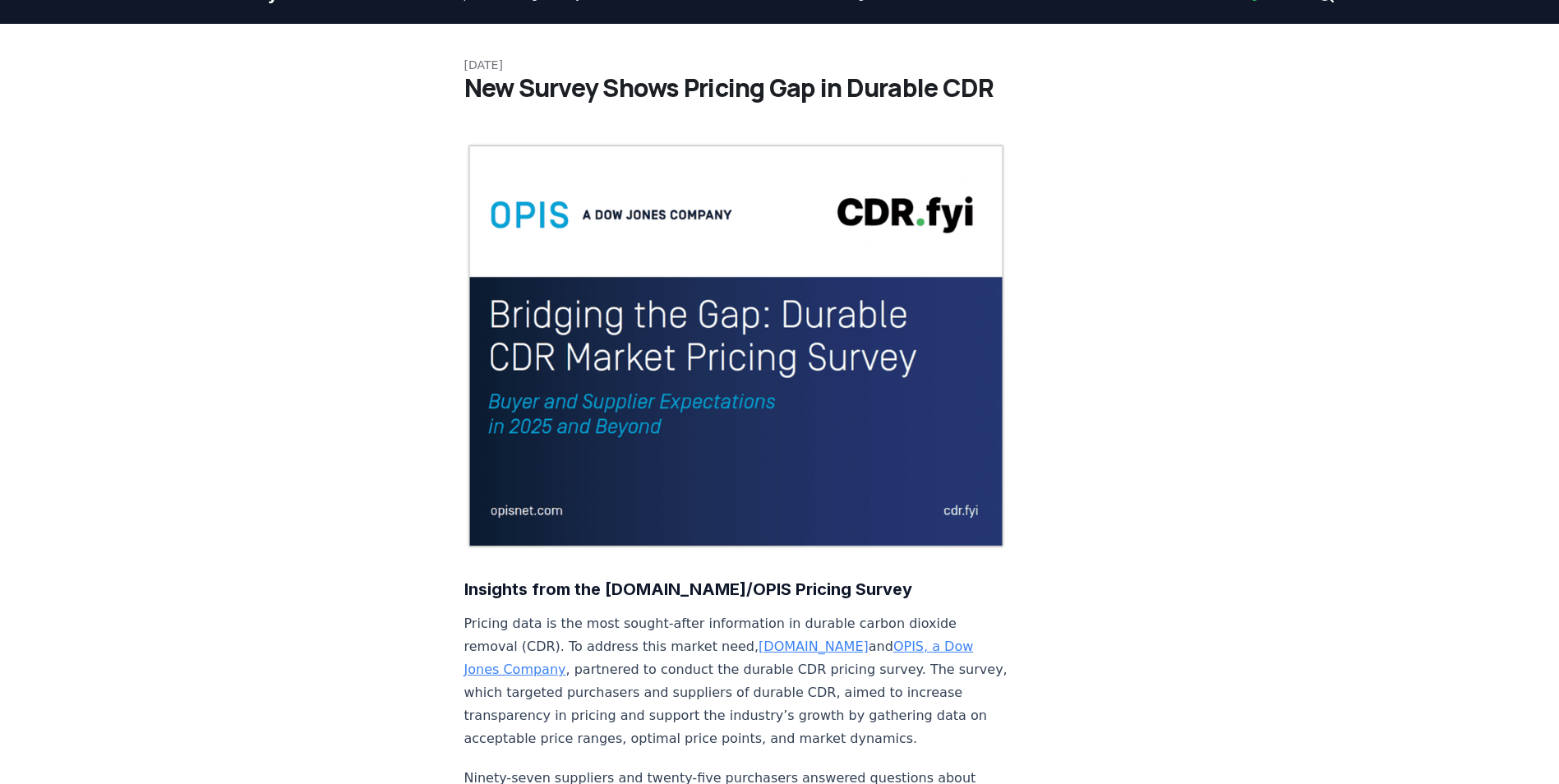
scroll to position [0, 0]
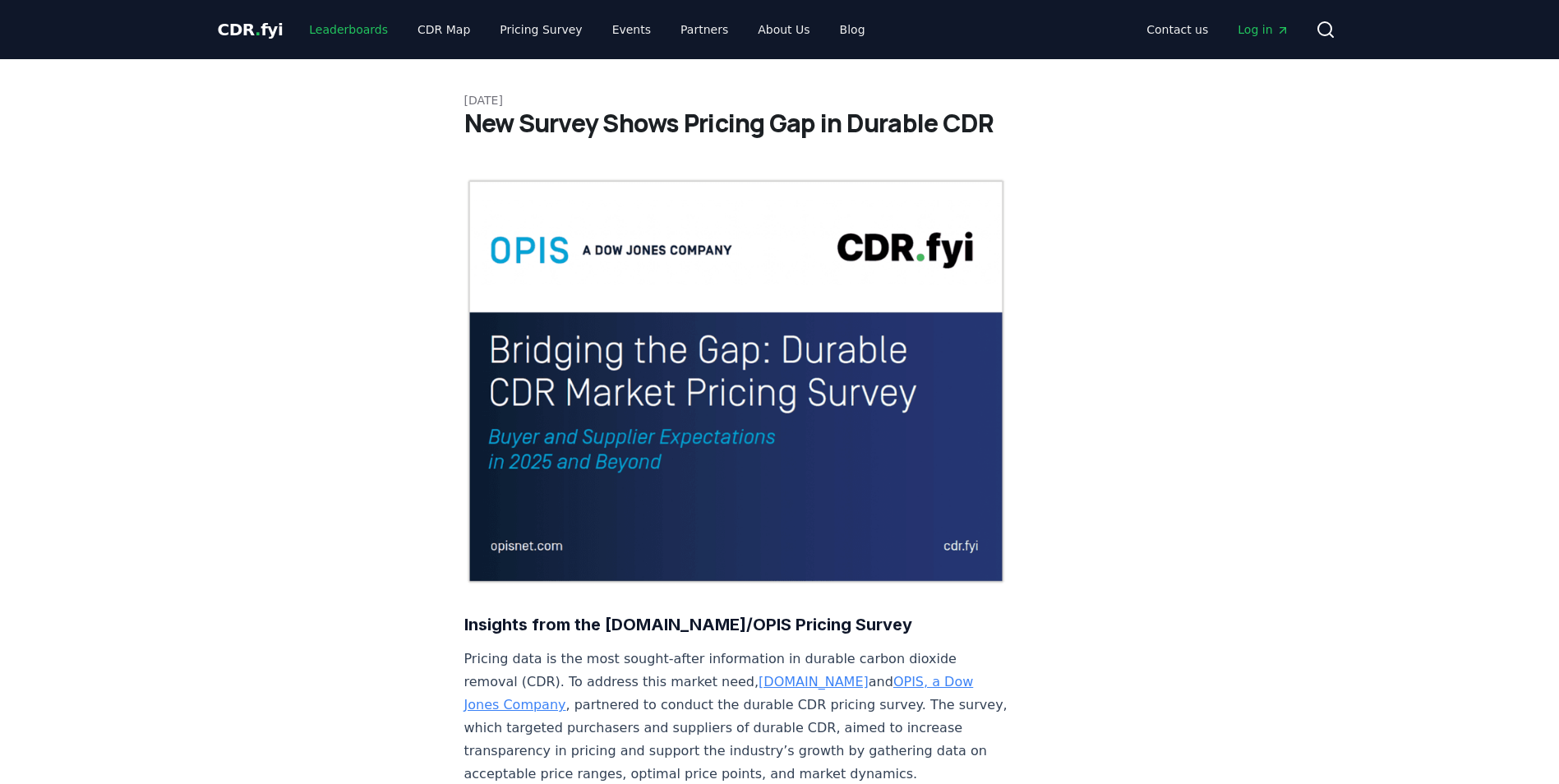
click at [352, 24] on link "Leaderboards" at bounding box center [348, 29] width 105 height 29
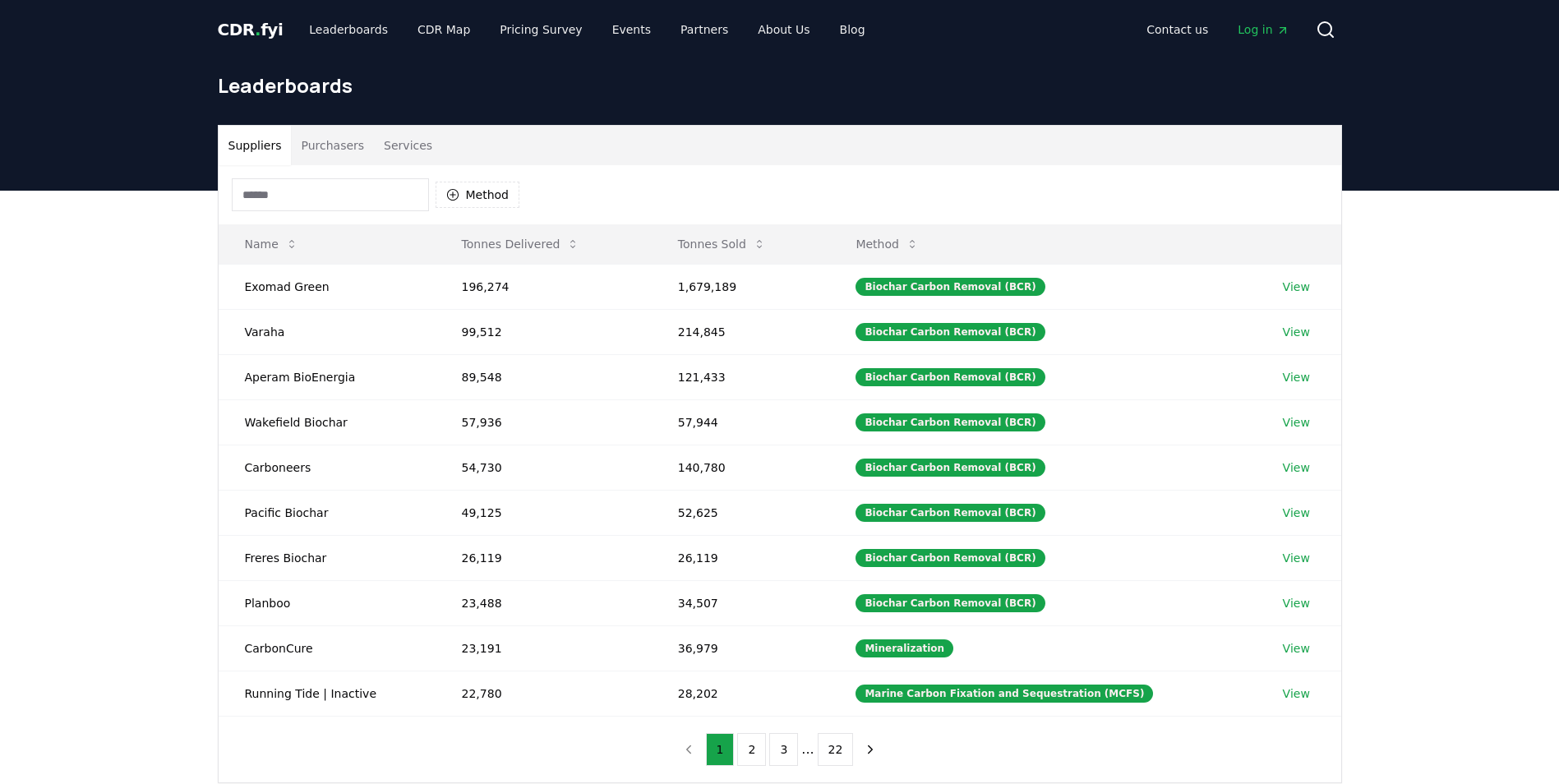
click at [260, 37] on span "CDR . fyi" at bounding box center [251, 29] width 66 height 20
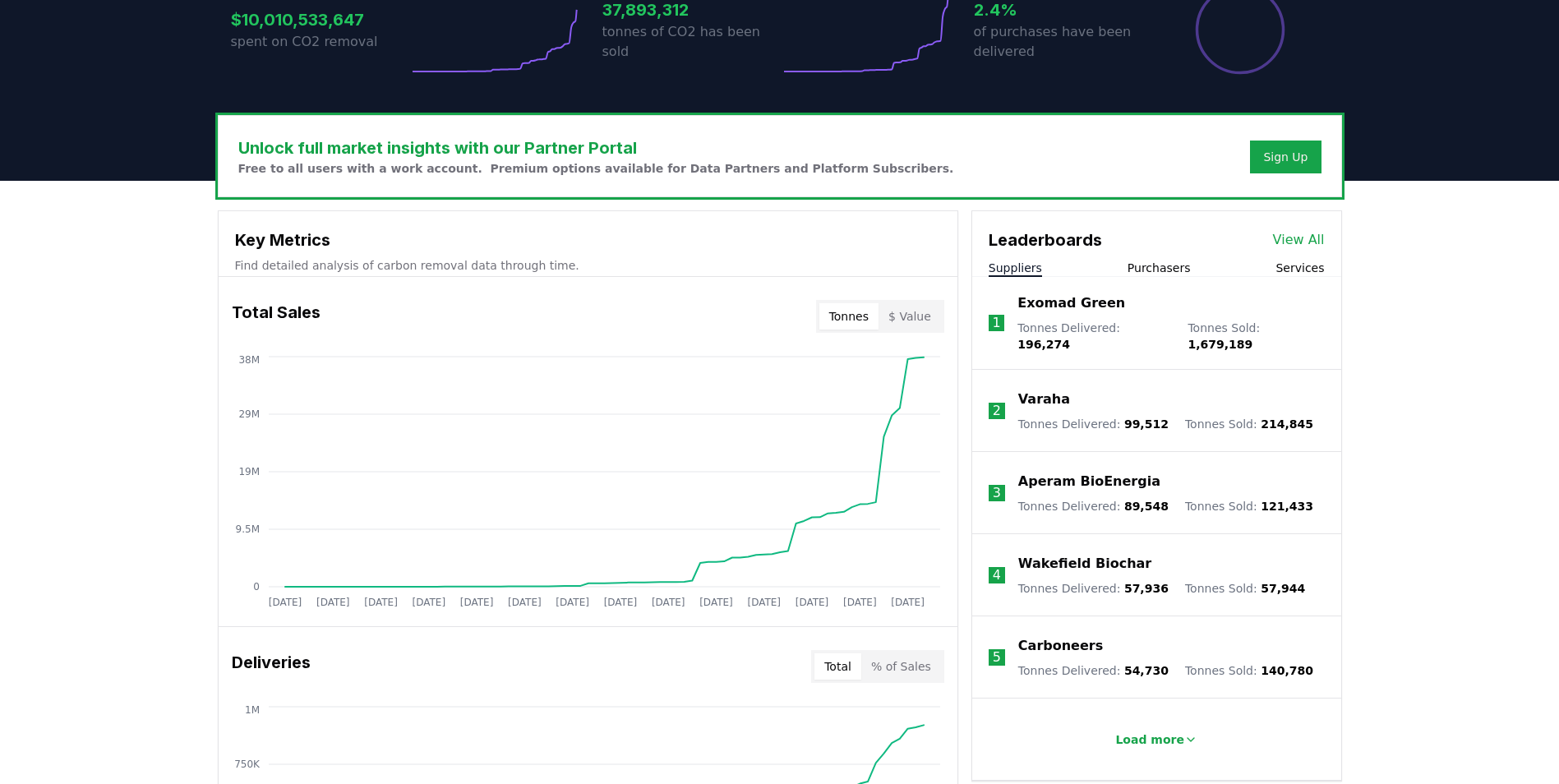
scroll to position [411, 0]
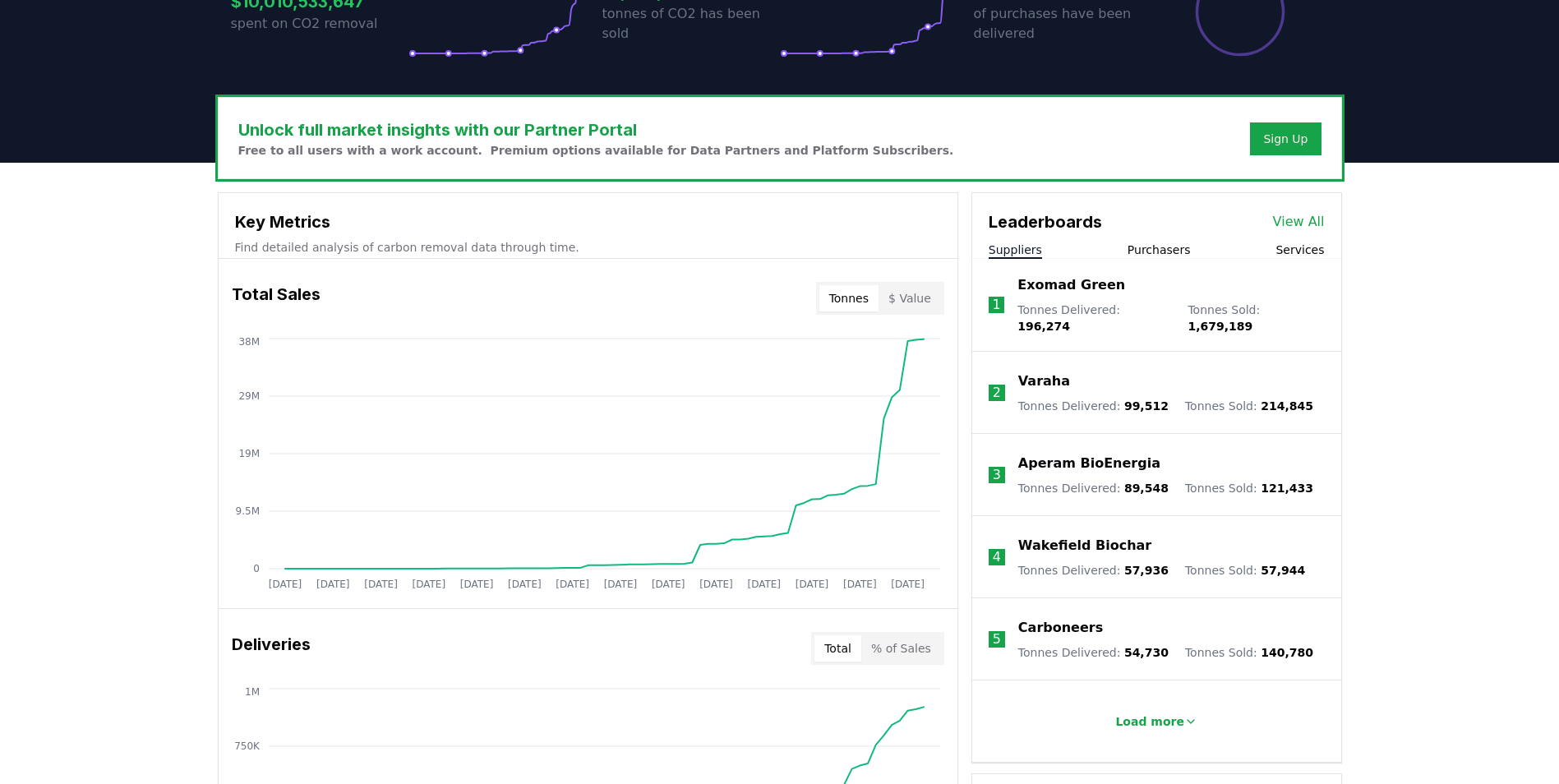
drag, startPoint x: 533, startPoint y: 297, endPoint x: 168, endPoint y: 349, distance: 368.7
drag, startPoint x: 443, startPoint y: 153, endPoint x: 847, endPoint y: 152, distance: 404.0
click at [847, 152] on div "Unlock full market insights with our Partner Portal Free to all users with a wo…" at bounding box center [780, 139] width 1123 height 81
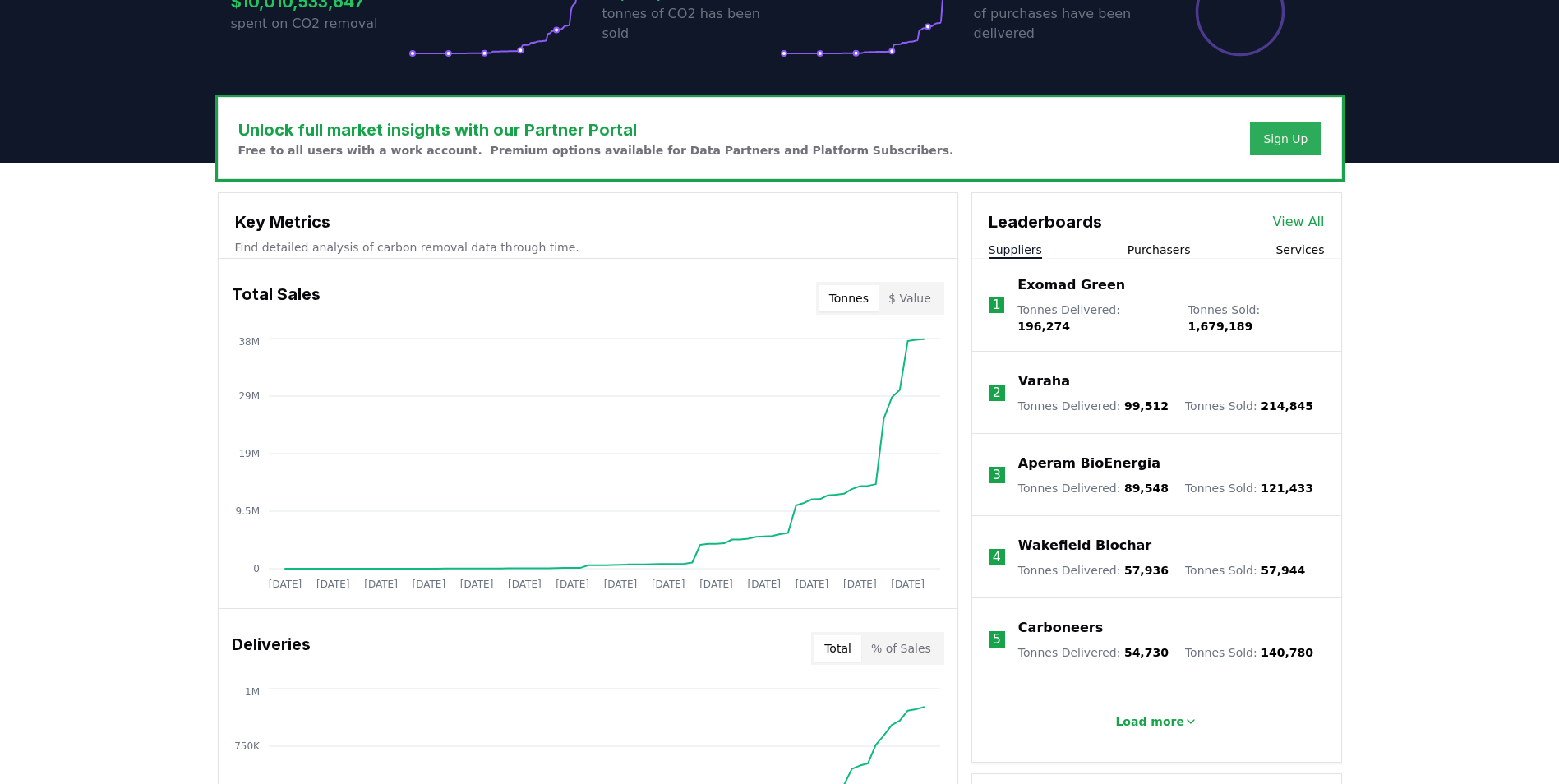
click at [1279, 140] on div "Sign Up" at bounding box center [1285, 139] width 44 height 17
click at [1295, 140] on div "Sign Up" at bounding box center [1285, 139] width 44 height 17
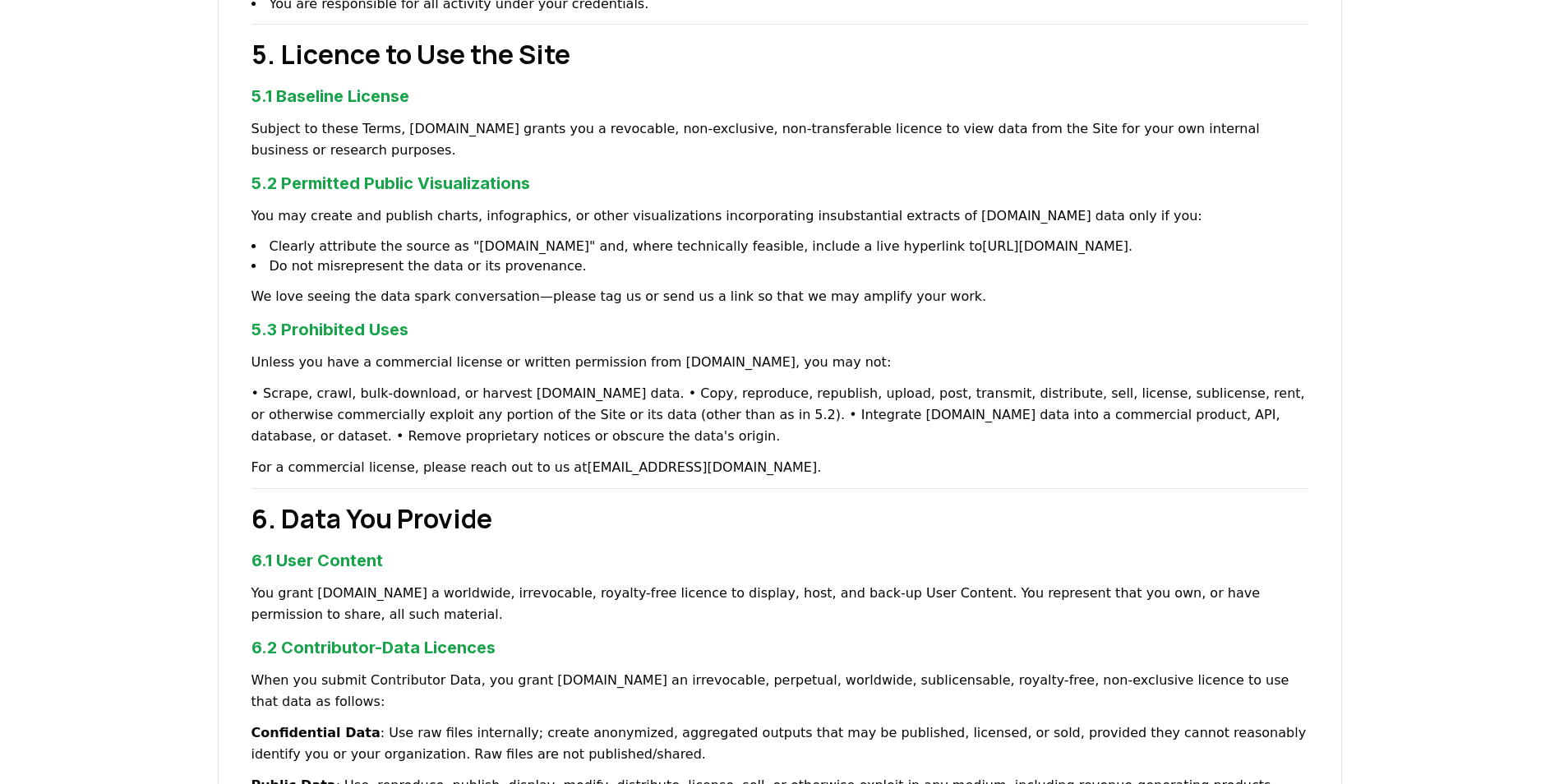
scroll to position [493, 0]
